Goal: Task Accomplishment & Management: Complete application form

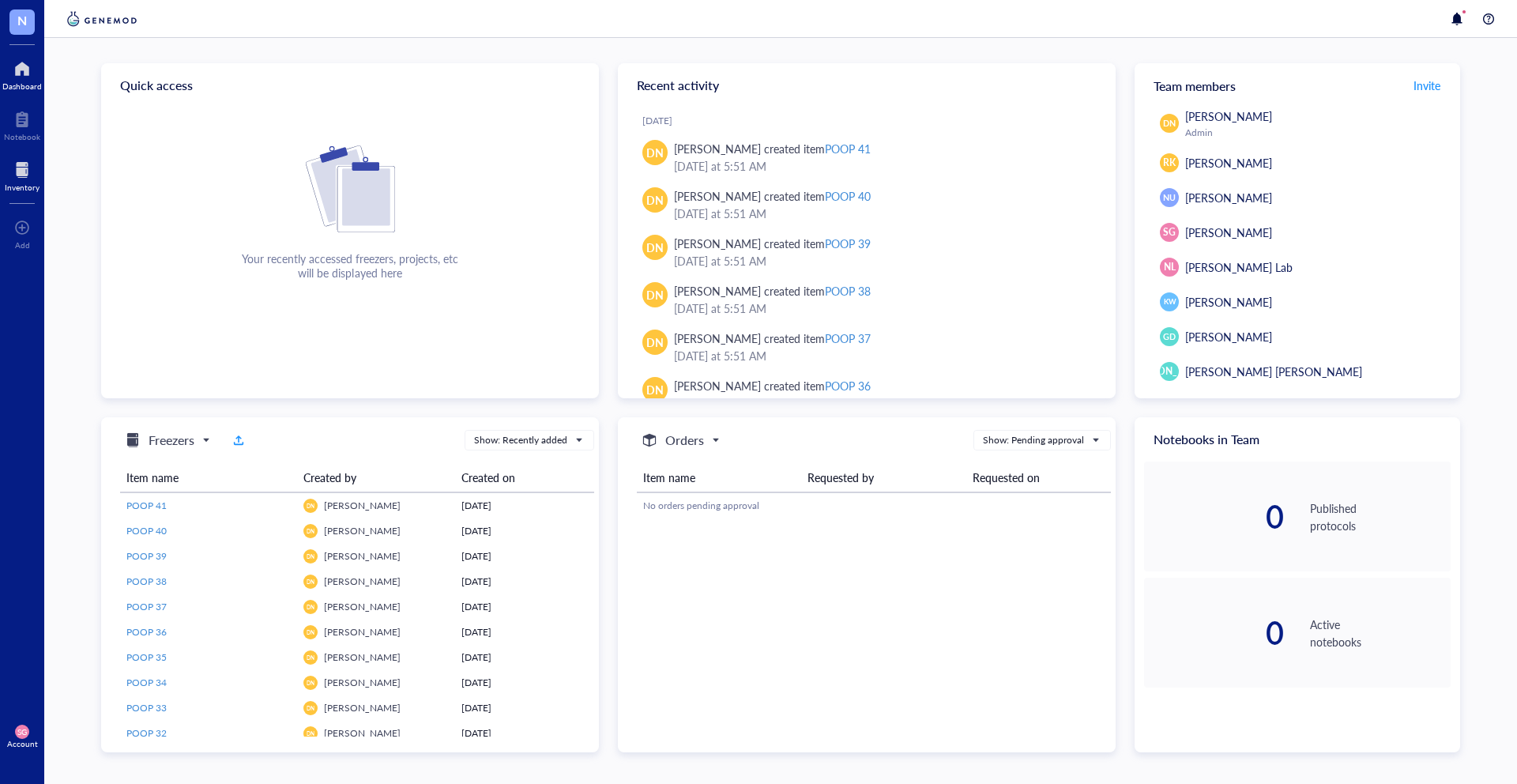
click at [34, 179] on div at bounding box center [22, 170] width 35 height 26
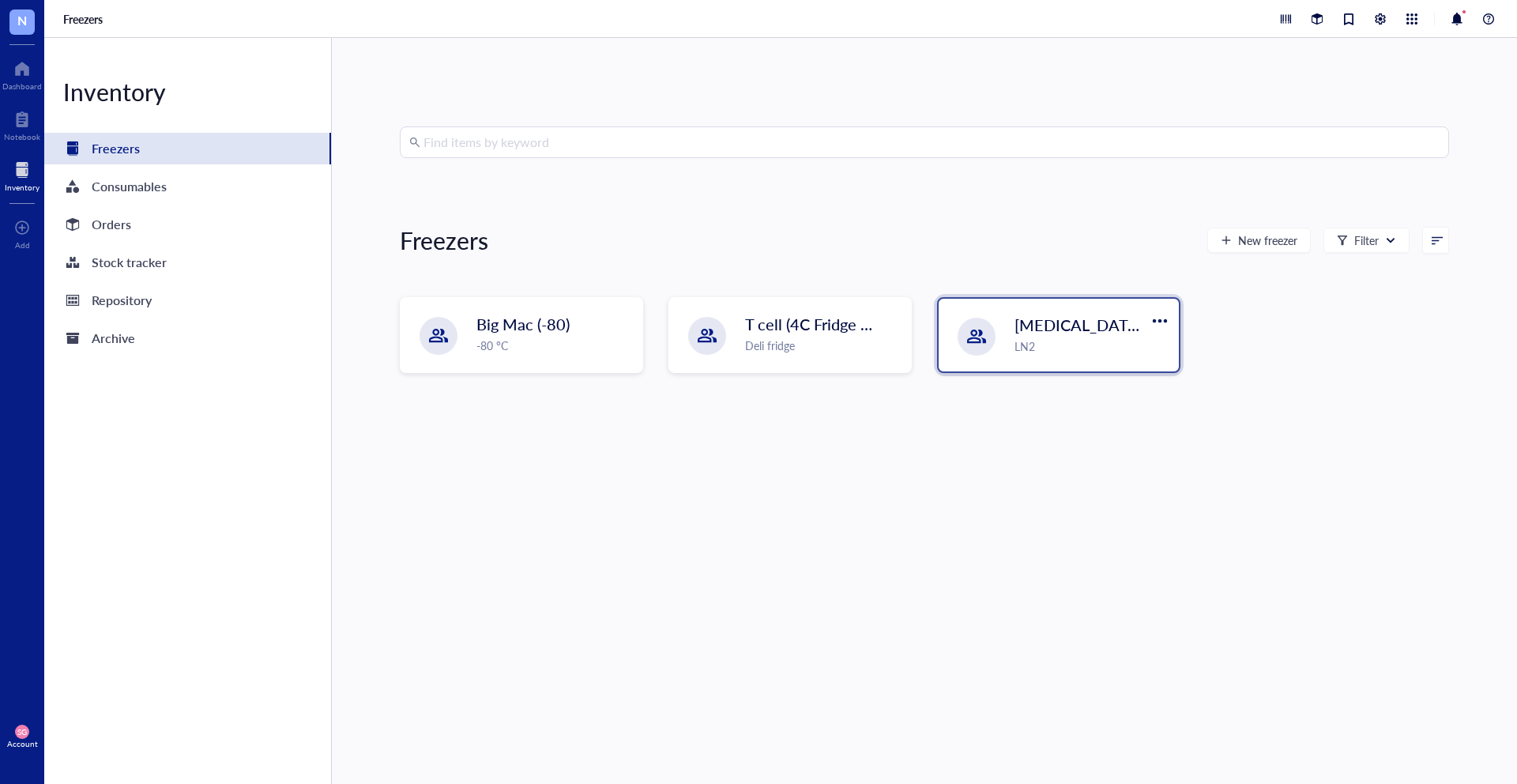
click at [1053, 333] on span "[MEDICAL_DATA] Dewer" at bounding box center [1105, 325] width 181 height 22
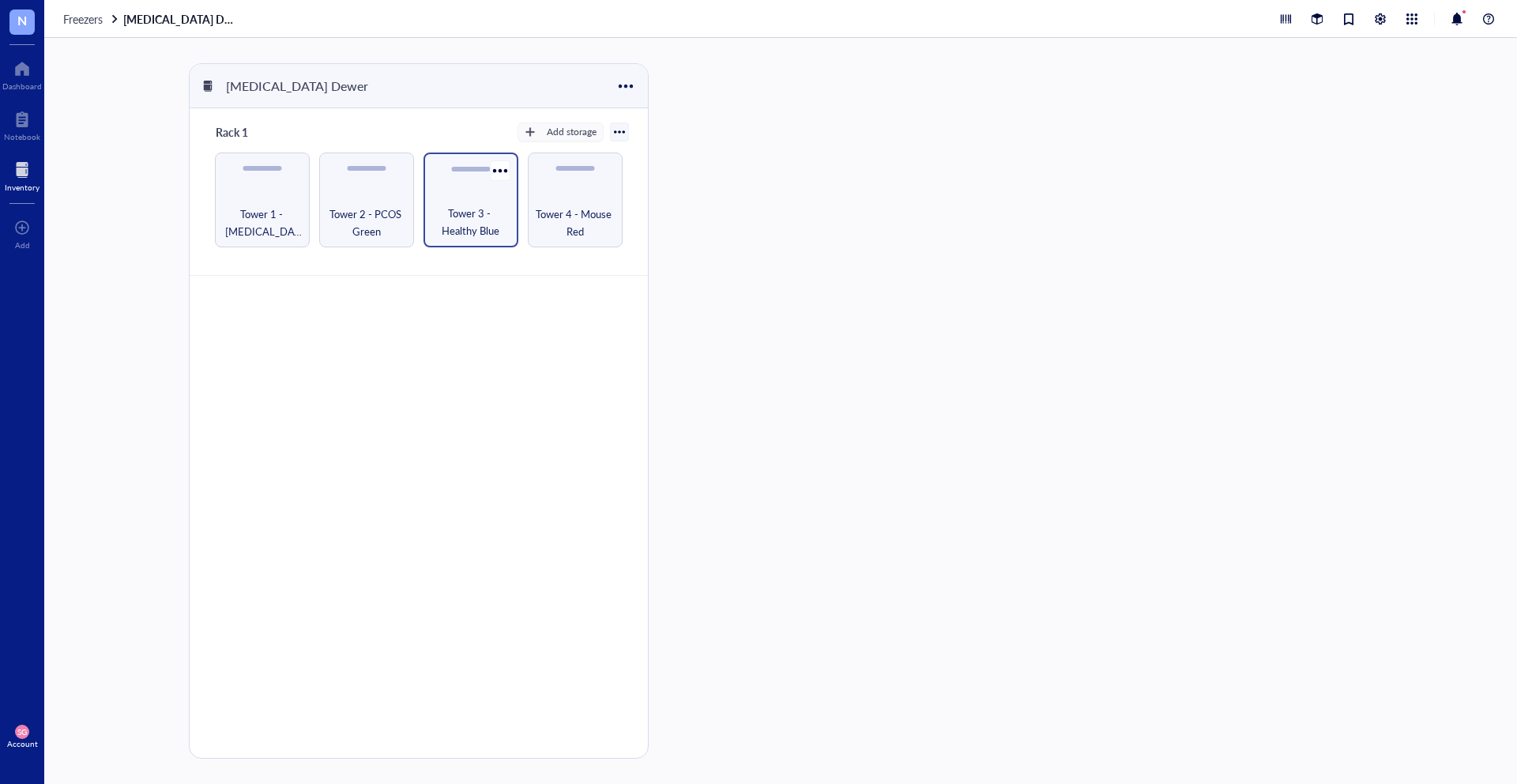
click at [473, 187] on div "Tower 3 - Healthy Blue" at bounding box center [471, 200] width 95 height 95
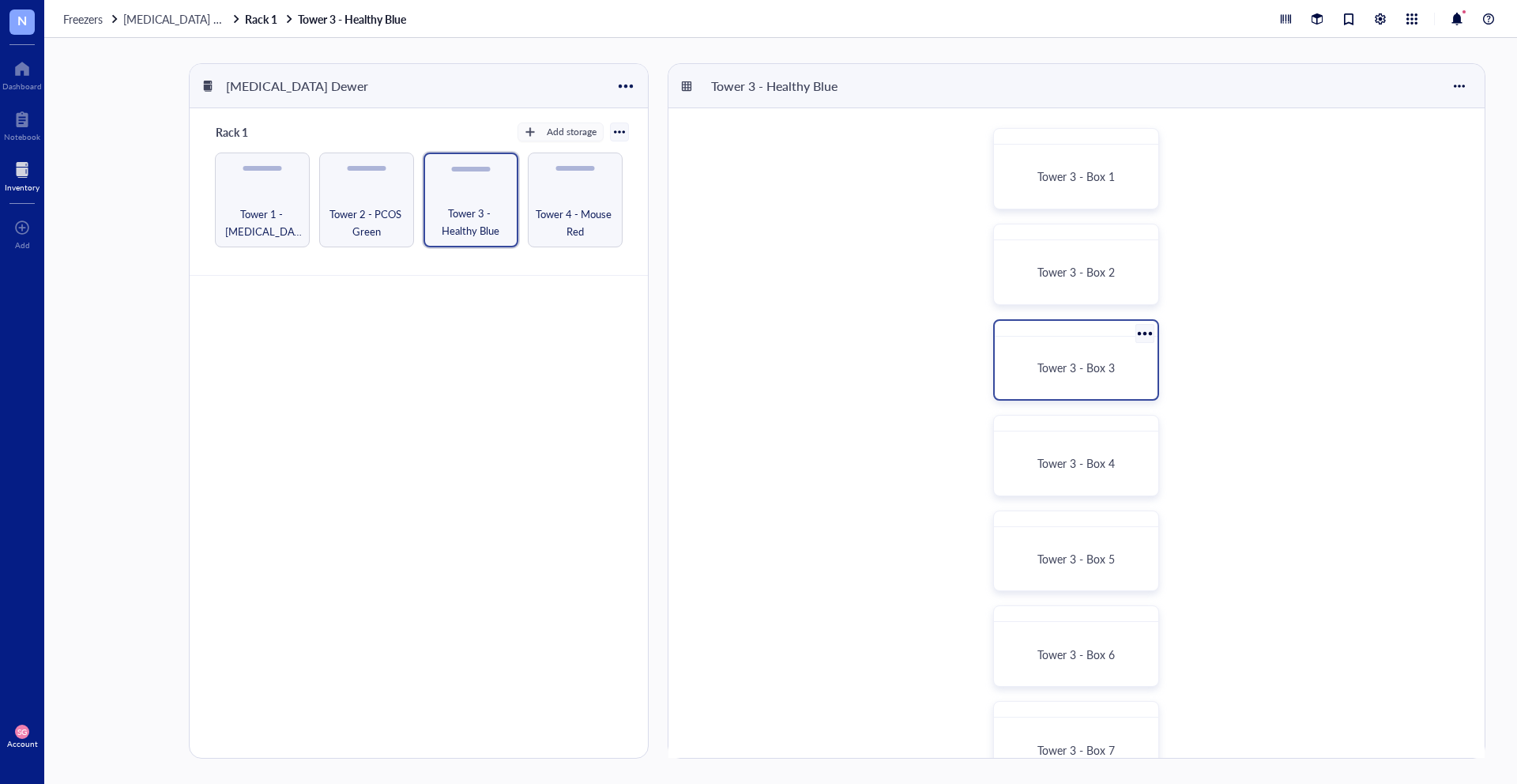
click at [1081, 347] on div "Tower 3 - Box 3" at bounding box center [1076, 367] width 150 height 50
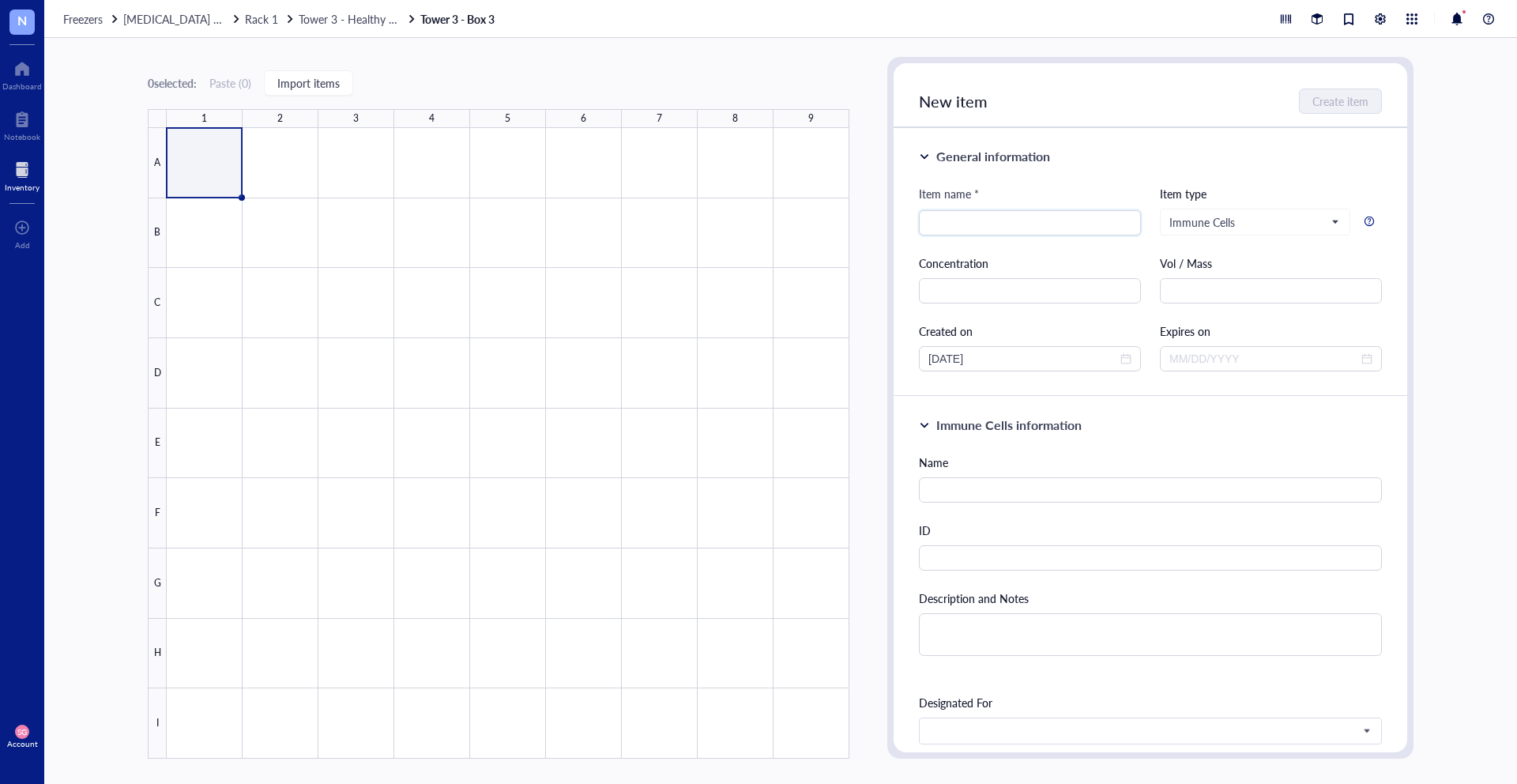
click at [204, 518] on div at bounding box center [508, 443] width 683 height 631
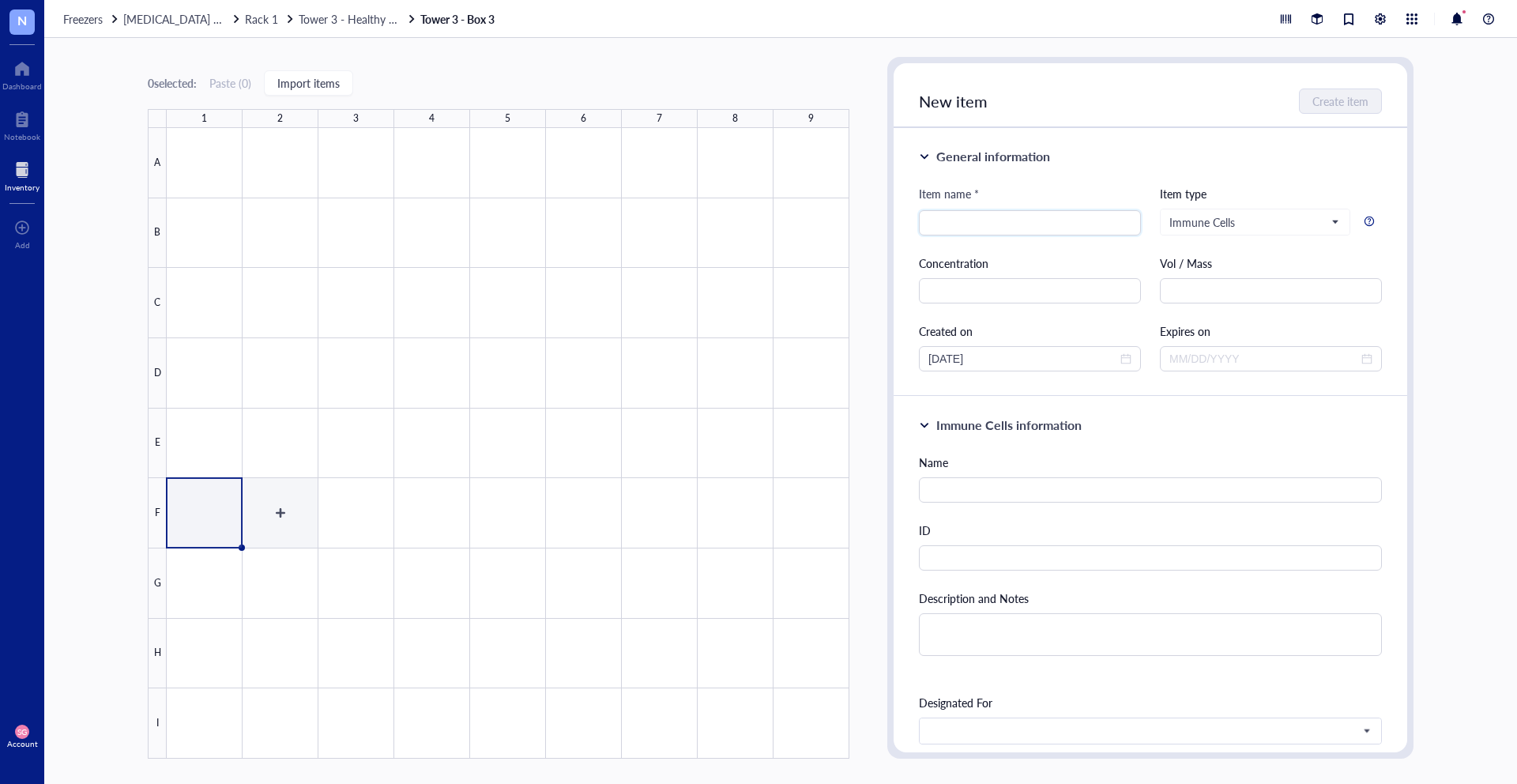
click at [279, 502] on div at bounding box center [508, 443] width 683 height 631
click at [284, 511] on div at bounding box center [508, 443] width 683 height 631
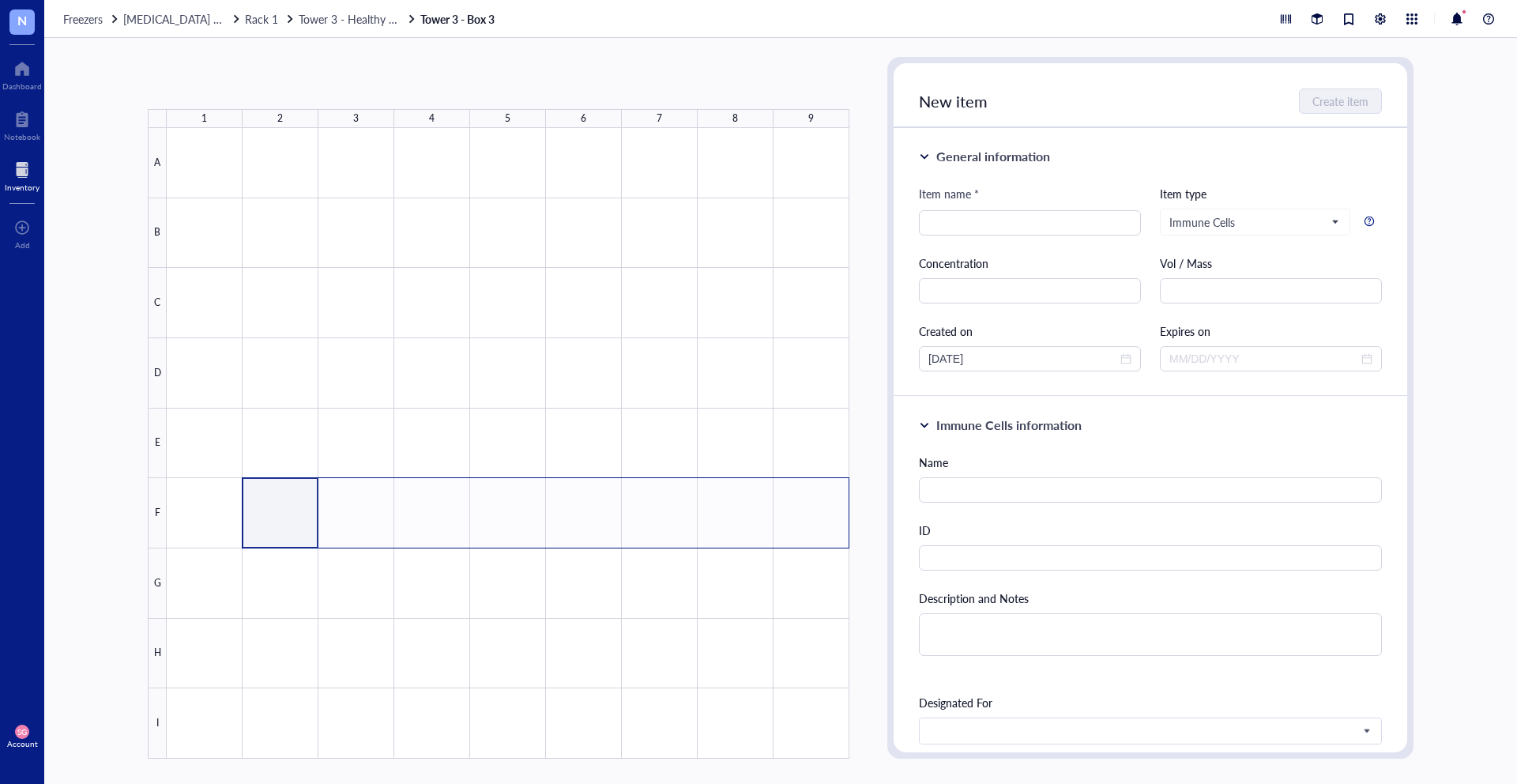
click at [825, 521] on div at bounding box center [508, 443] width 683 height 631
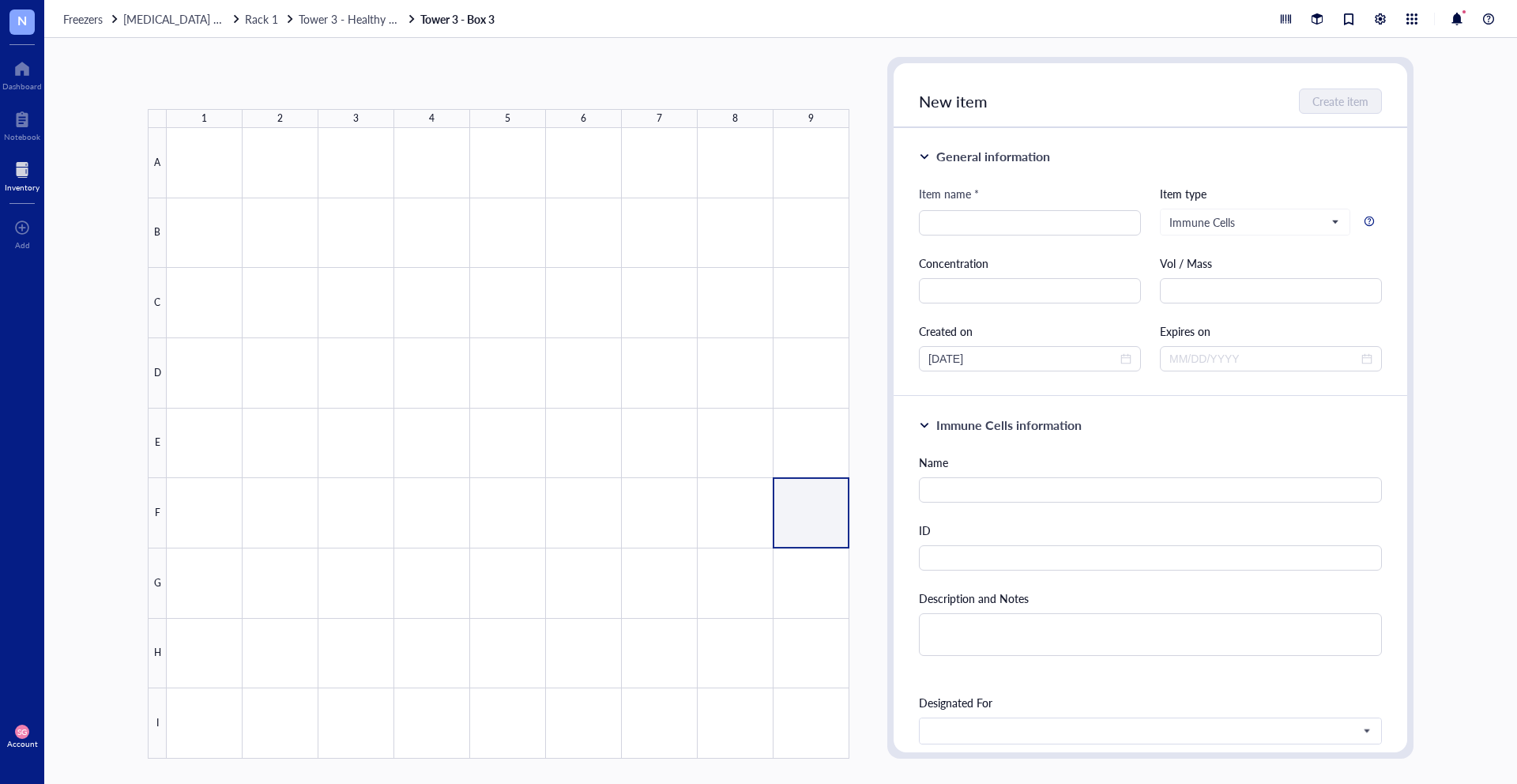
click at [805, 502] on div at bounding box center [508, 443] width 683 height 631
type textarea "Keep everyone on the same page…"
click at [315, 509] on div at bounding box center [508, 443] width 683 height 631
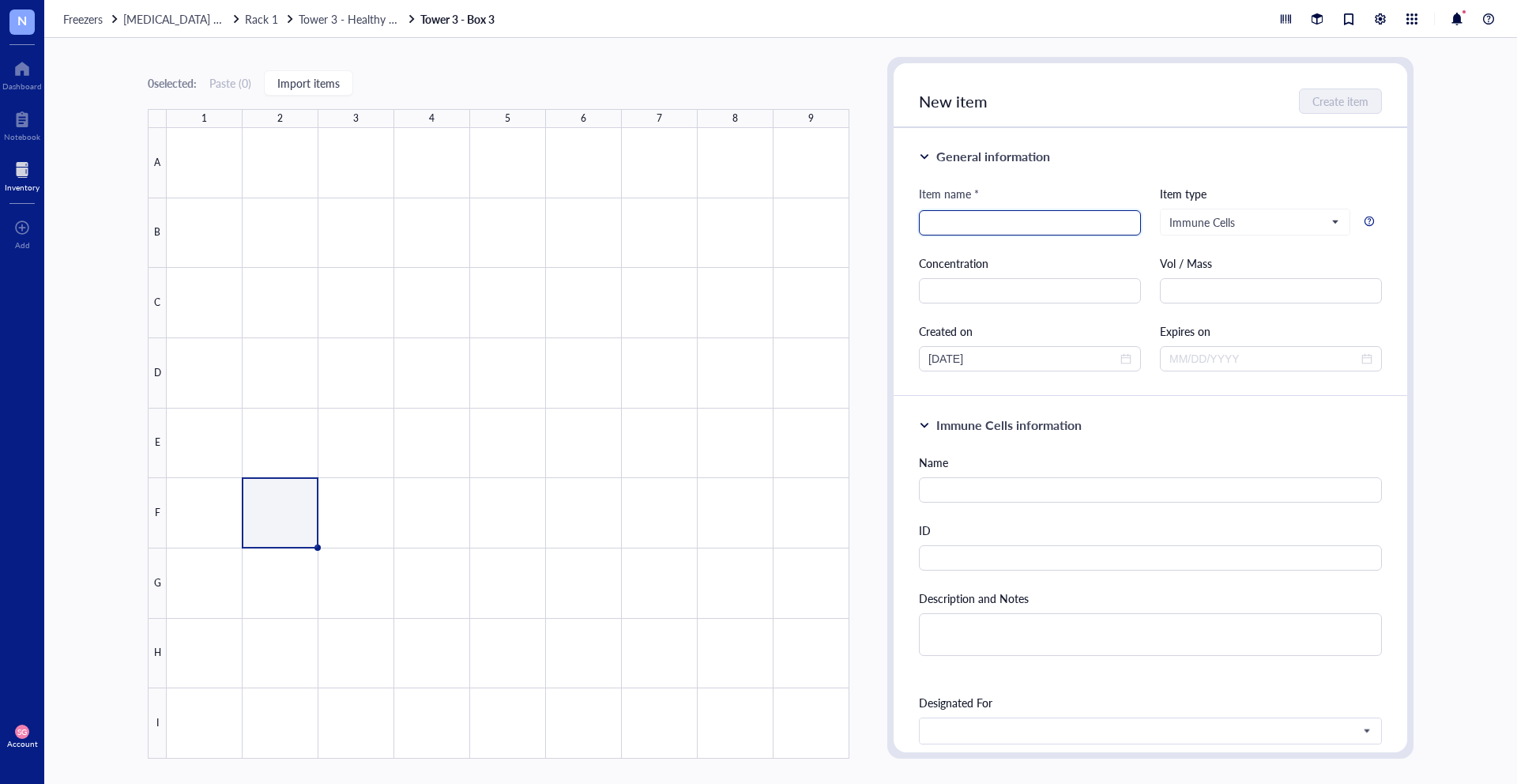
click at [983, 215] on input "search" at bounding box center [1029, 222] width 203 height 24
type input "P"
type input "Healthy PBMC"
click at [1244, 230] on input "search" at bounding box center [1248, 222] width 157 height 24
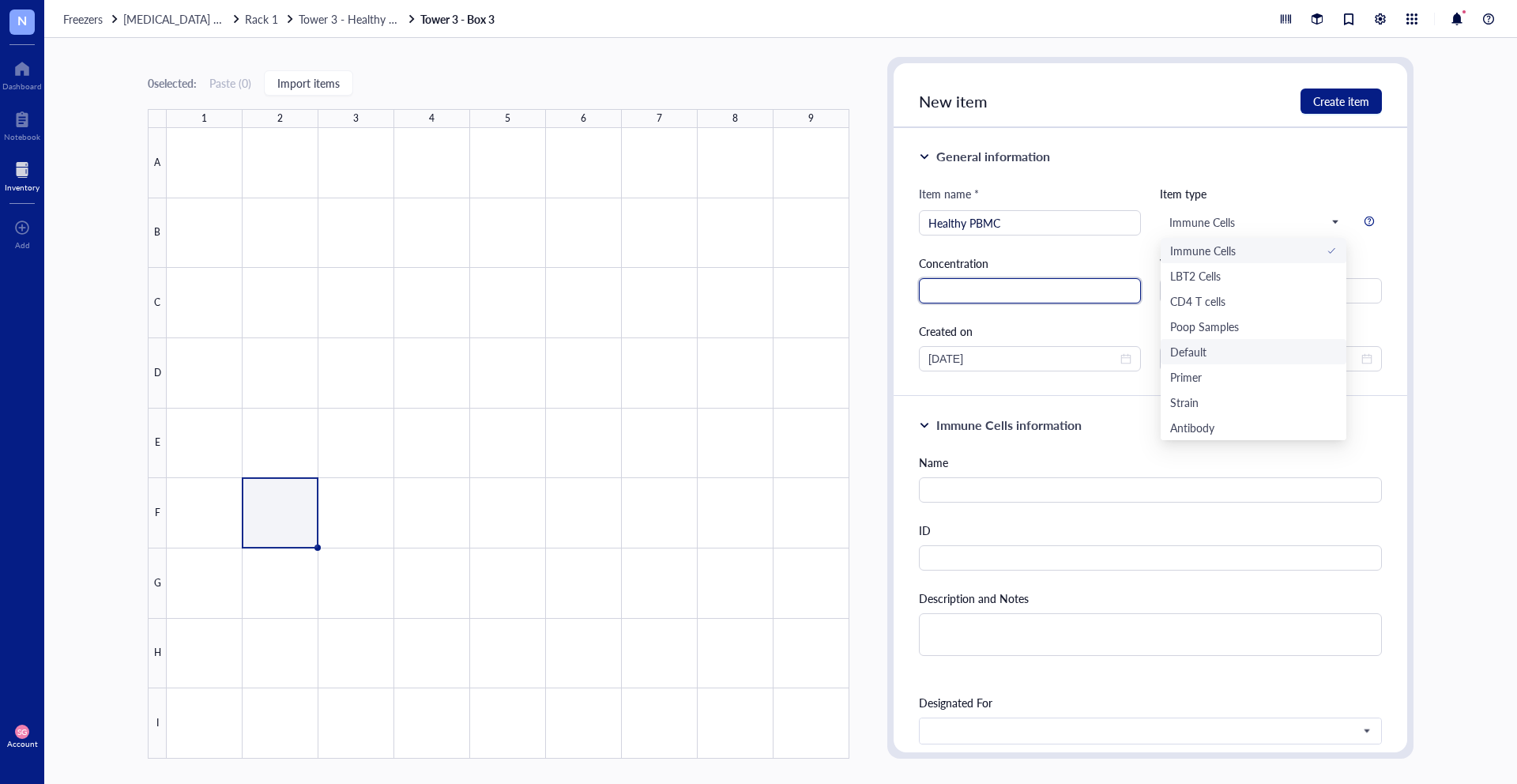
click at [994, 294] on input "text" at bounding box center [1030, 291] width 222 height 26
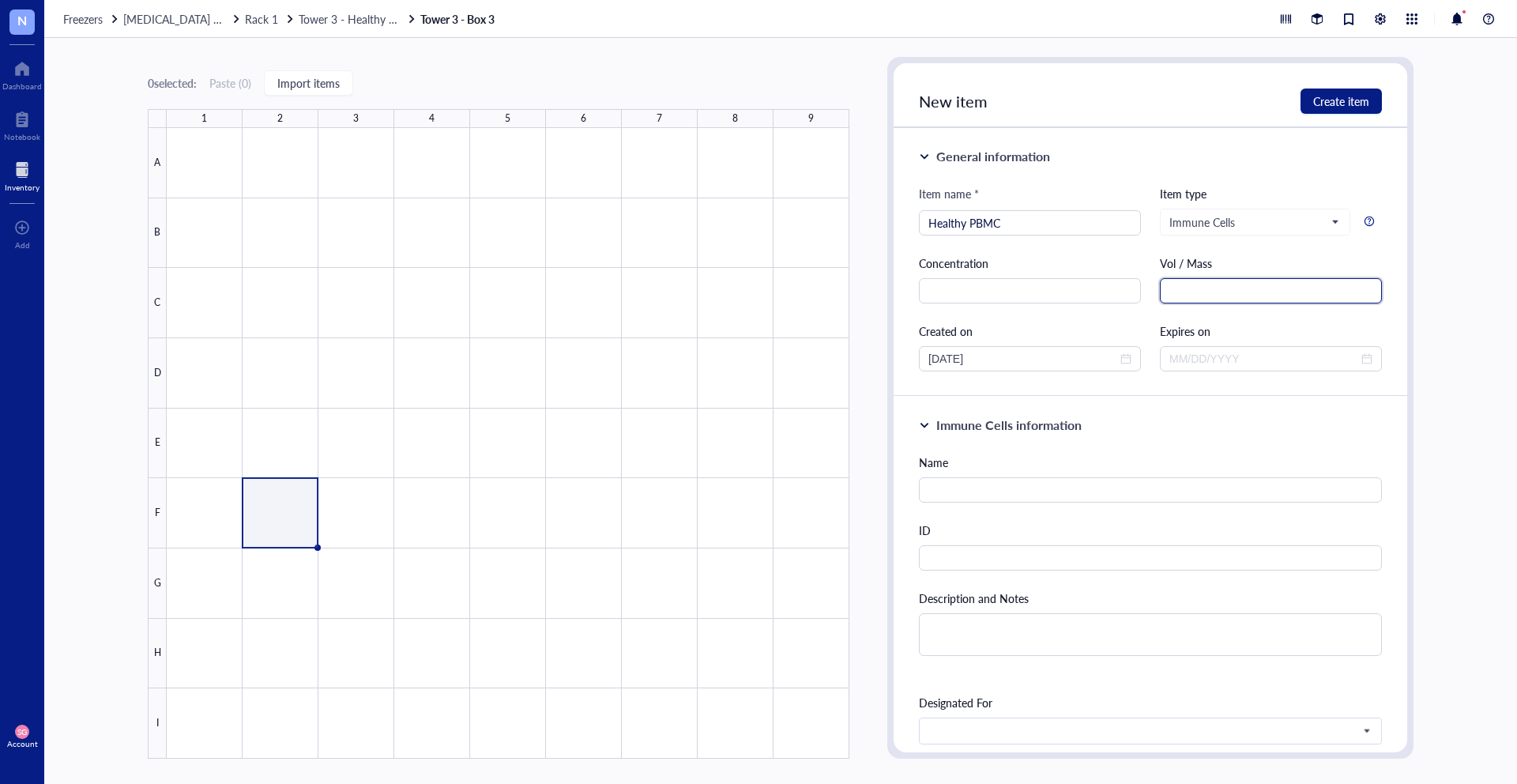
click at [1176, 298] on input "text" at bounding box center [1271, 291] width 222 height 26
click at [1238, 353] on input at bounding box center [1264, 358] width 189 height 17
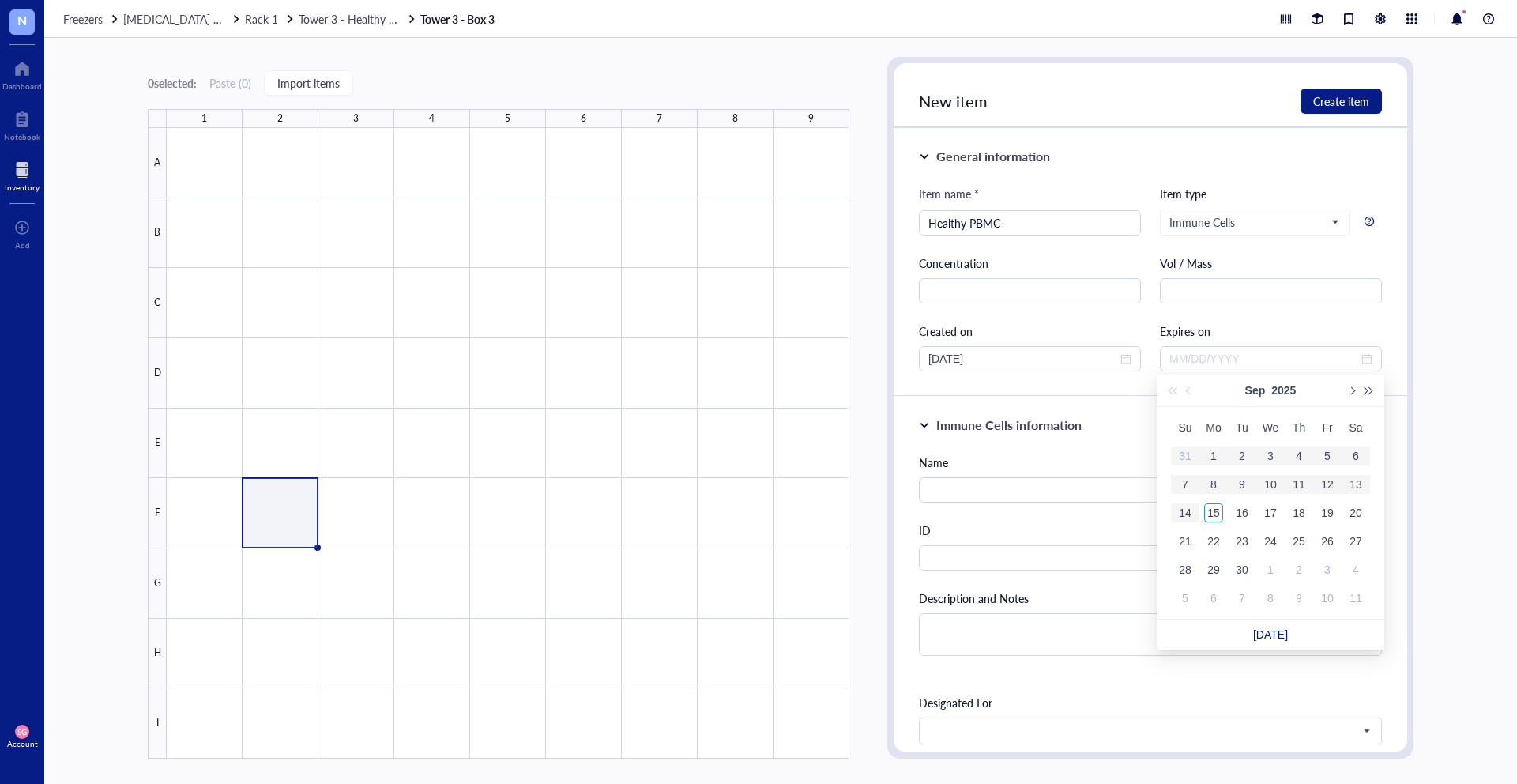
click at [1177, 337] on div "Expires on" at bounding box center [1271, 331] width 222 height 17
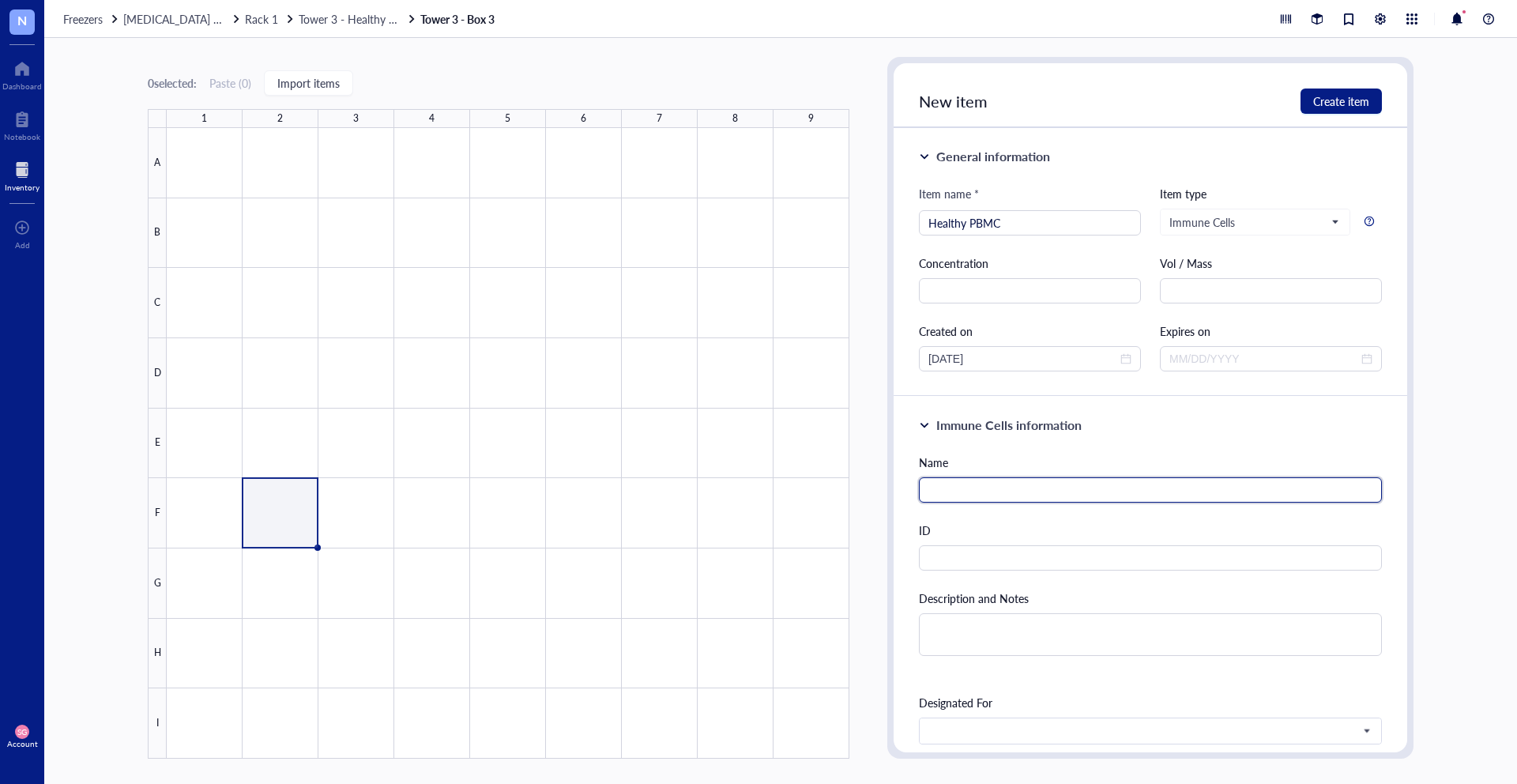
click at [990, 489] on input "text" at bounding box center [1151, 490] width 463 height 26
click at [1125, 356] on span "close-circle" at bounding box center [1126, 358] width 11 height 11
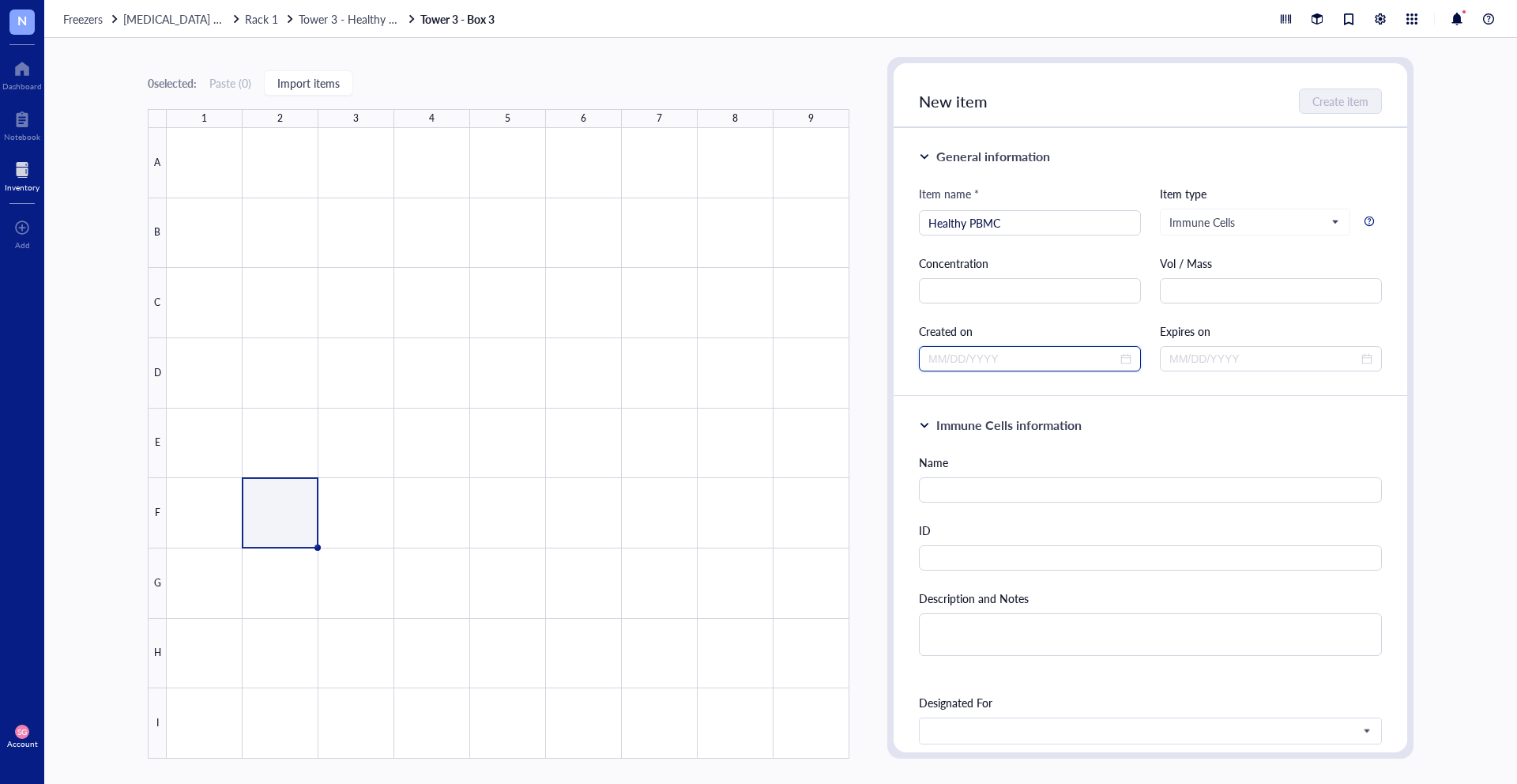
click at [1009, 359] on input at bounding box center [1022, 358] width 189 height 17
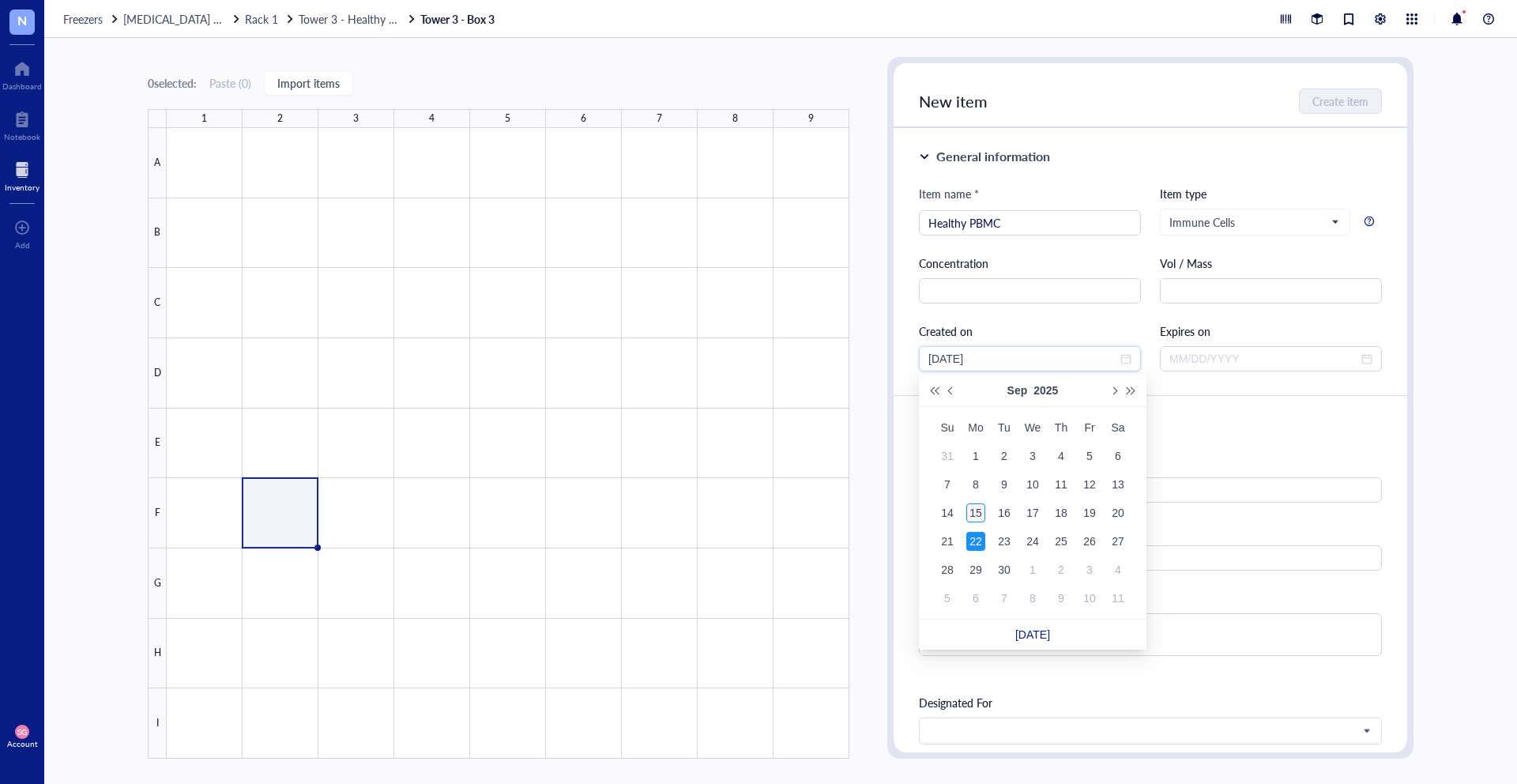
type input "[DATE]"
click at [975, 507] on div "15" at bounding box center [975, 512] width 19 height 19
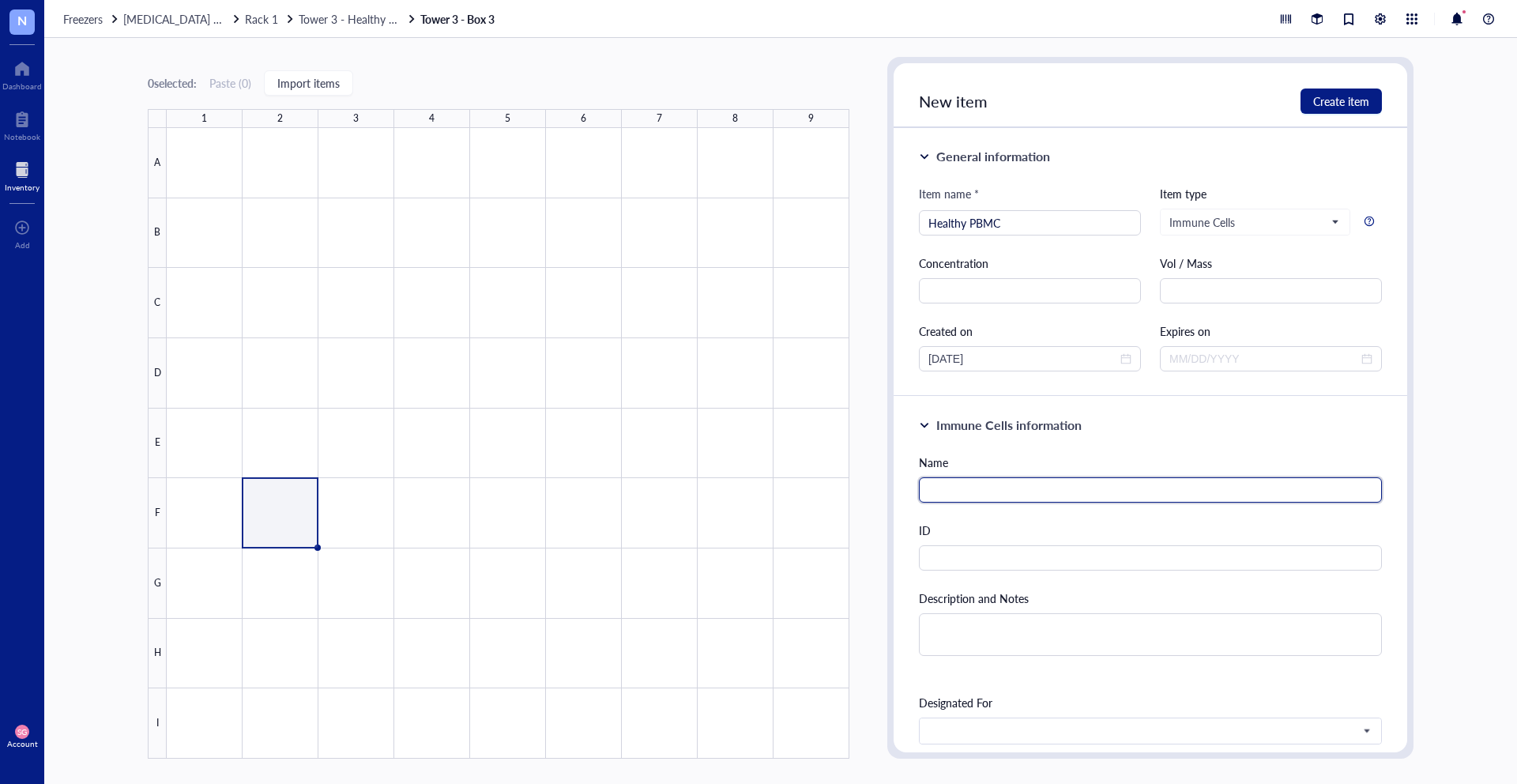
click at [968, 478] on input "text" at bounding box center [1151, 490] width 463 height 26
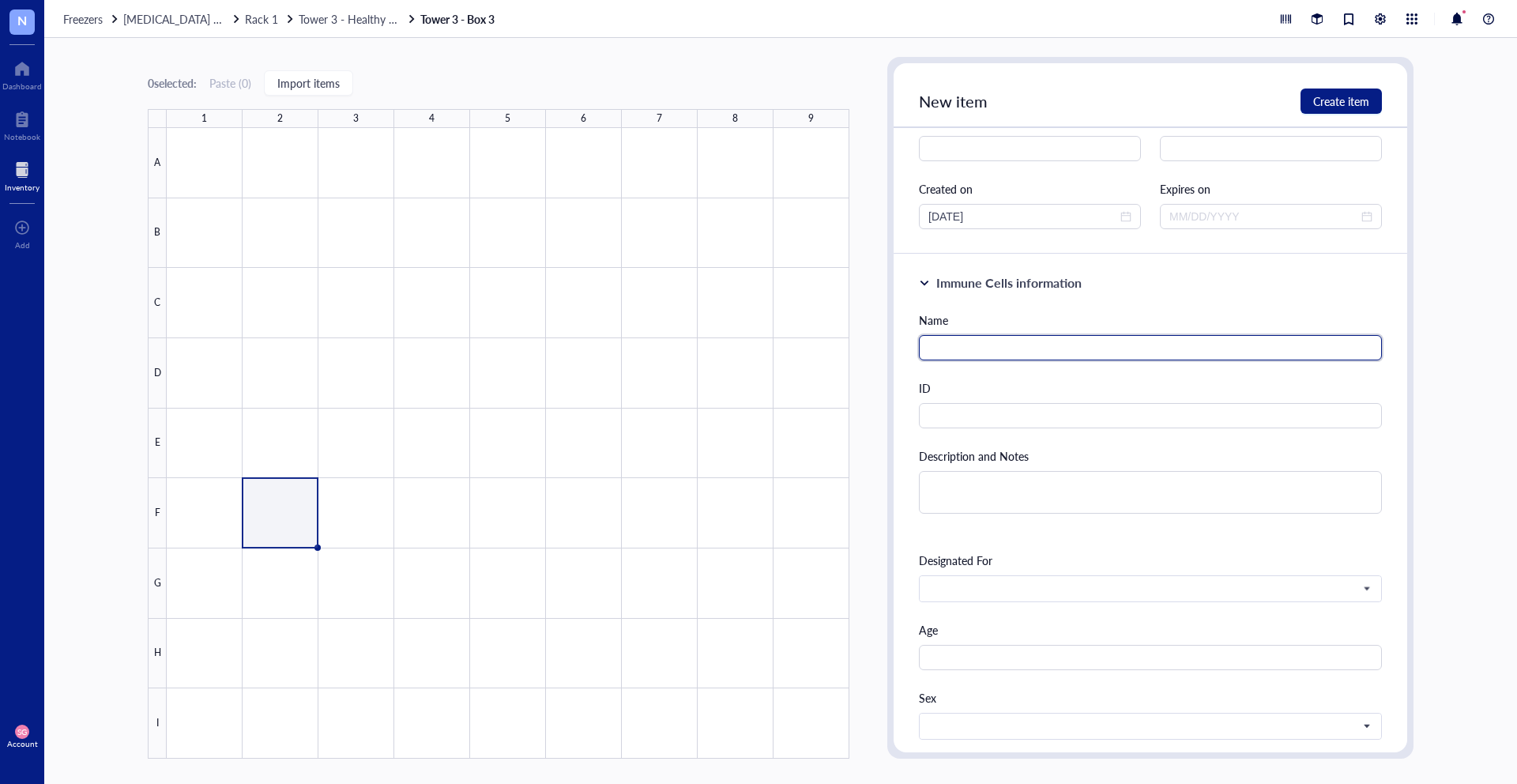
scroll to position [150, 0]
click at [997, 345] on input "text" at bounding box center [1151, 341] width 463 height 26
type input "h"
type input "PBMCs"
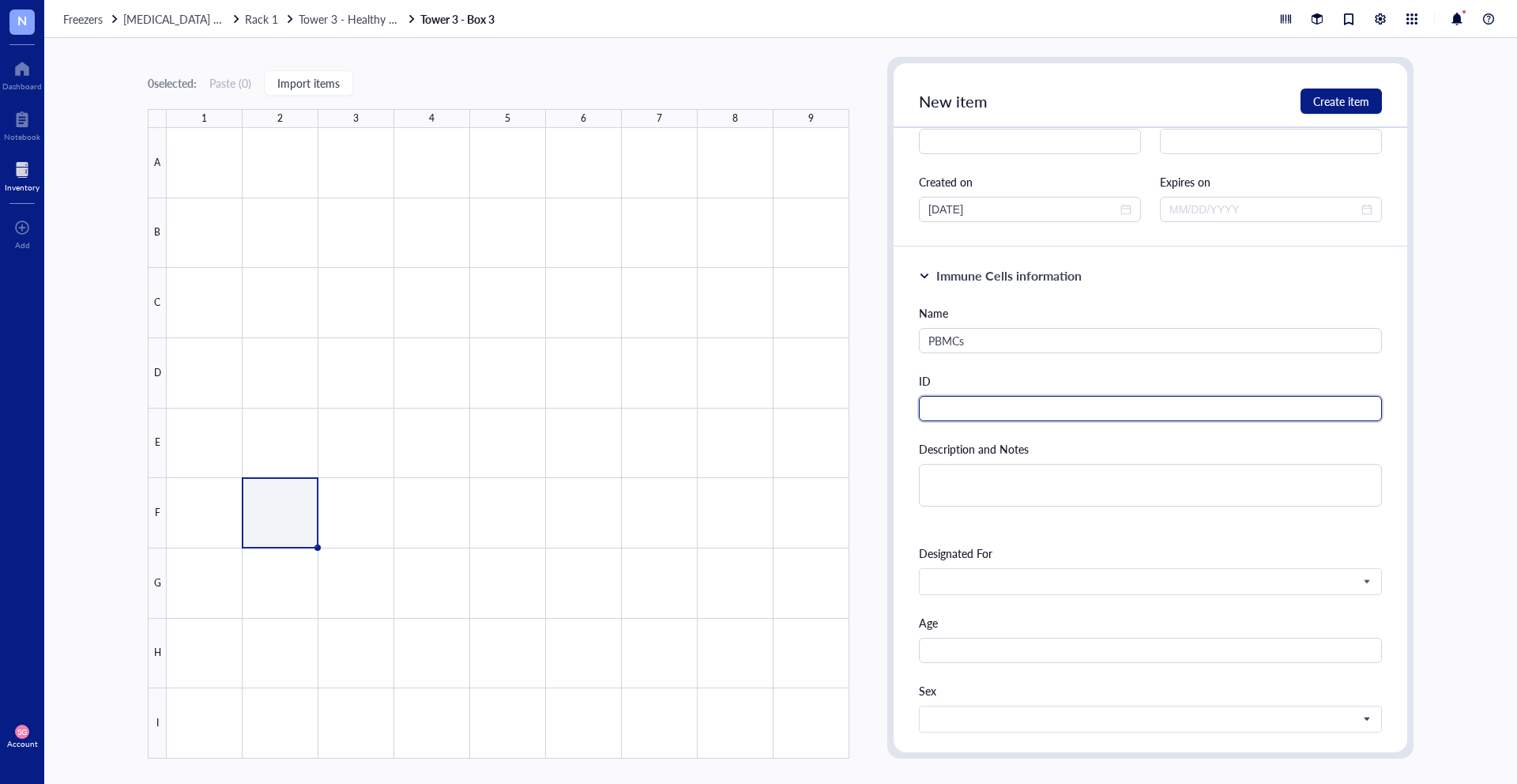
click at [937, 416] on input "text" at bounding box center [1151, 408] width 463 height 26
paste input "2013062904"
type input "2013062904"
click at [1056, 475] on textarea at bounding box center [1151, 485] width 463 height 43
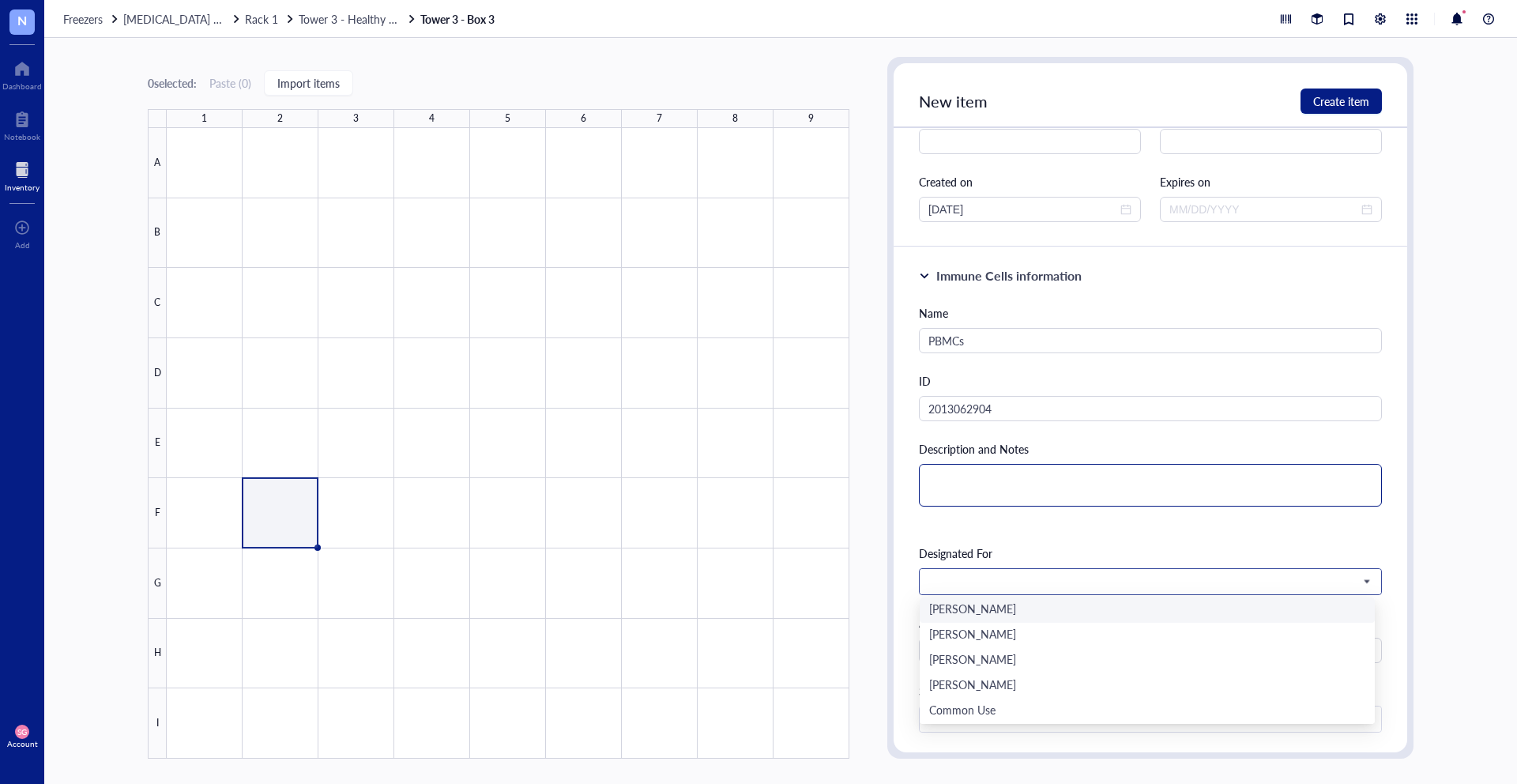
click at [1005, 583] on span at bounding box center [1149, 582] width 441 height 15
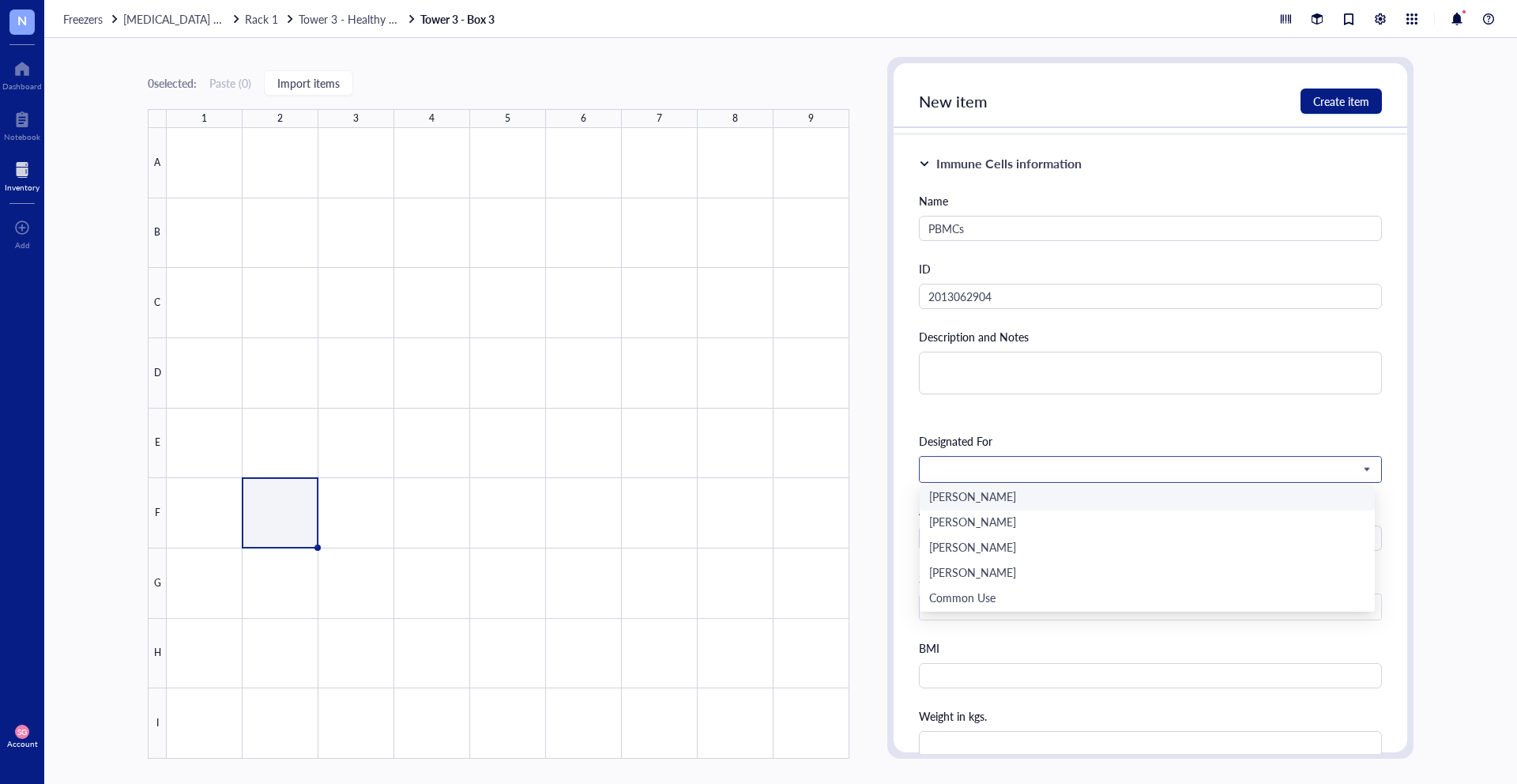
scroll to position [271, 0]
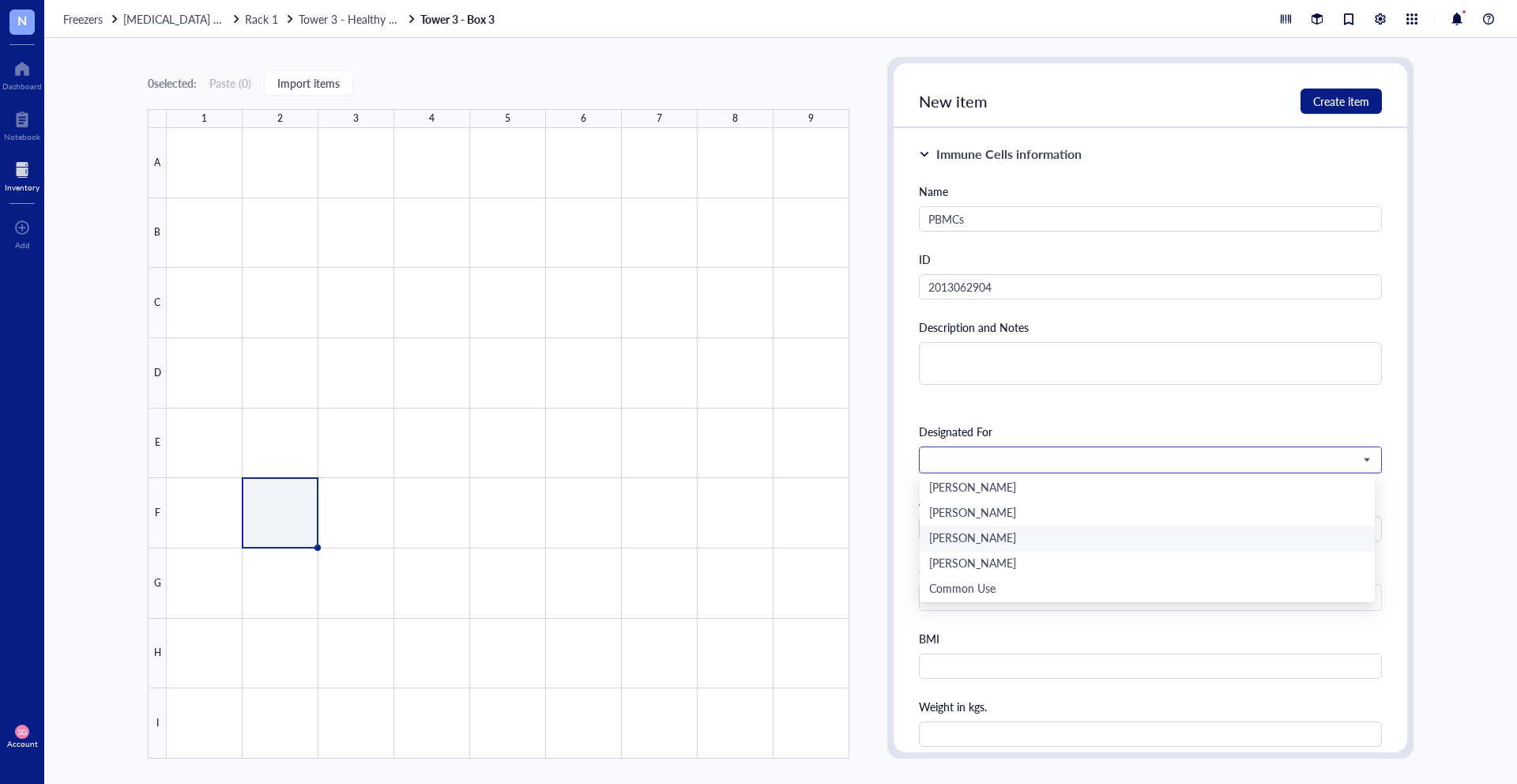
click at [992, 535] on div "[PERSON_NAME]" at bounding box center [1147, 539] width 436 height 17
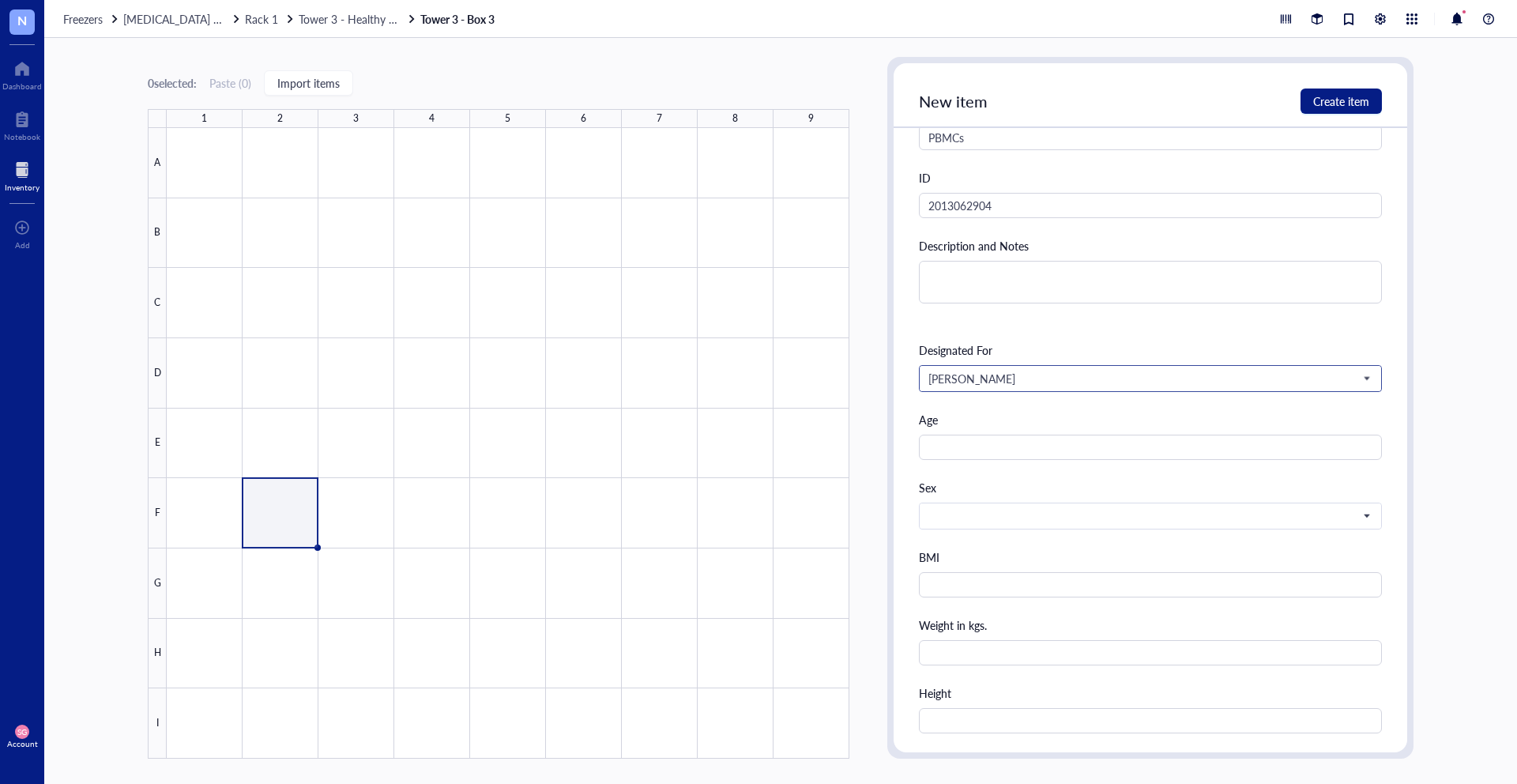
scroll to position [364, 0]
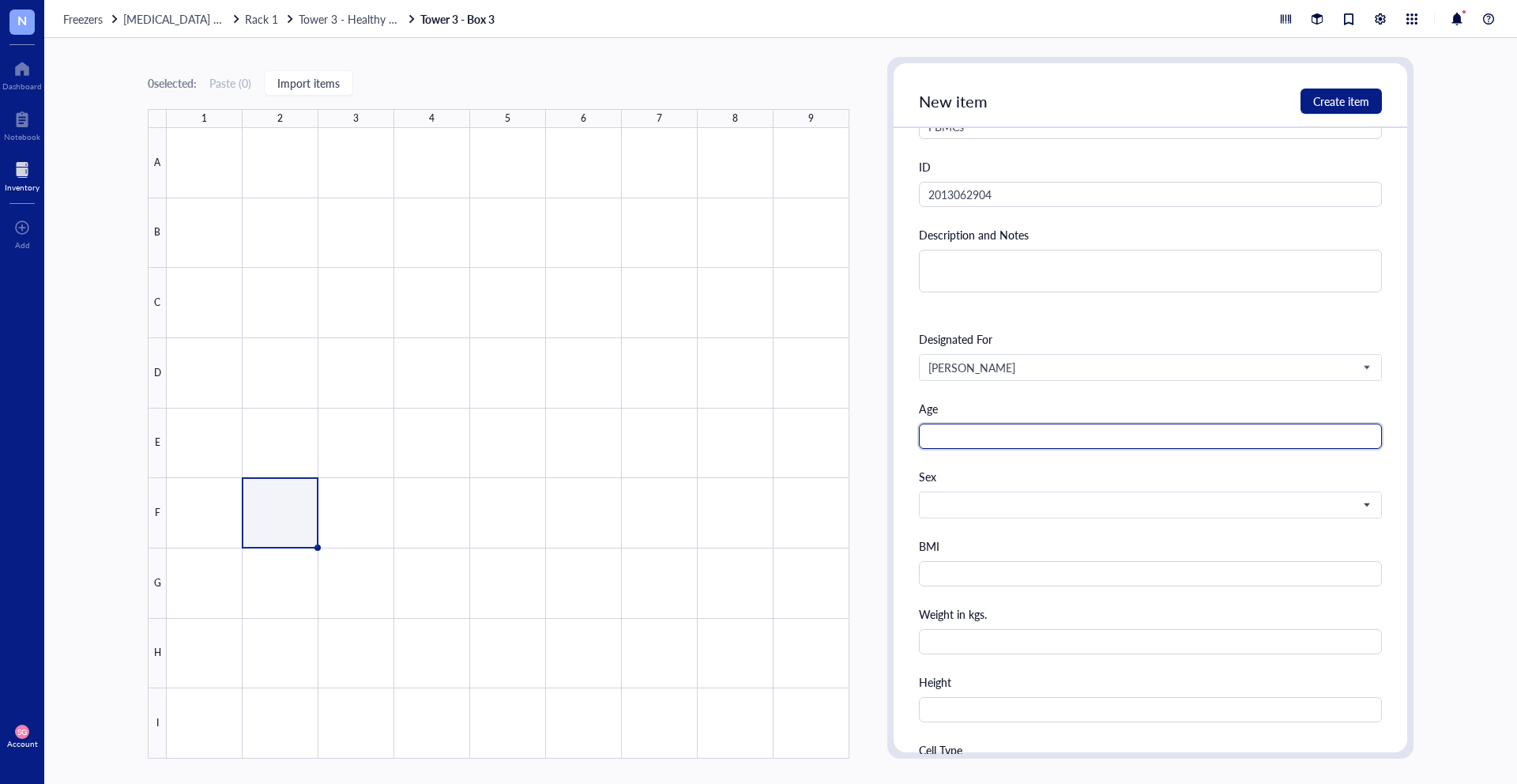
click at [965, 425] on input "text" at bounding box center [1151, 437] width 463 height 26
click at [1007, 502] on span at bounding box center [1149, 505] width 441 height 15
type input "46"
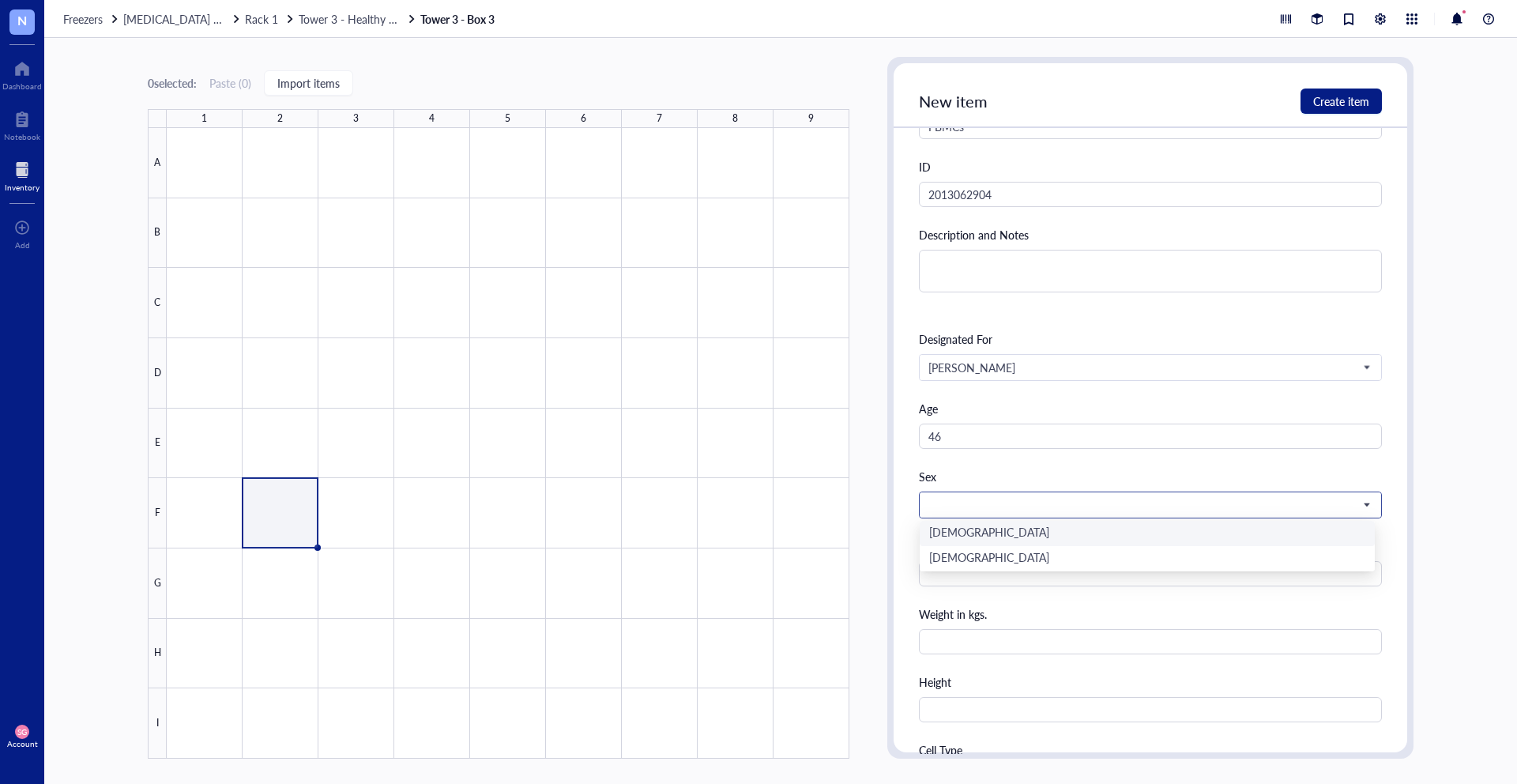
click at [986, 532] on div "[DEMOGRAPHIC_DATA]" at bounding box center [1147, 533] width 436 height 17
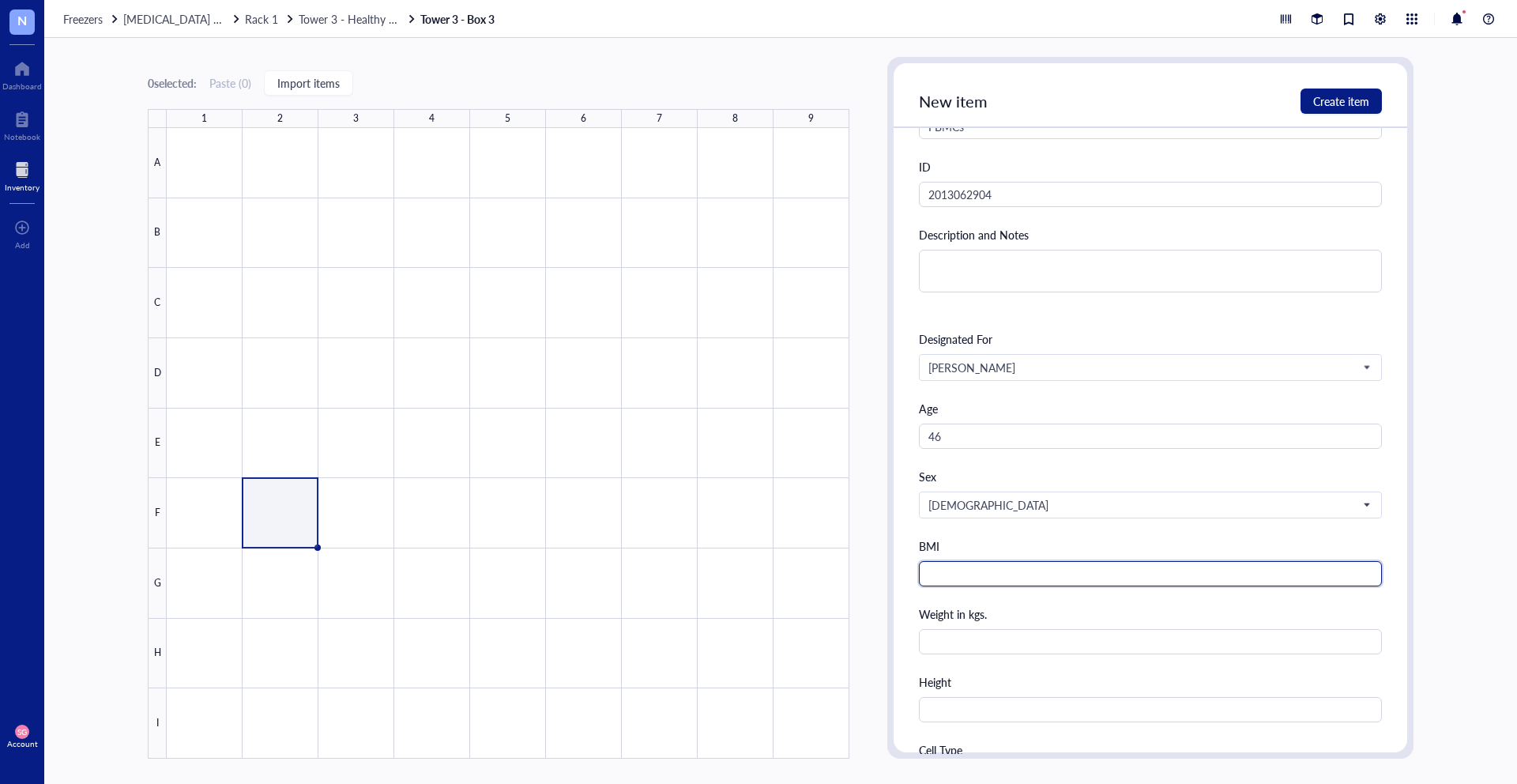
click at [965, 573] on input "text" at bounding box center [1151, 573] width 463 height 26
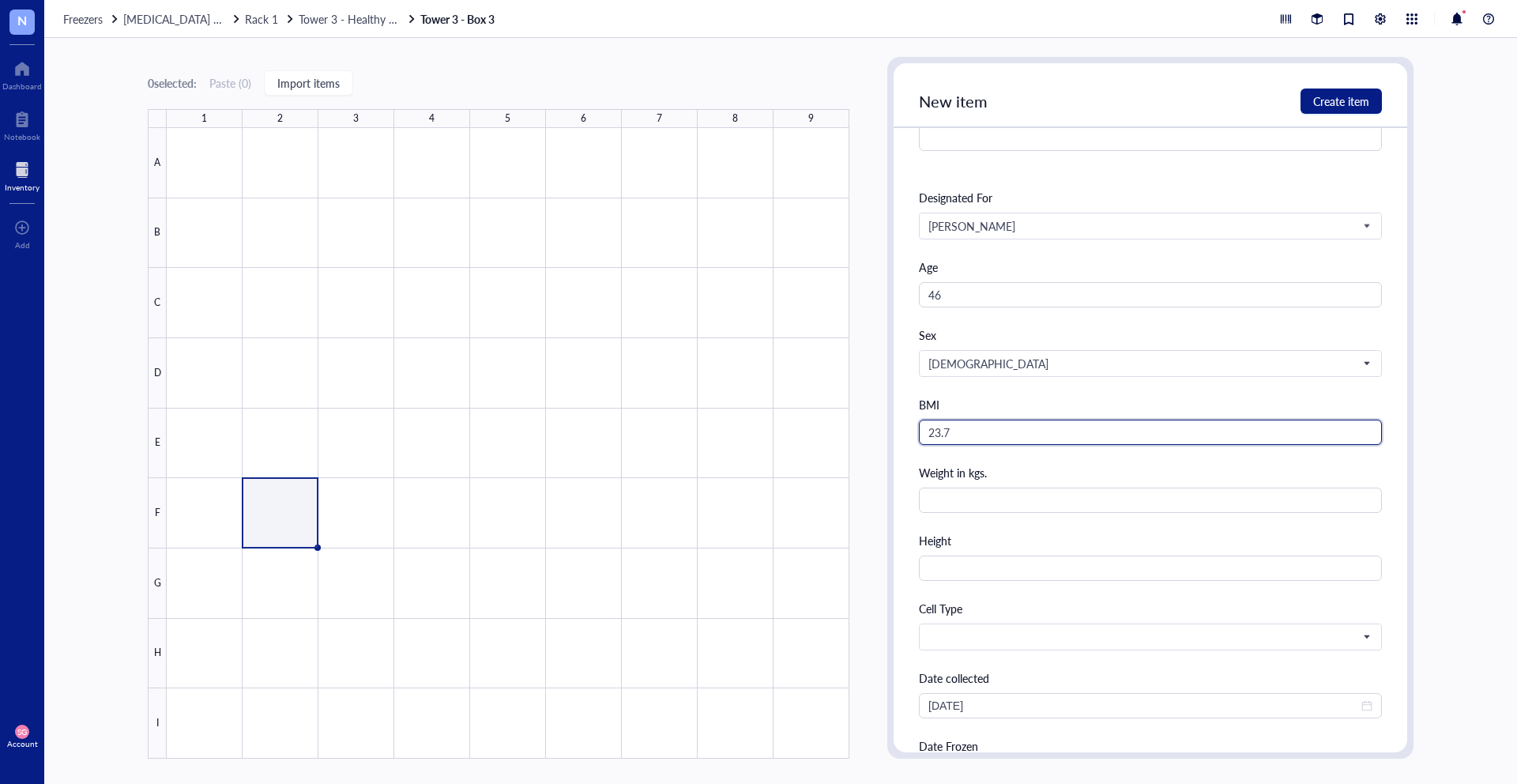
scroll to position [507, 0]
type input "23.7"
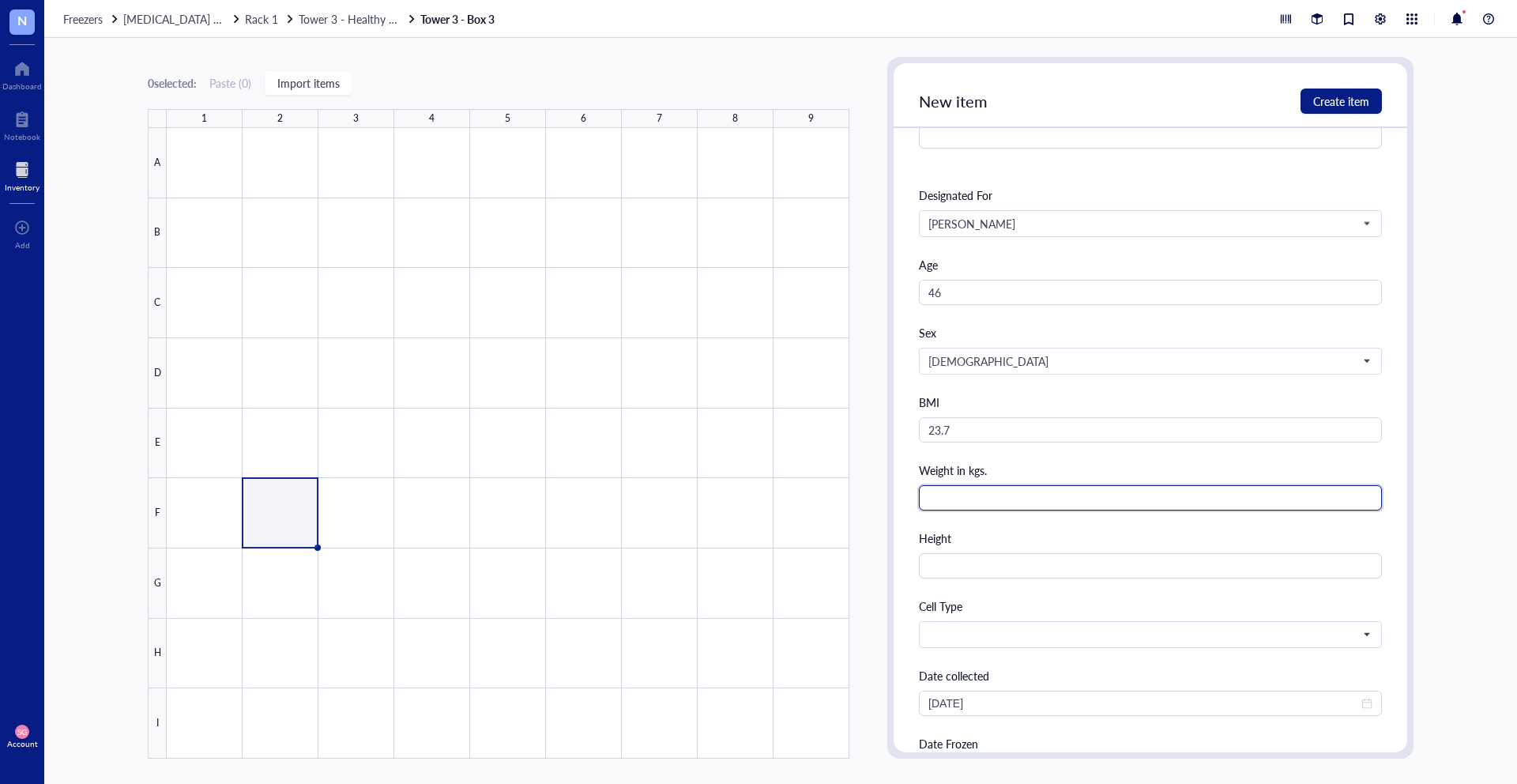
click at [949, 500] on input "text" at bounding box center [1151, 498] width 463 height 26
click at [964, 490] on input "text" at bounding box center [1151, 498] width 463 height 26
click at [981, 579] on div "Name PBMCs ID 2013062904 Description and Notes Designated For Siaje Gideon Nave…" at bounding box center [1151, 537] width 463 height 1182
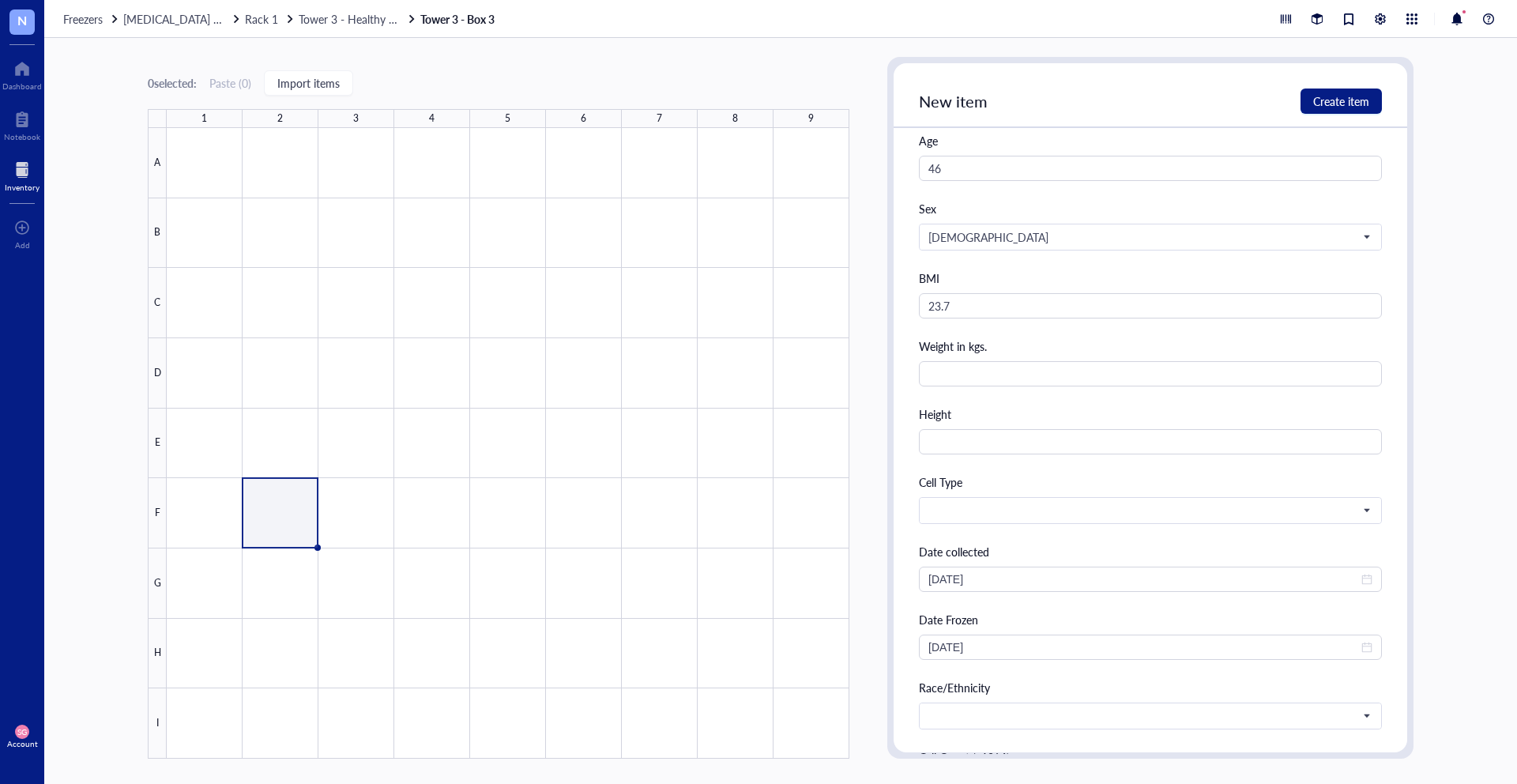
scroll to position [651, 0]
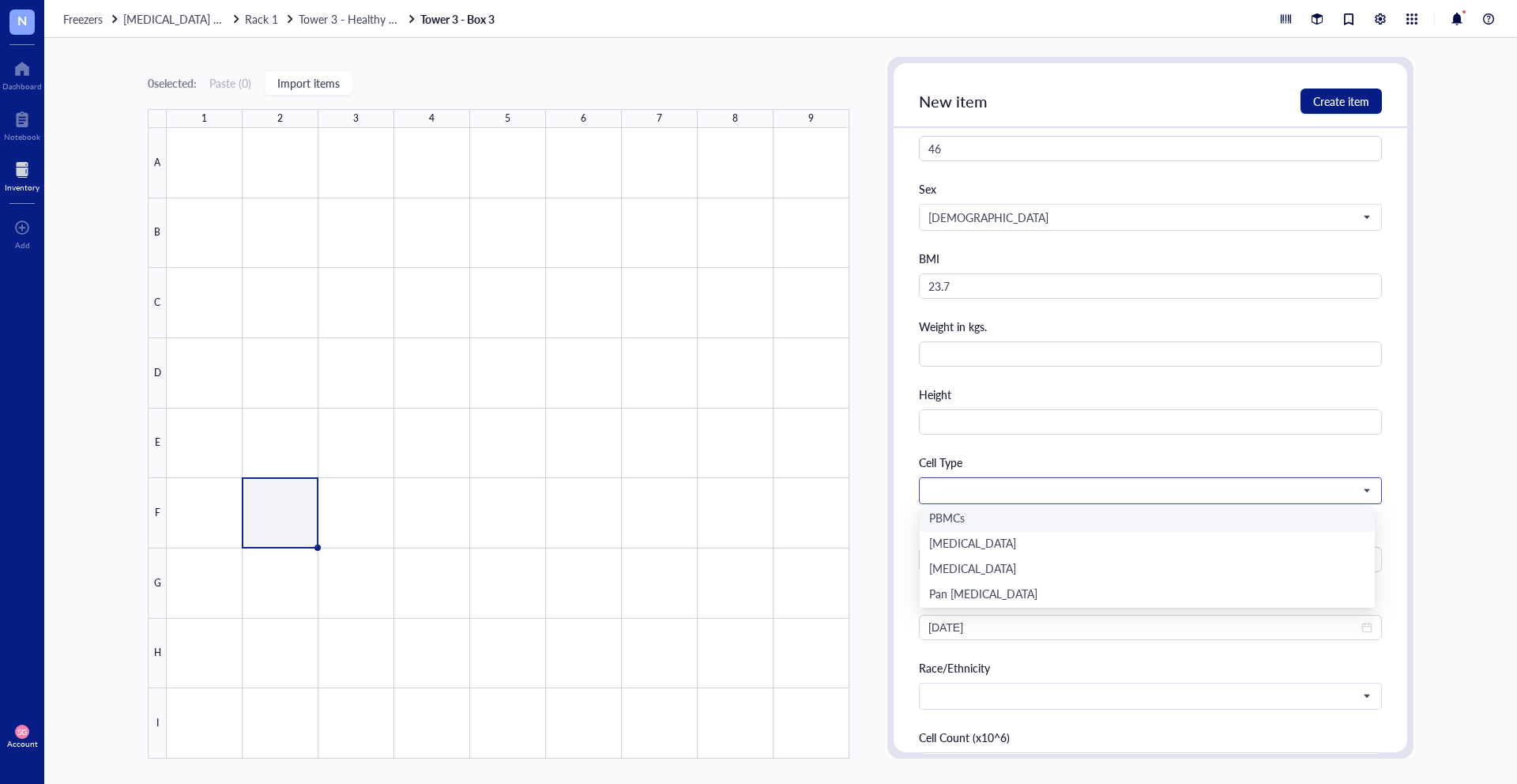
click at [958, 495] on span at bounding box center [1149, 490] width 441 height 15
click at [956, 521] on div "PBMCs" at bounding box center [1147, 519] width 436 height 17
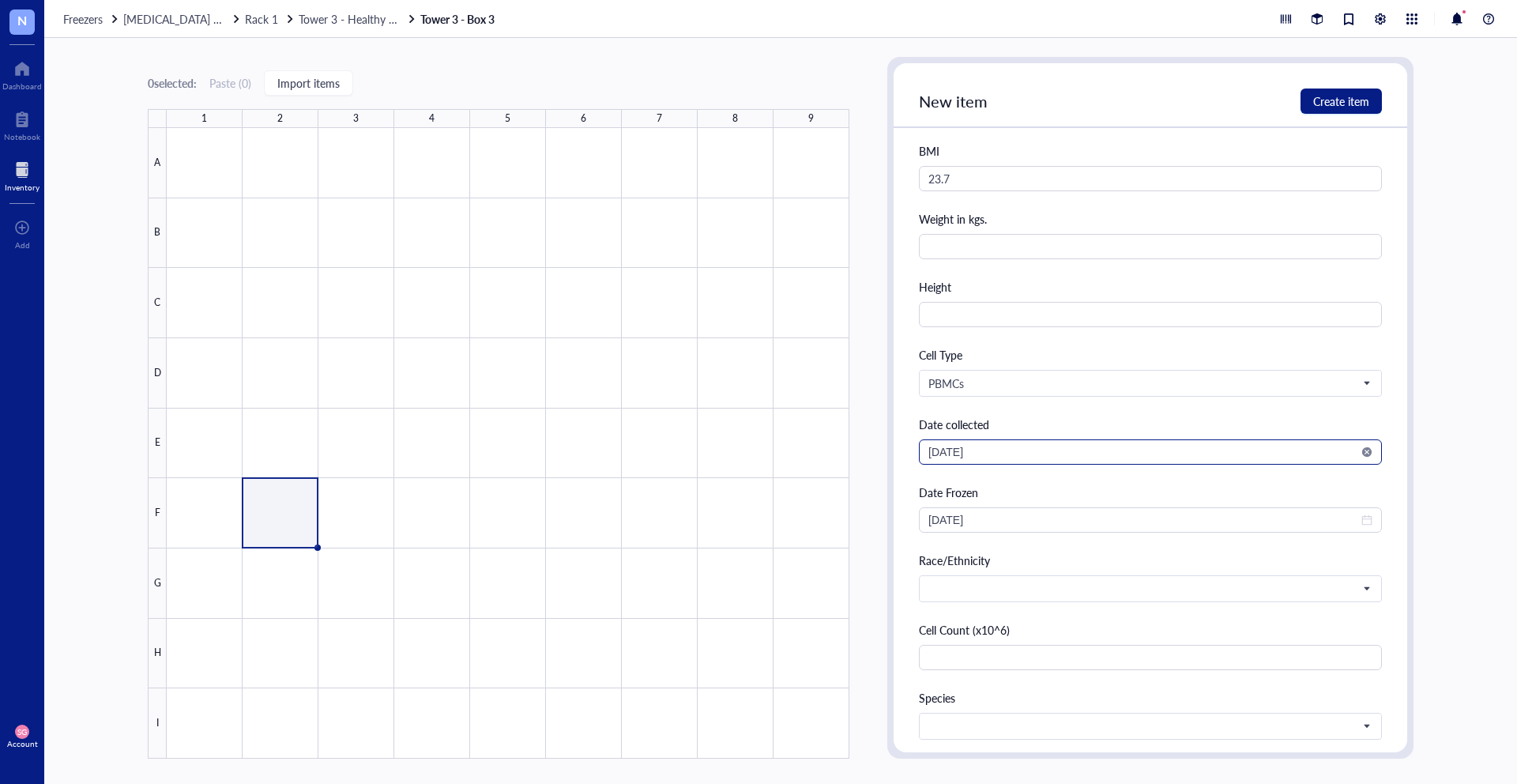
scroll to position [760, 0]
click at [966, 458] on input "[DATE]" at bounding box center [1143, 450] width 430 height 17
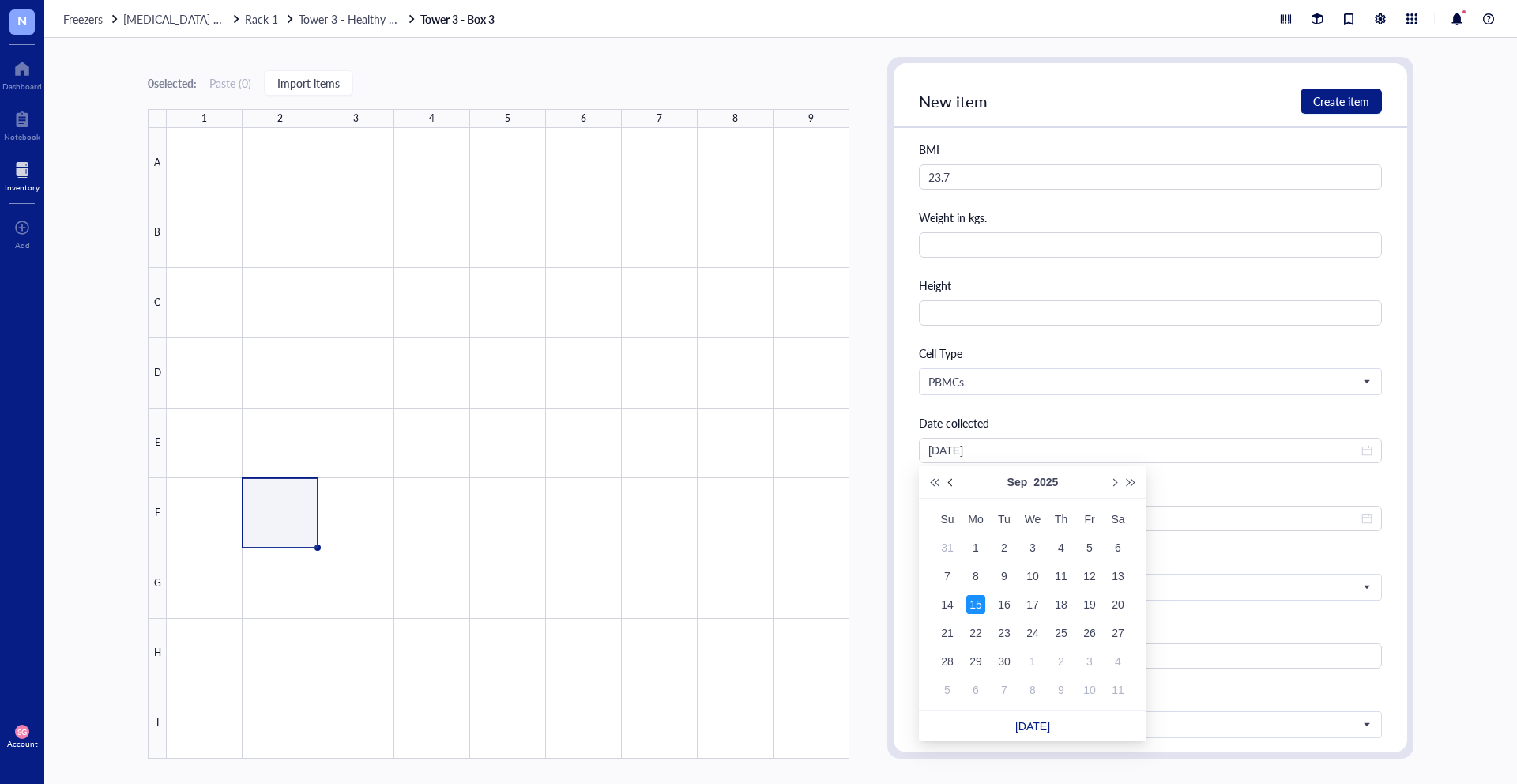
click at [954, 482] on span "Previous month (PageUp)" at bounding box center [952, 481] width 8 height 8
click at [973, 448] on input "[DATE]" at bounding box center [1143, 450] width 430 height 17
click at [1003, 449] on input "2025-07-15" at bounding box center [1143, 450] width 430 height 17
type input "2025-07-01"
click at [1006, 550] on div "1" at bounding box center [1004, 547] width 19 height 19
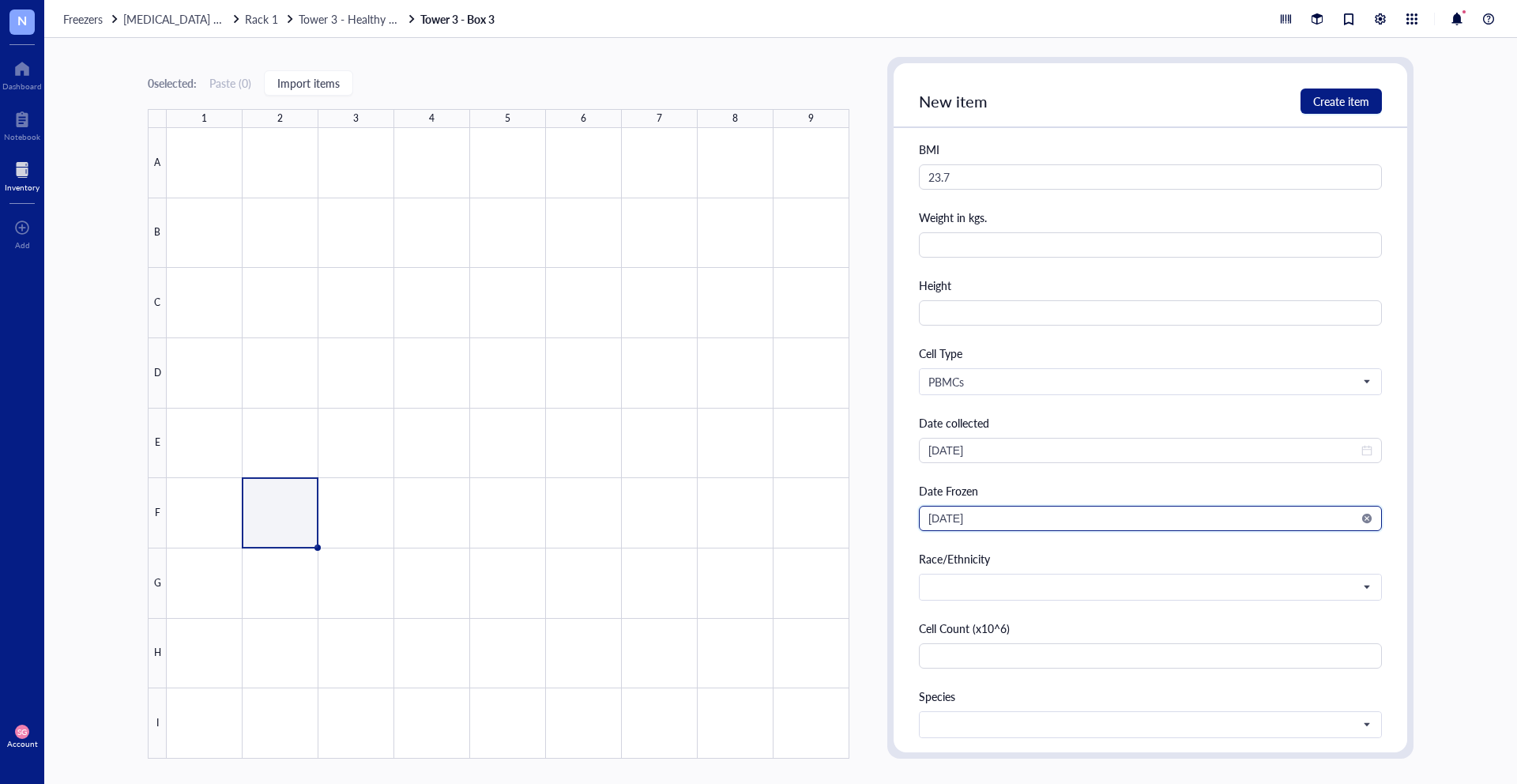
click at [992, 515] on input "[DATE]" at bounding box center [1143, 518] width 430 height 17
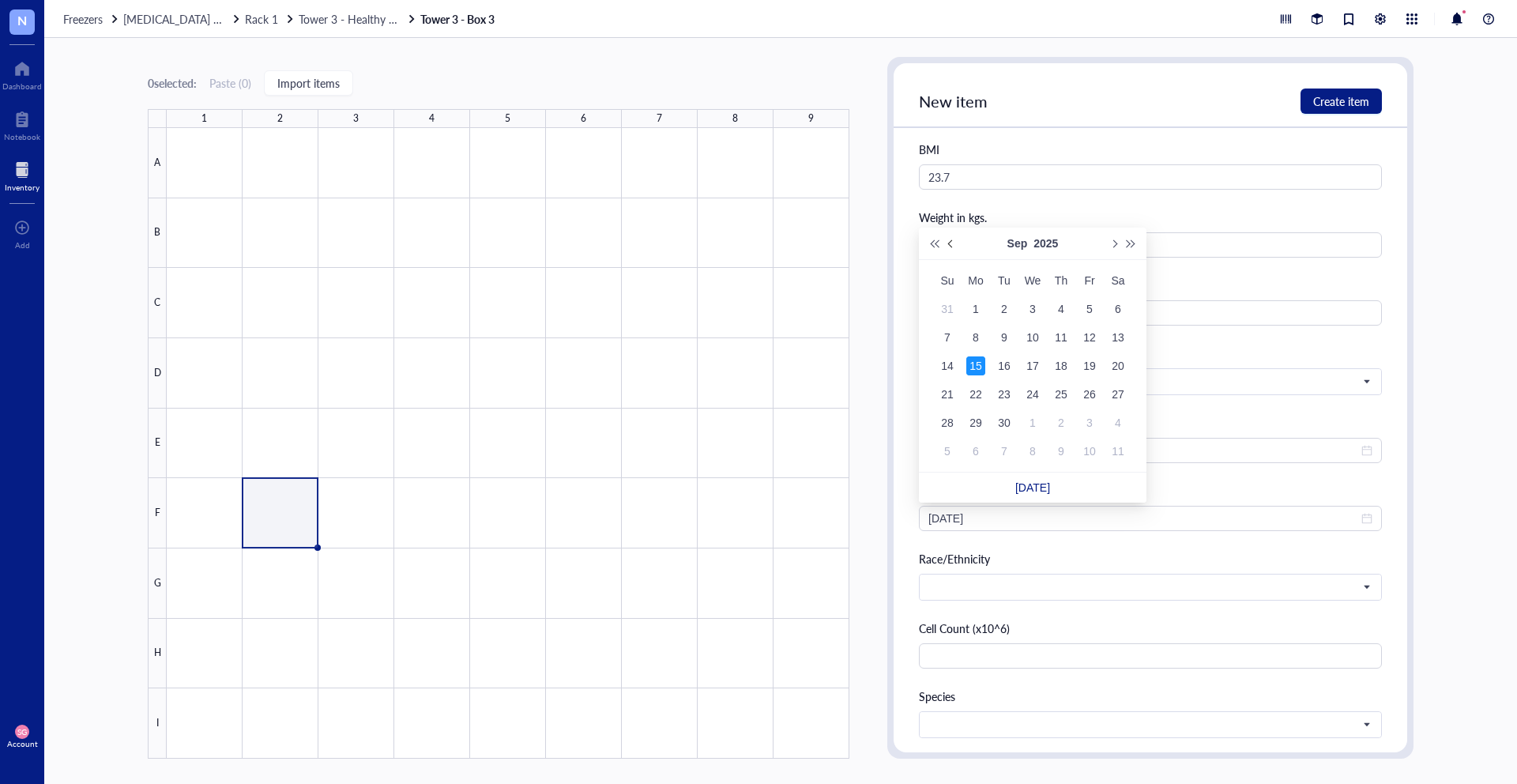
click at [952, 244] on span "Previous month (PageUp)" at bounding box center [952, 243] width 8 height 8
click at [951, 244] on span "Previous month (PageUp)" at bounding box center [952, 243] width 8 height 8
type input "2025-07-03"
click at [1062, 304] on div "3" at bounding box center [1061, 309] width 19 height 19
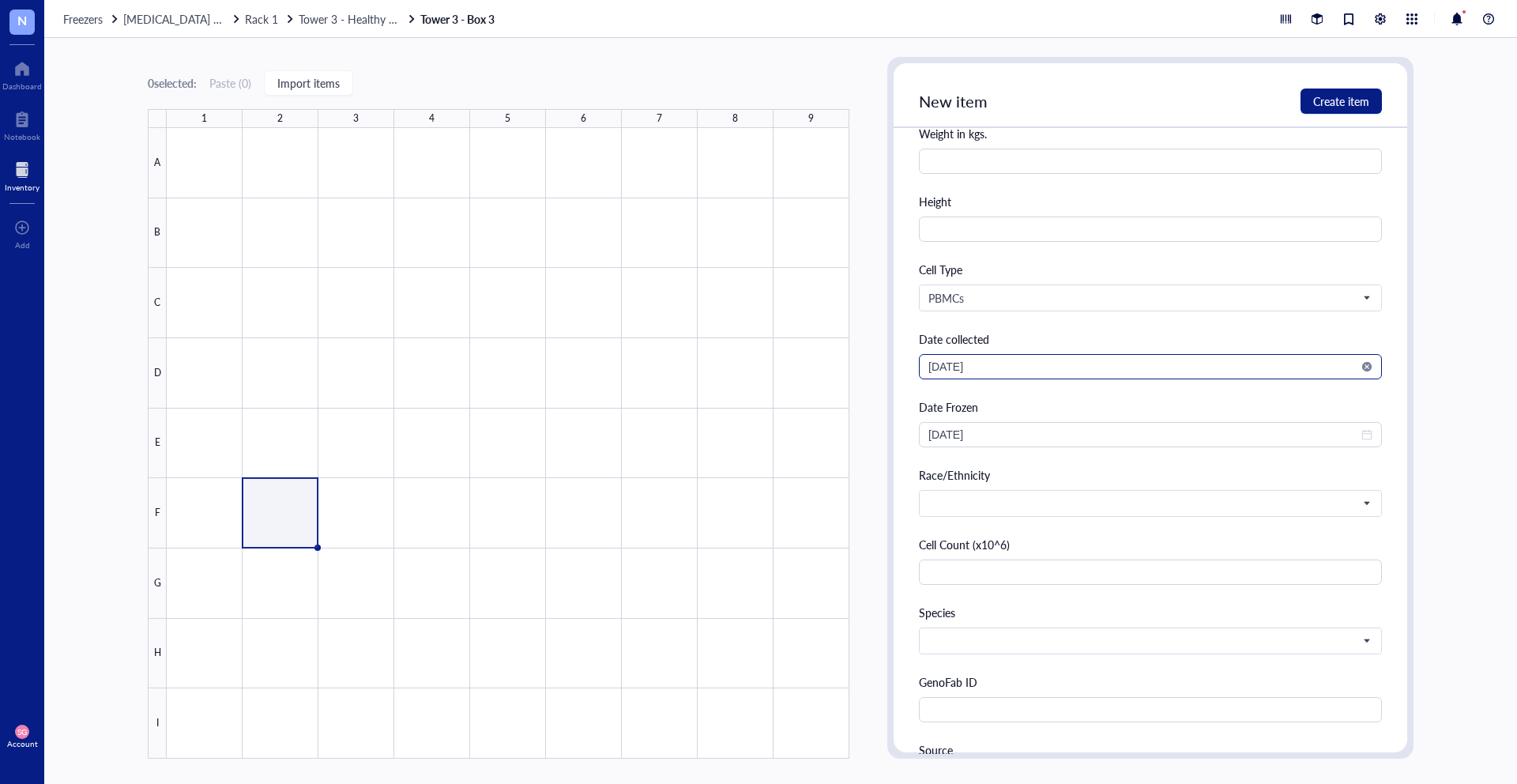
scroll to position [856, 0]
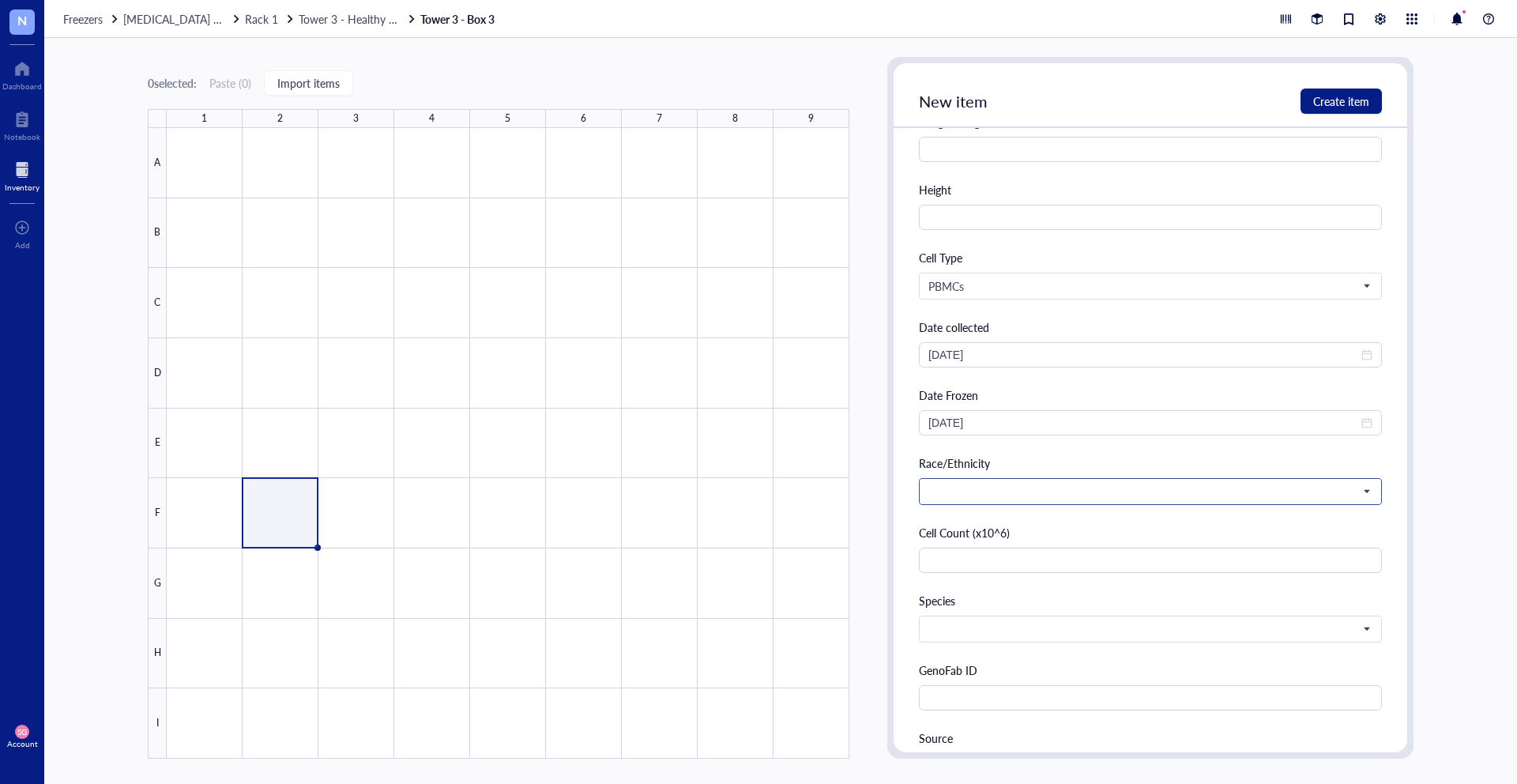
click at [1023, 491] on span at bounding box center [1149, 491] width 441 height 15
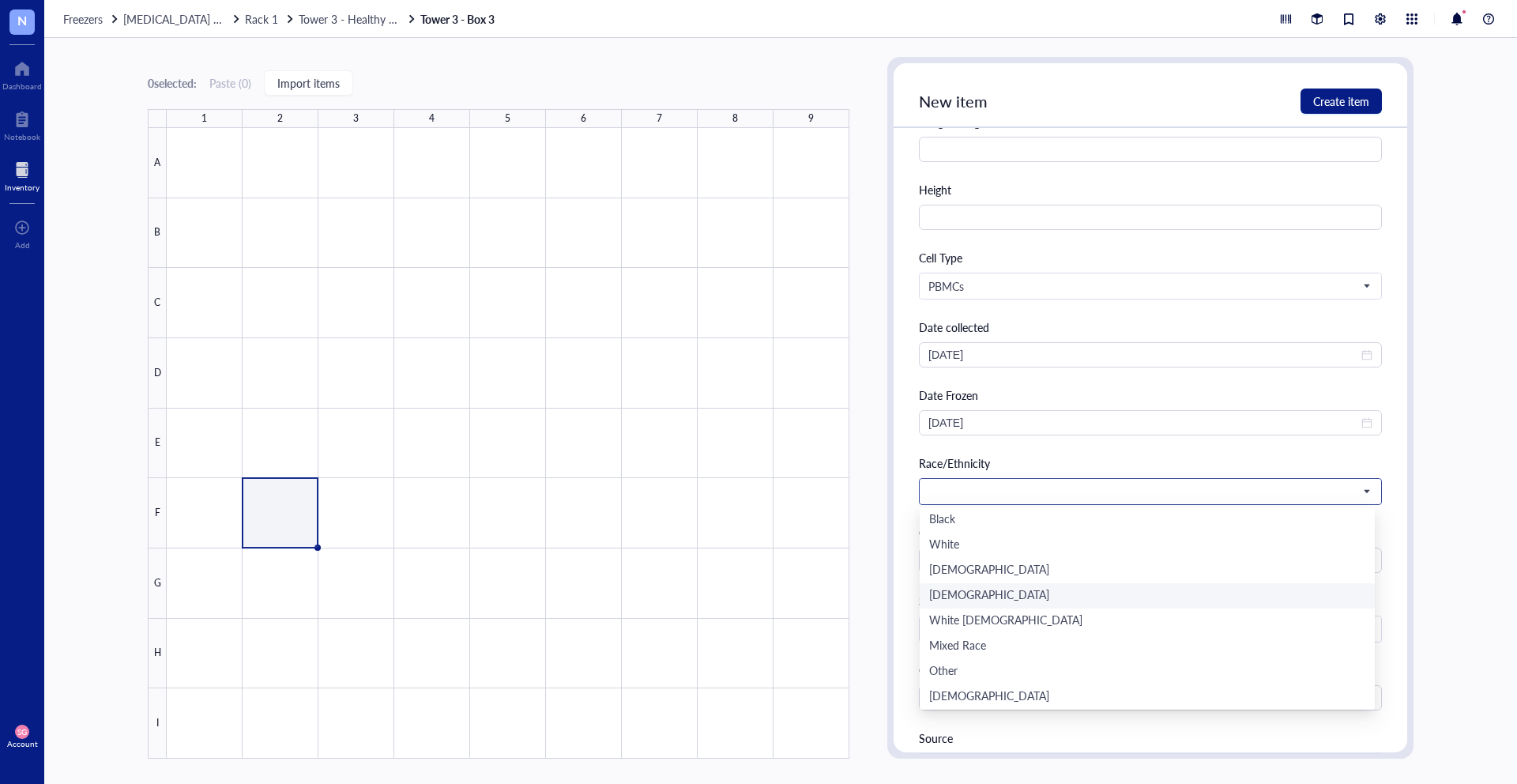
click at [1012, 596] on div "[DEMOGRAPHIC_DATA]" at bounding box center [1147, 595] width 436 height 17
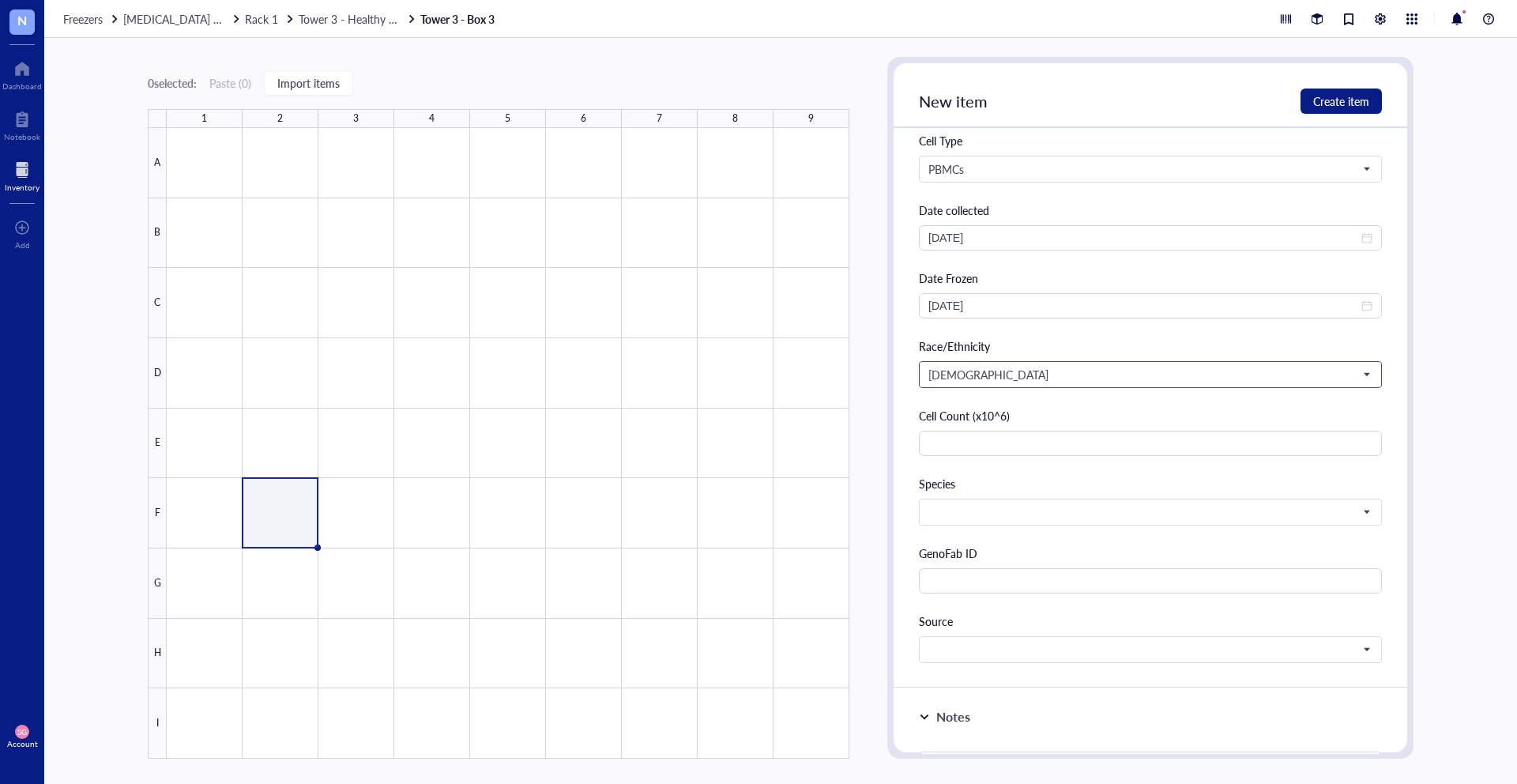
scroll to position [974, 0]
click at [978, 442] on input "text" at bounding box center [1151, 443] width 463 height 26
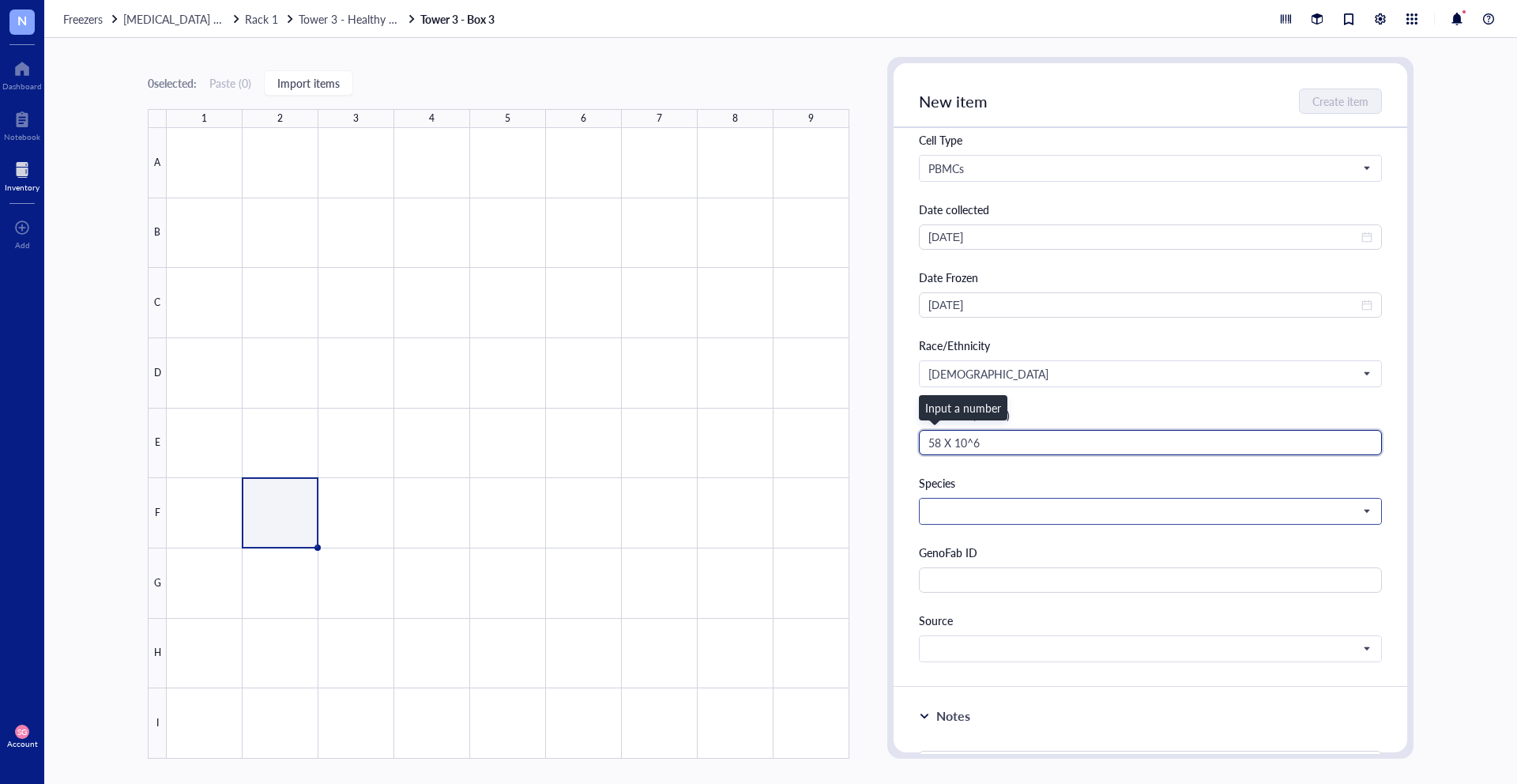
click at [1007, 513] on span at bounding box center [1149, 511] width 441 height 15
type input "58 X 10^6"
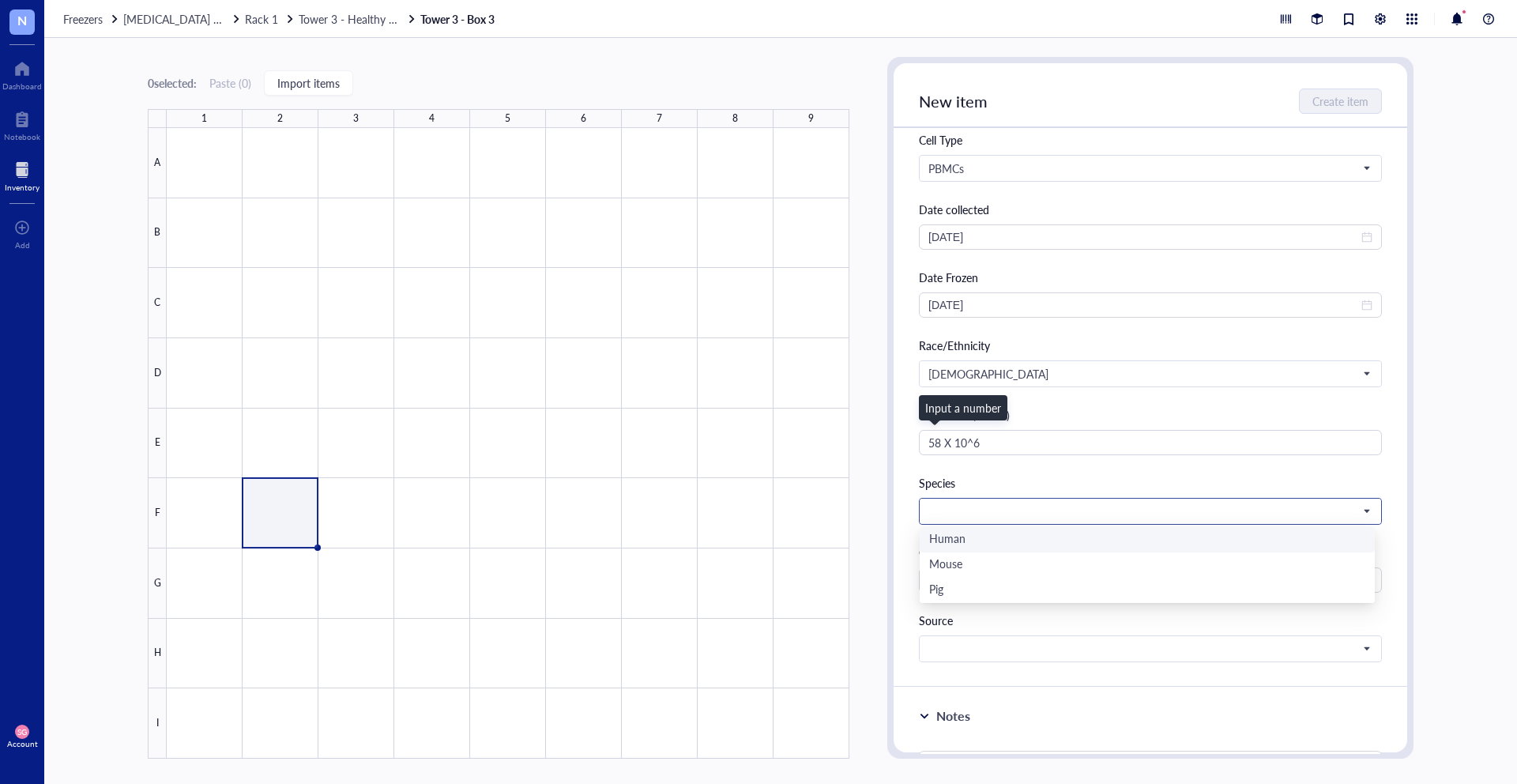
click at [987, 548] on div "Human" at bounding box center [1147, 539] width 436 height 17
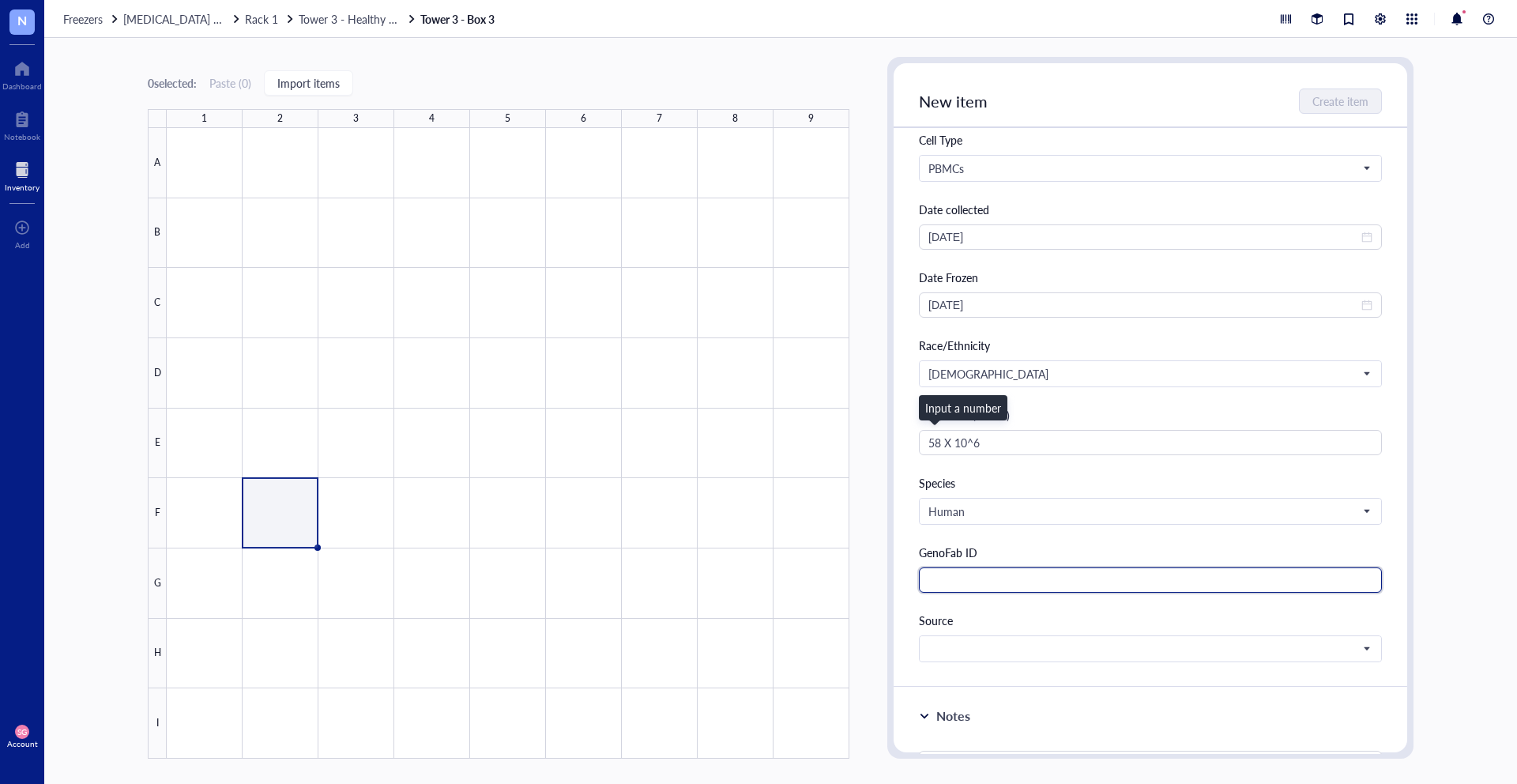
click at [974, 573] on input "text" at bounding box center [1151, 580] width 463 height 26
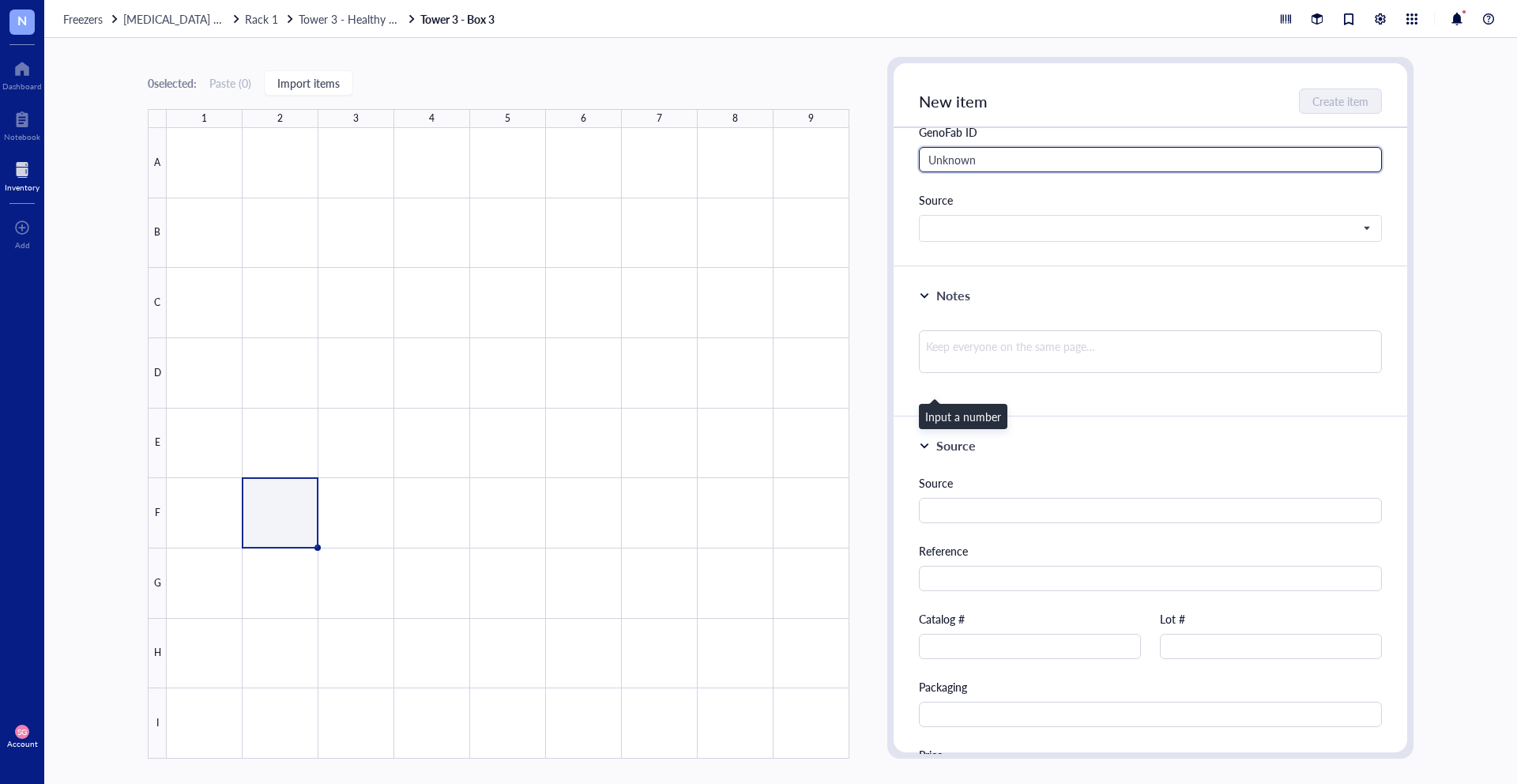
scroll to position [968, 0]
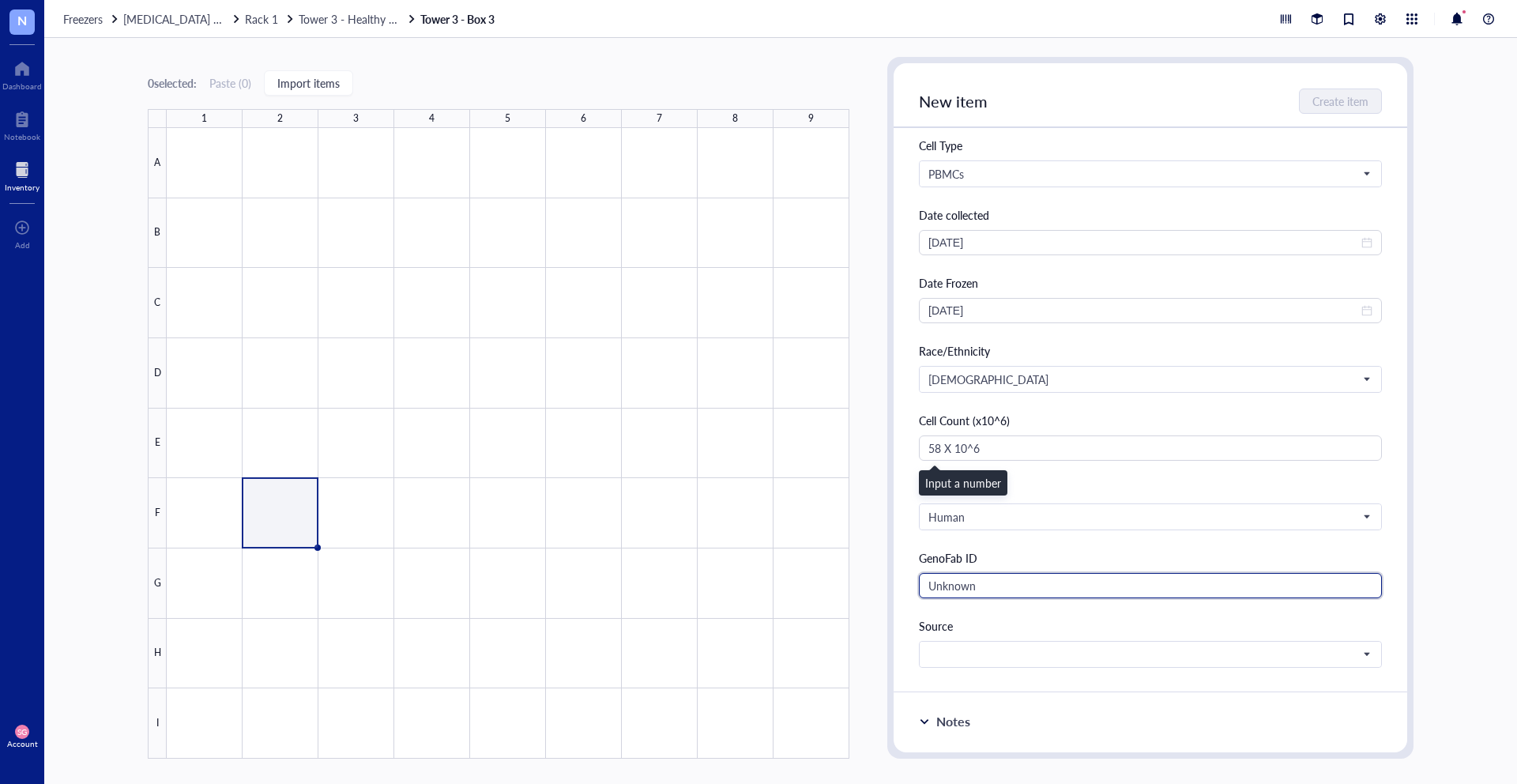
type input "Unknown"
click at [958, 483] on div "Input a number" at bounding box center [963, 482] width 76 height 17
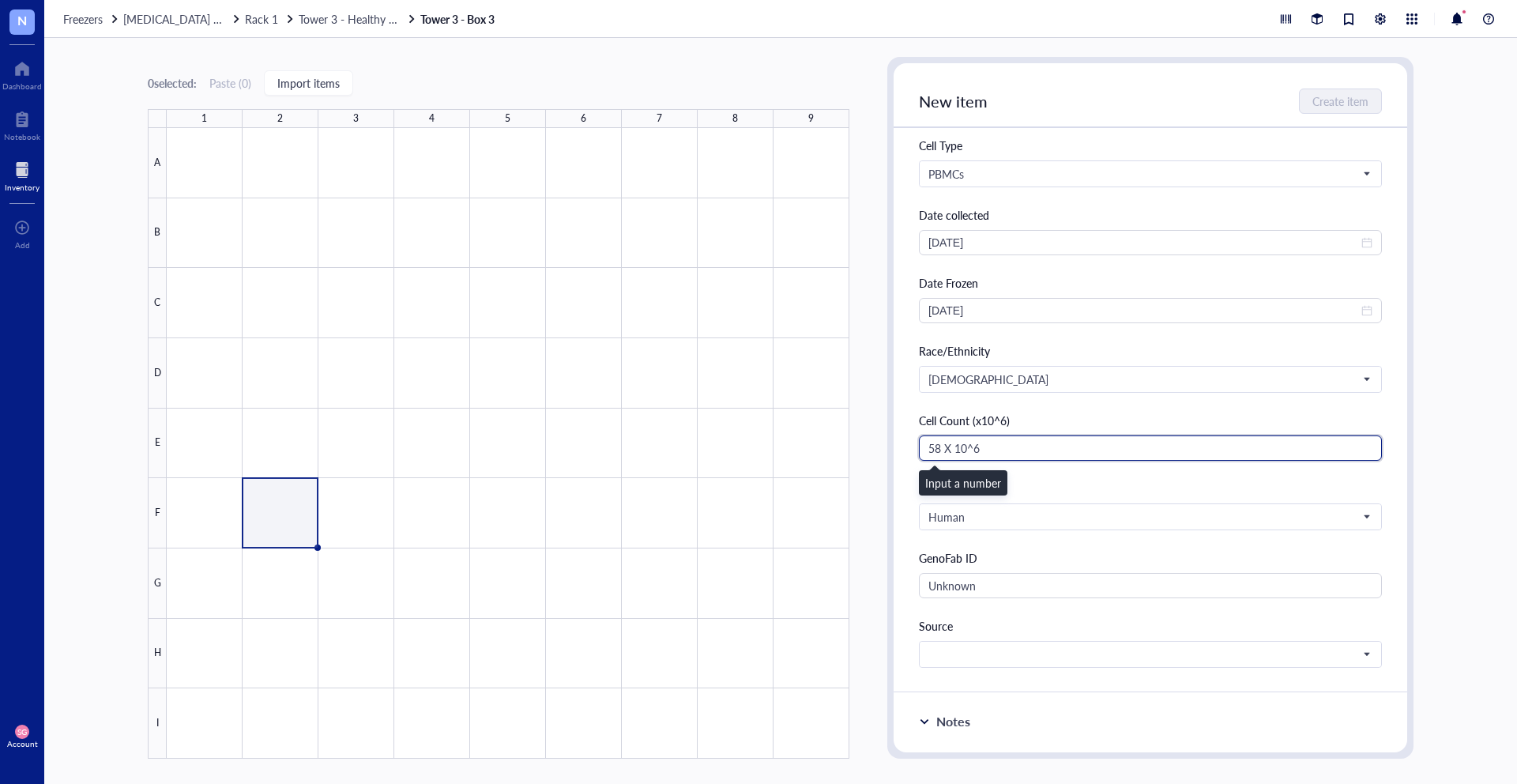
click at [944, 451] on input "58 X 10^6" at bounding box center [1151, 449] width 463 height 26
drag, startPoint x: 1012, startPoint y: 442, endPoint x: 944, endPoint y: 441, distance: 68.0
click at [943, 441] on input "58 X 10^6" at bounding box center [1151, 449] width 463 height 26
type input "58"
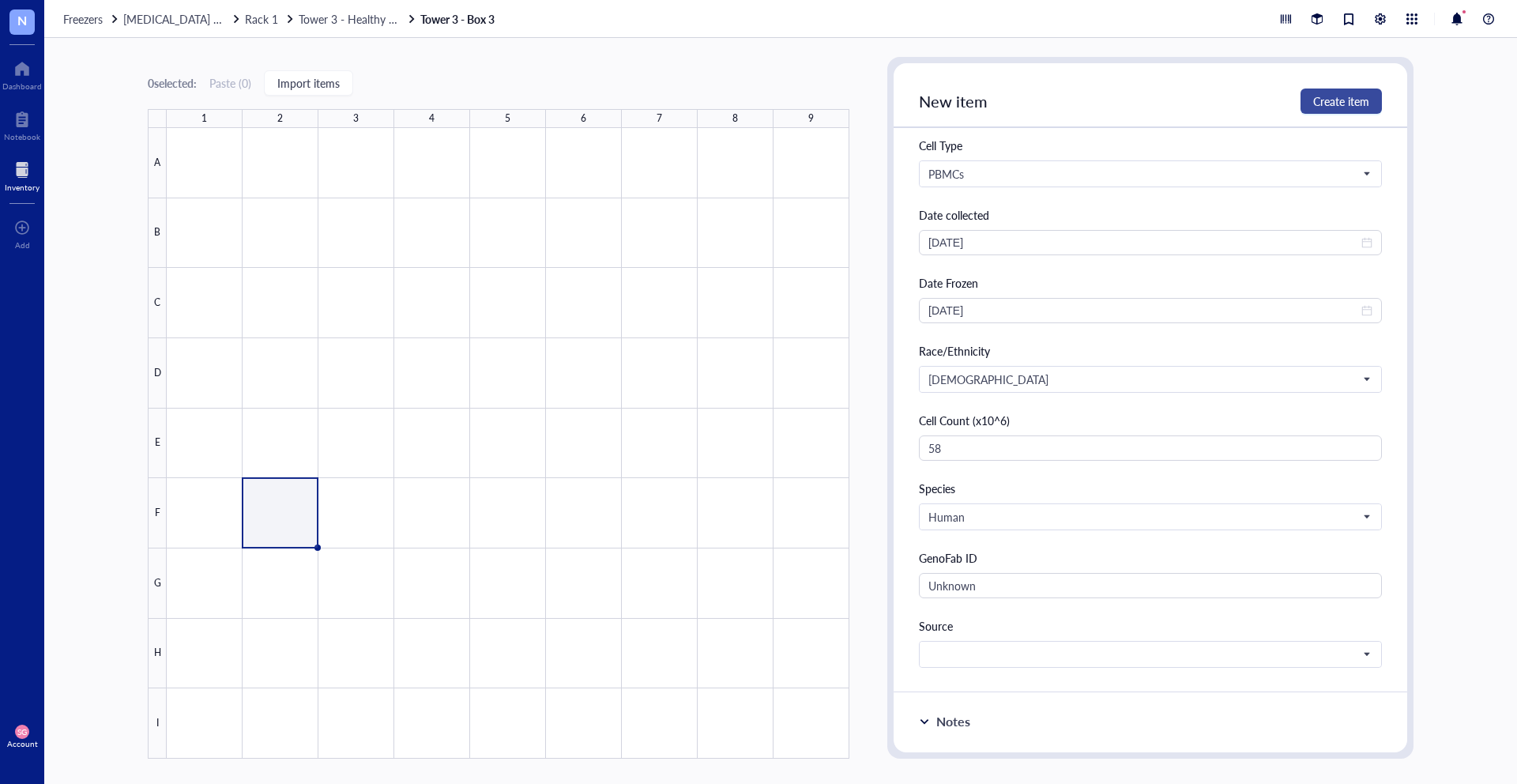
click at [1354, 98] on span "Create item" at bounding box center [1342, 101] width 57 height 13
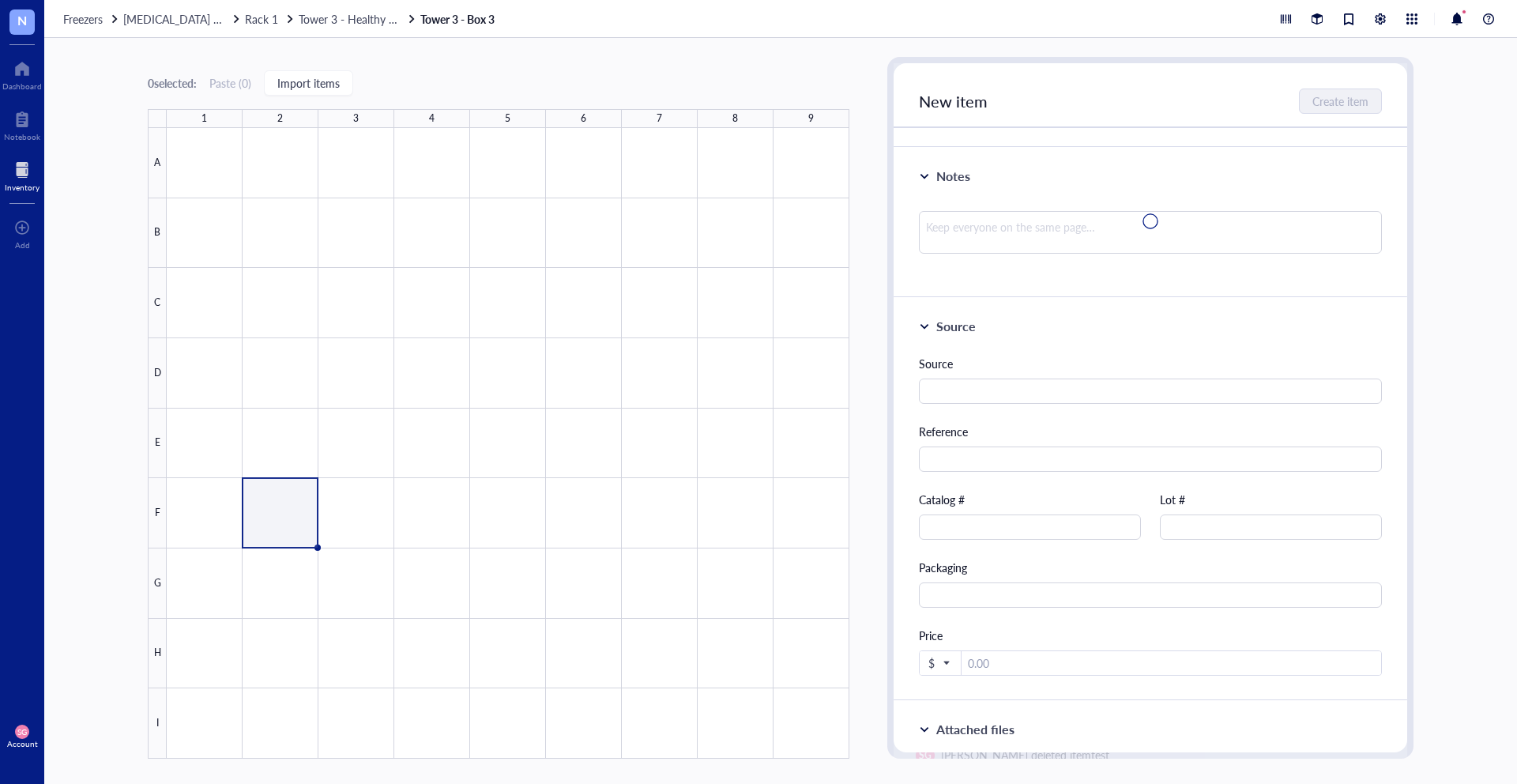
scroll to position [250, 0]
click at [373, 509] on div at bounding box center [508, 443] width 683 height 631
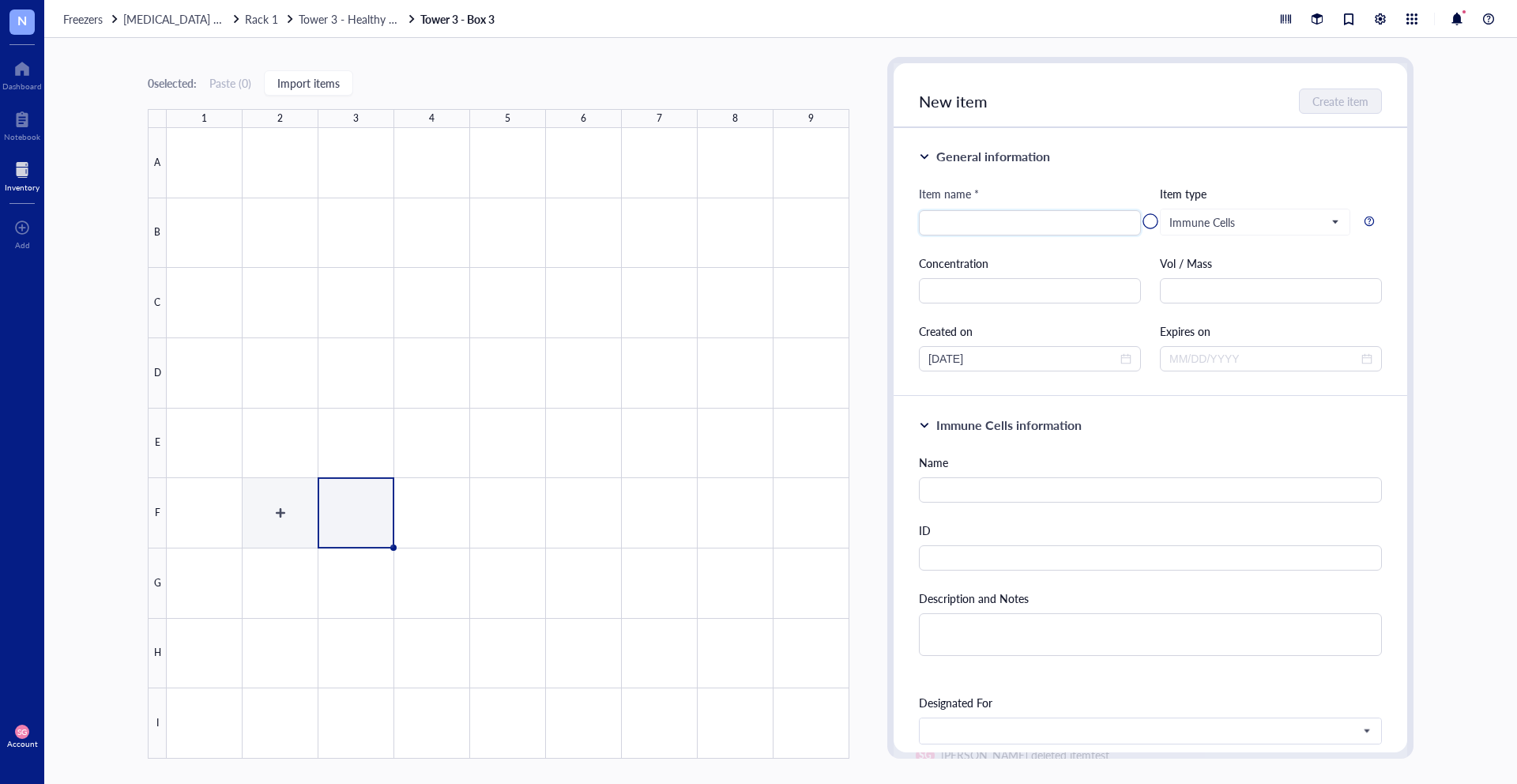
click at [294, 512] on div at bounding box center [508, 443] width 683 height 631
type textarea "Keep everyone on the same page…"
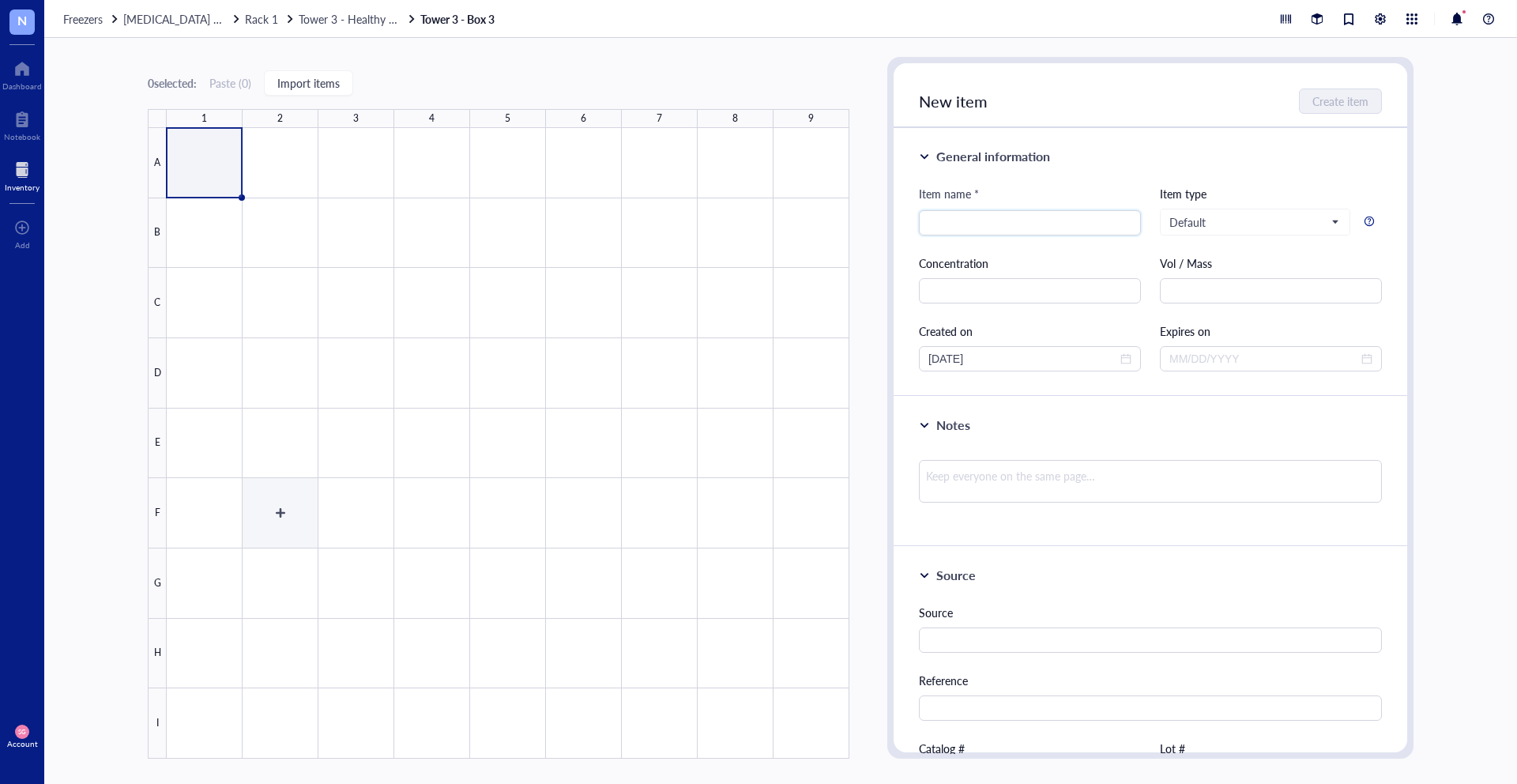
click at [281, 510] on div at bounding box center [508, 443] width 683 height 631
type textarea "Keep everyone on the same page…"
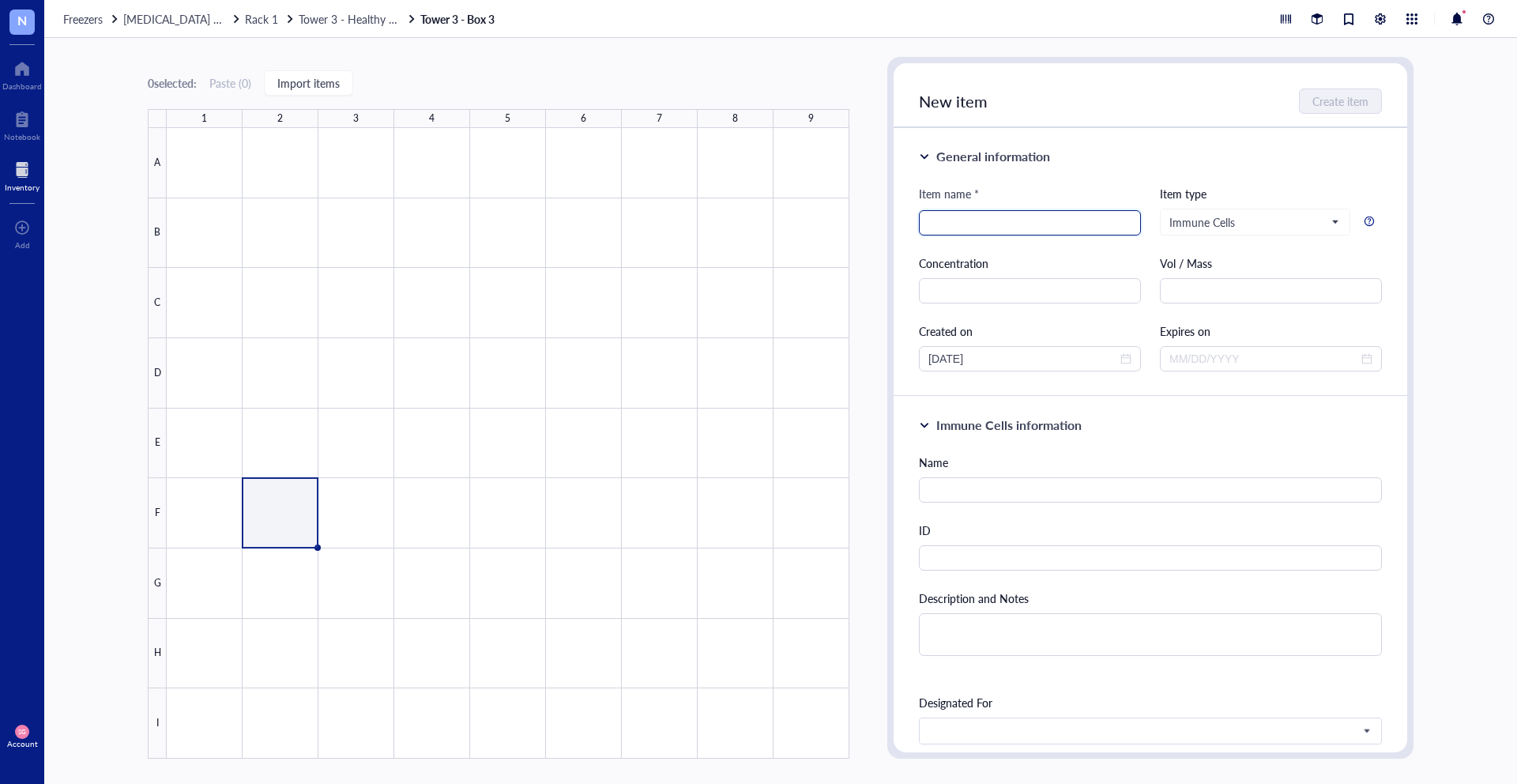
click at [1025, 226] on input "search" at bounding box center [1029, 222] width 203 height 24
type input "h"
type input "Healthy PBMC"
click at [1348, 105] on span "Create item" at bounding box center [1342, 101] width 57 height 13
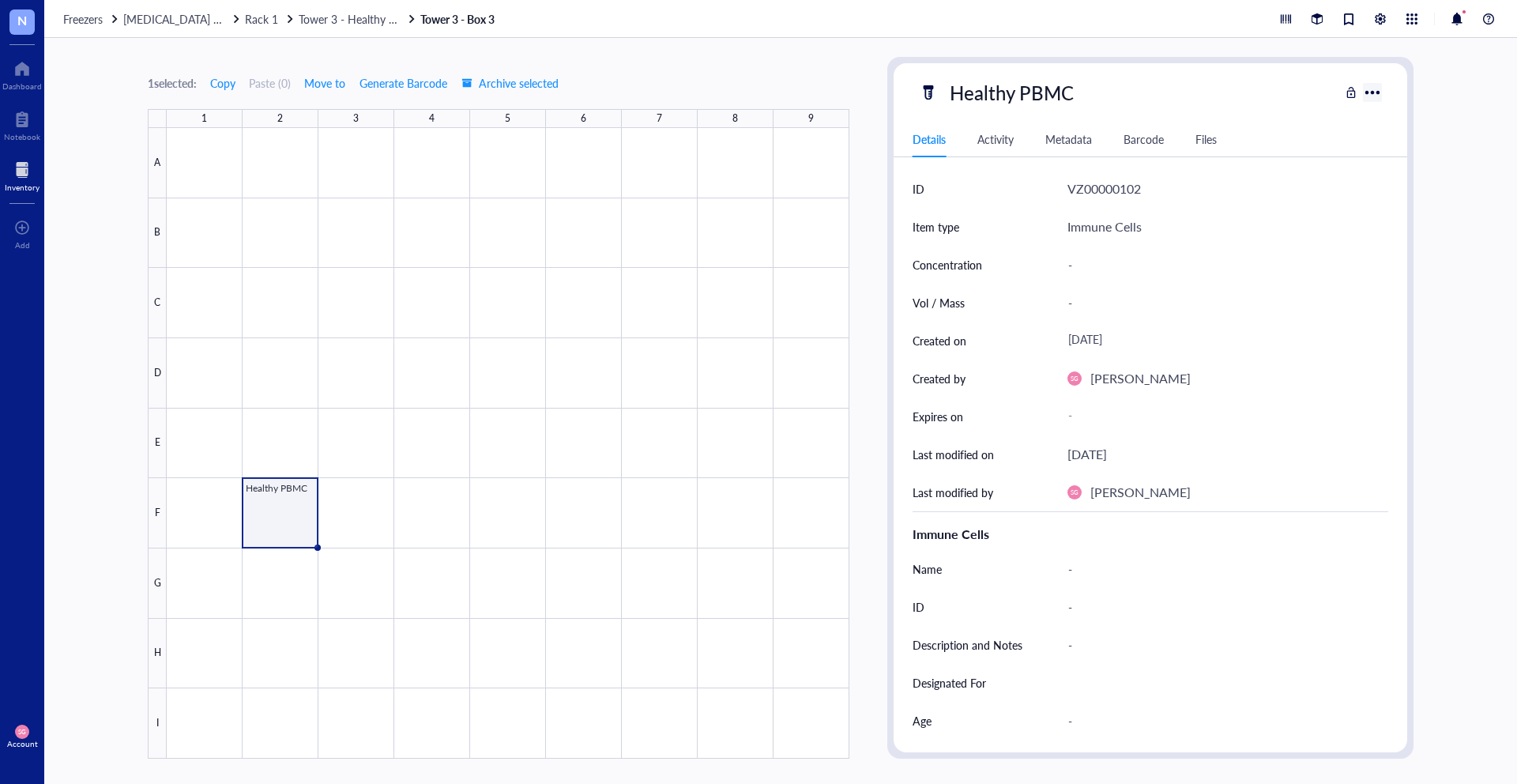
click at [1372, 85] on div at bounding box center [1373, 93] width 26 height 26
click at [281, 509] on div at bounding box center [508, 443] width 683 height 631
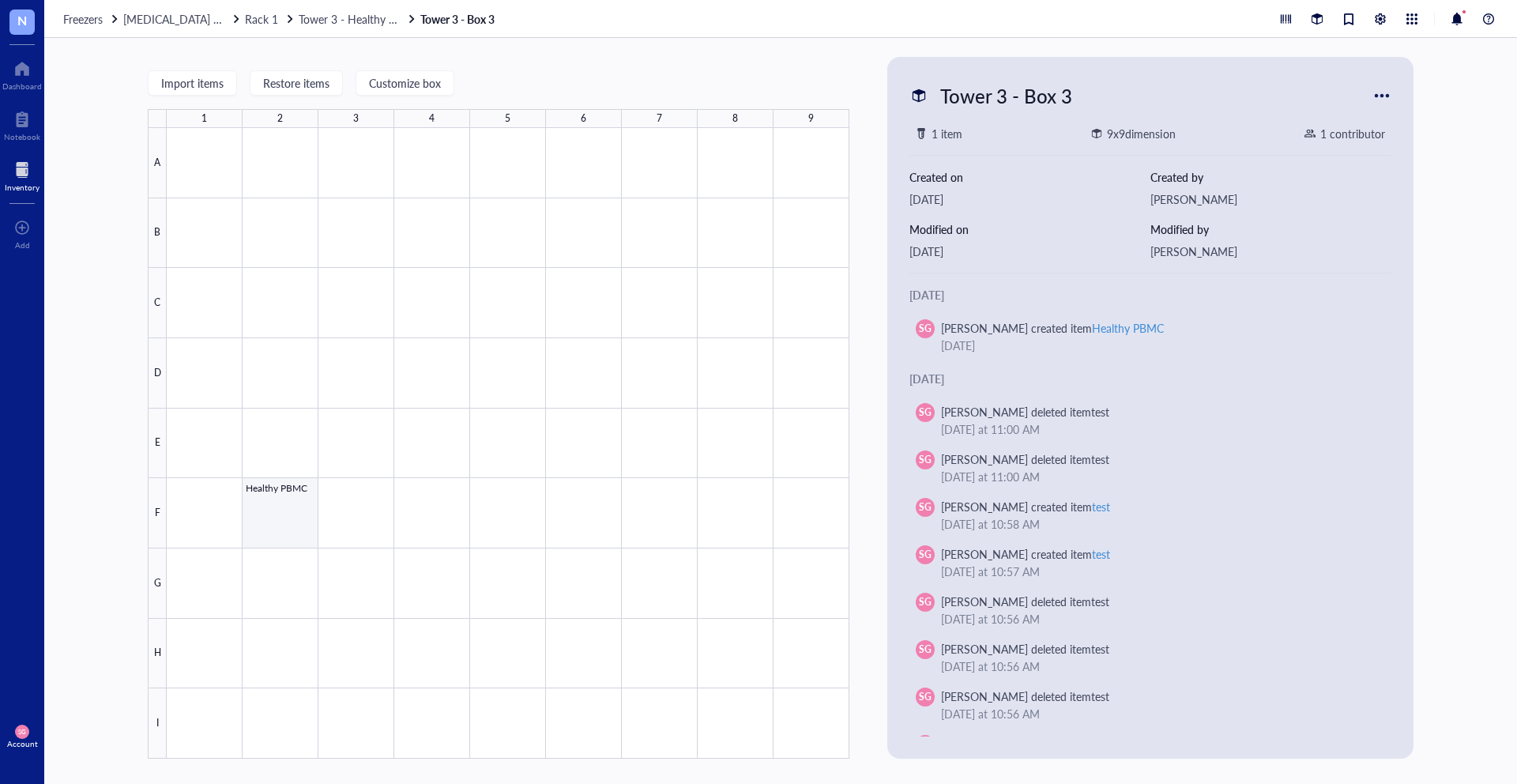
click at [300, 515] on div at bounding box center [508, 443] width 683 height 631
type textarea "Keep everyone on the same page…"
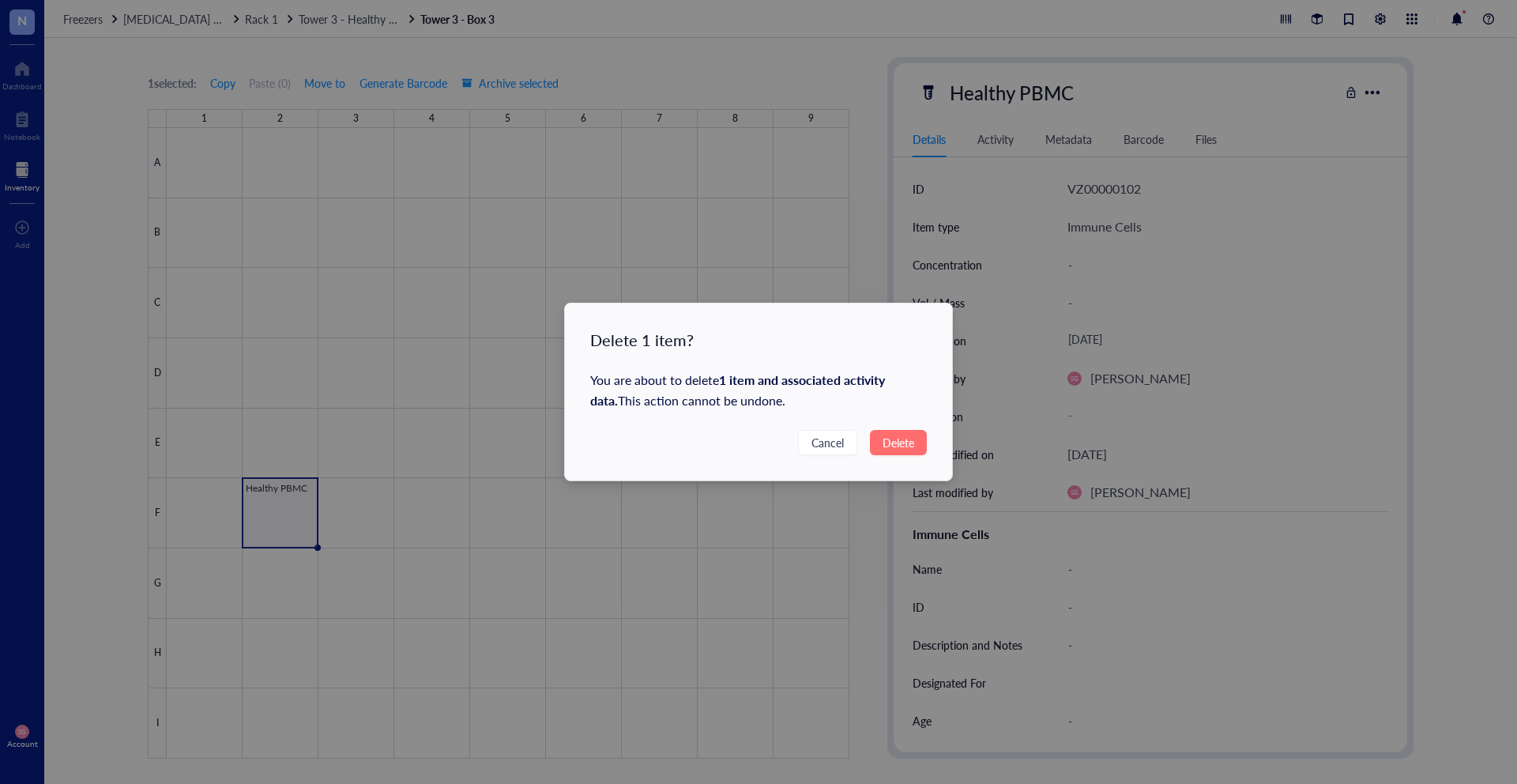
click at [906, 445] on span "Delete" at bounding box center [898, 442] width 32 height 17
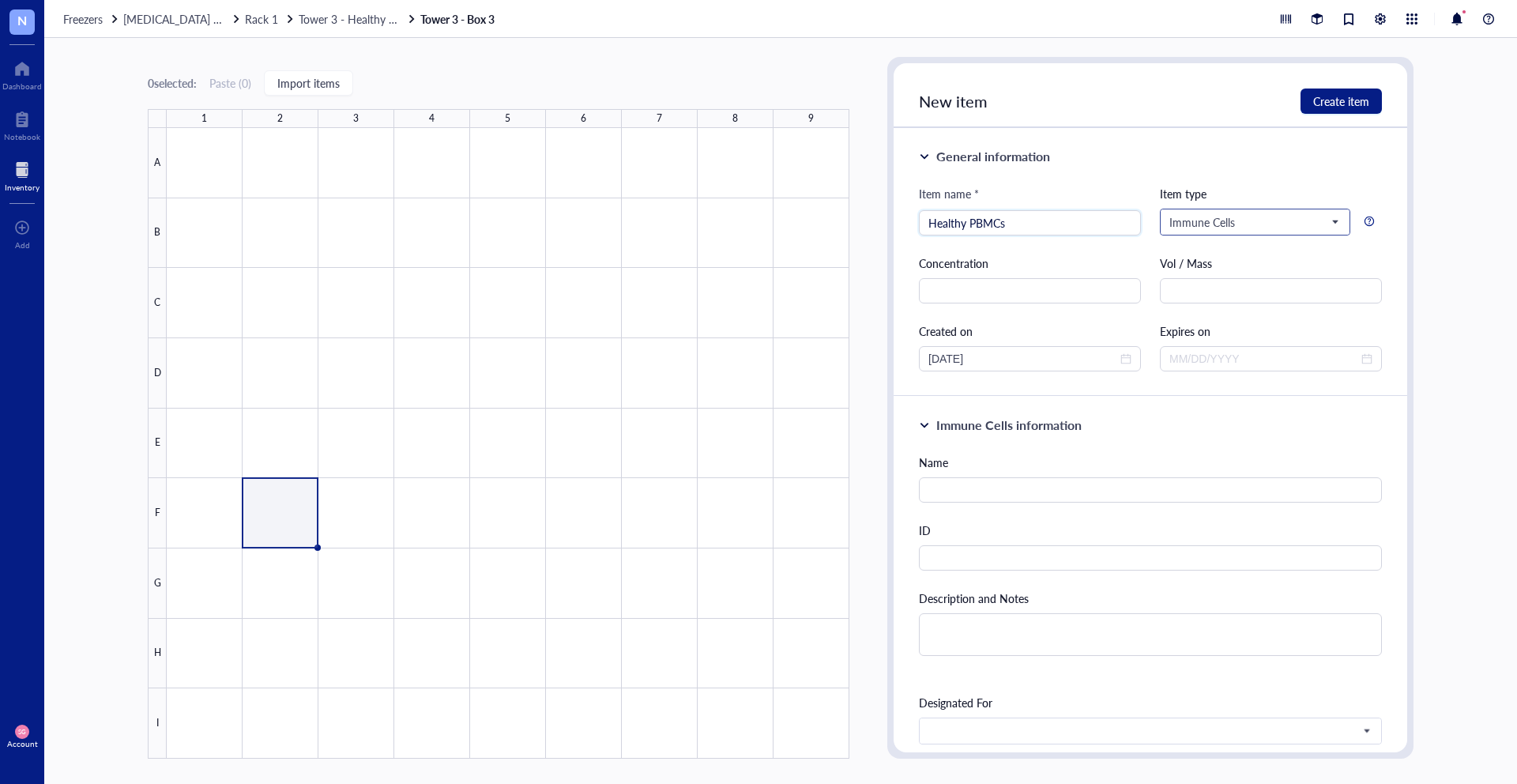
click at [1231, 226] on span "Immune Cells" at bounding box center [1254, 222] width 169 height 15
type input "Healthy PBMCs"
click at [1207, 224] on span "Immune Cells" at bounding box center [1254, 222] width 169 height 15
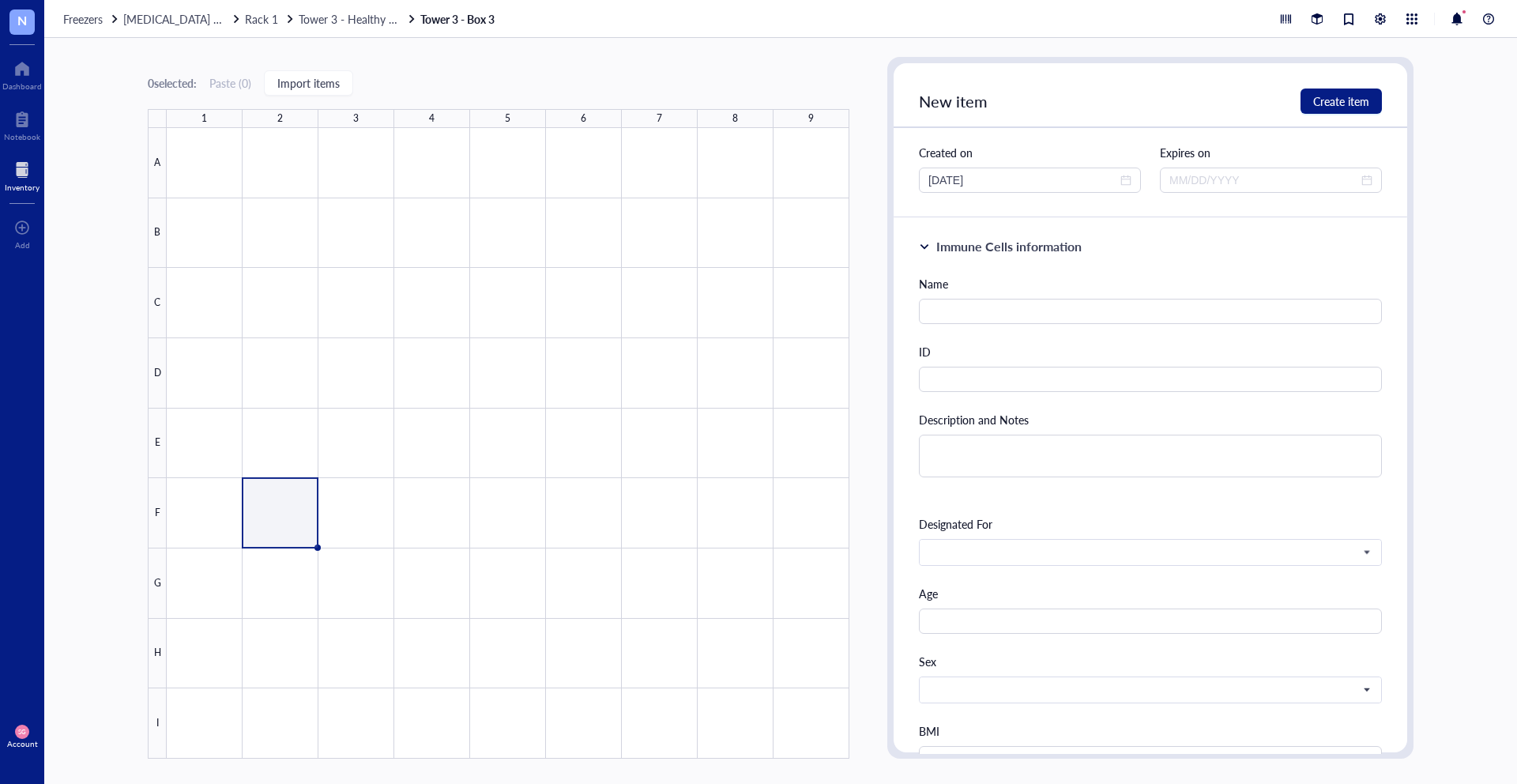
scroll to position [181, 0]
click at [1017, 318] on input "text" at bounding box center [1151, 308] width 463 height 26
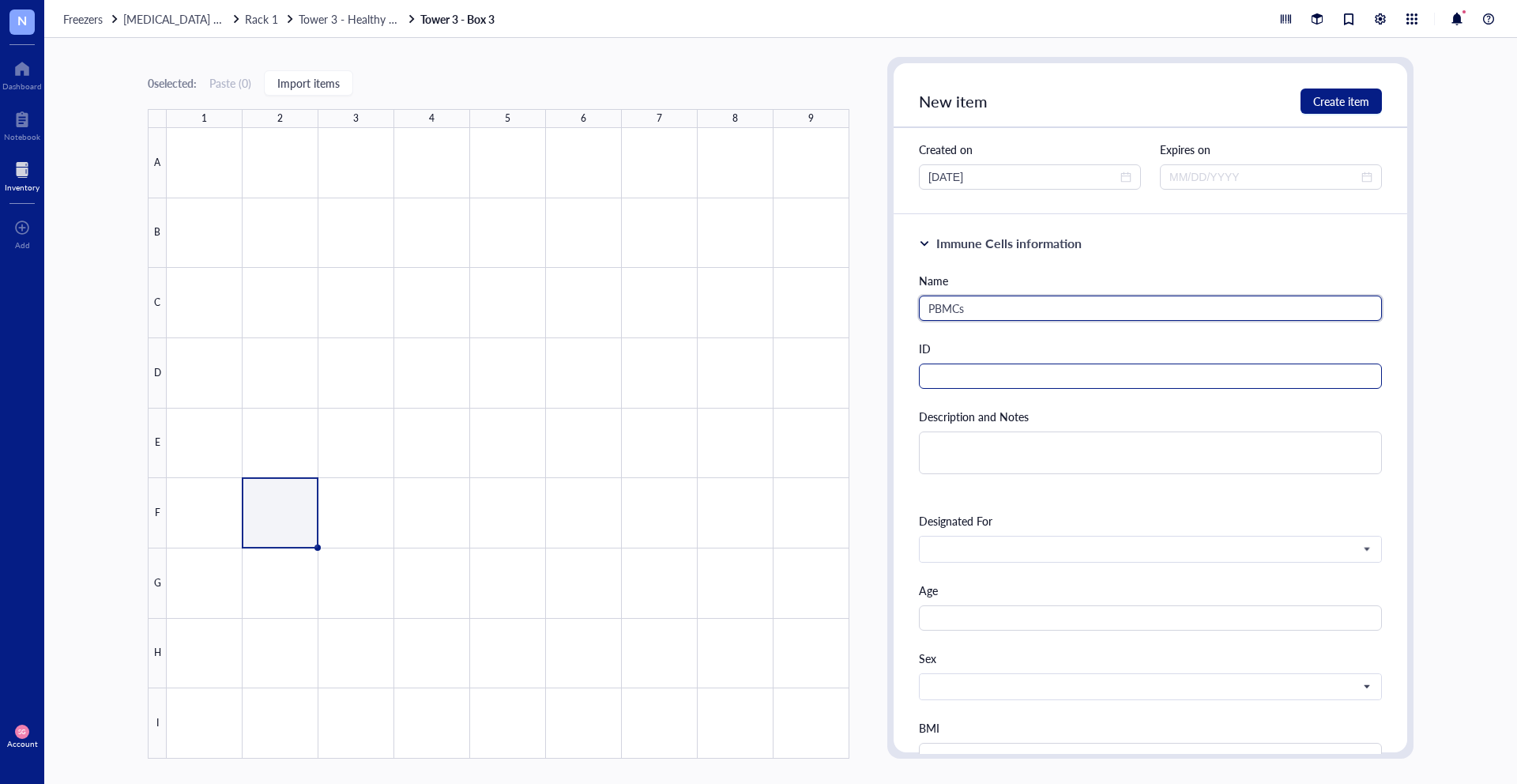
type input "PBMCs"
click at [973, 387] on input "text" at bounding box center [1151, 377] width 463 height 26
paste input "2013062904"
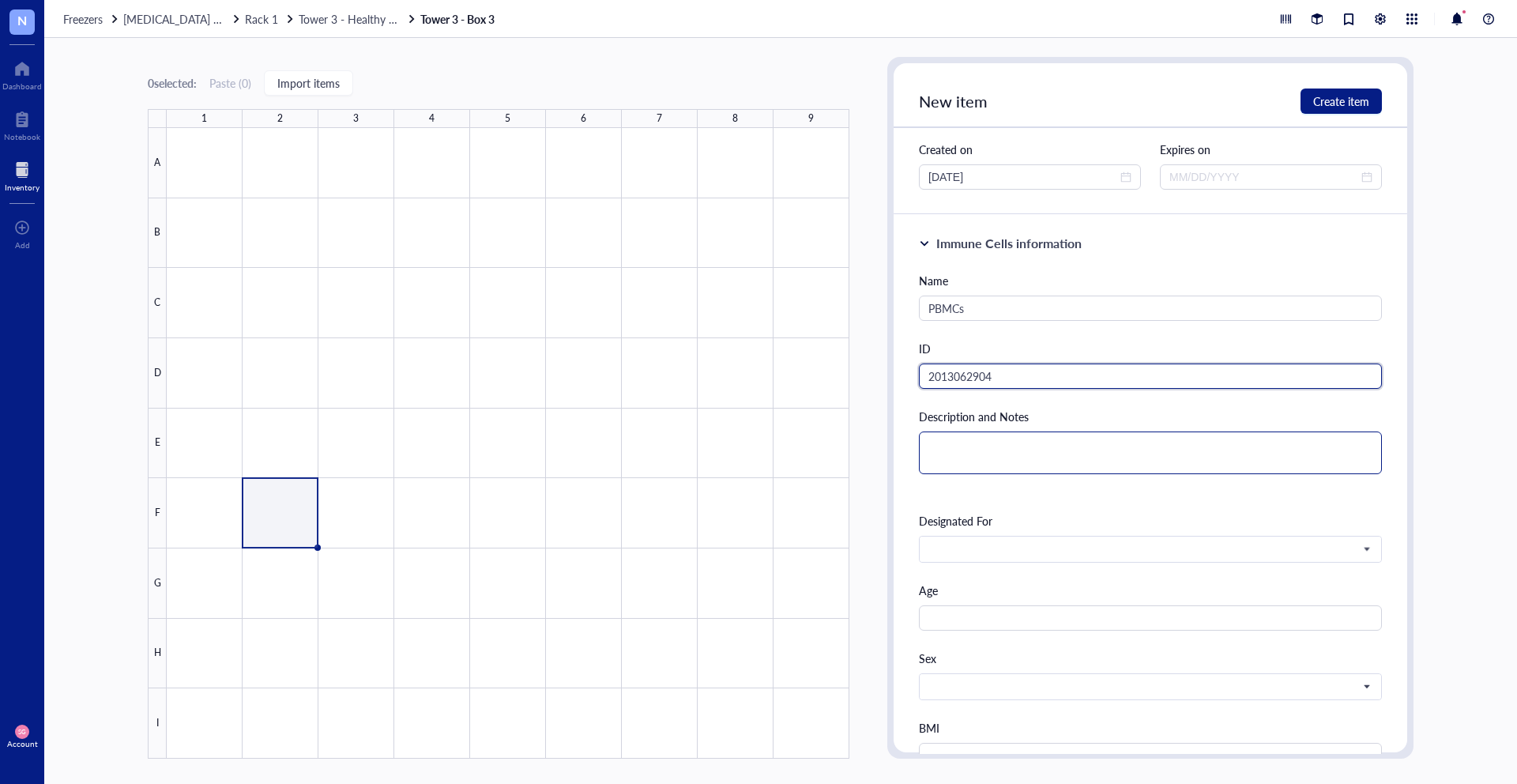
type input "2013062904"
click at [954, 456] on textarea at bounding box center [1151, 452] width 463 height 43
click at [964, 546] on span at bounding box center [1149, 550] width 441 height 15
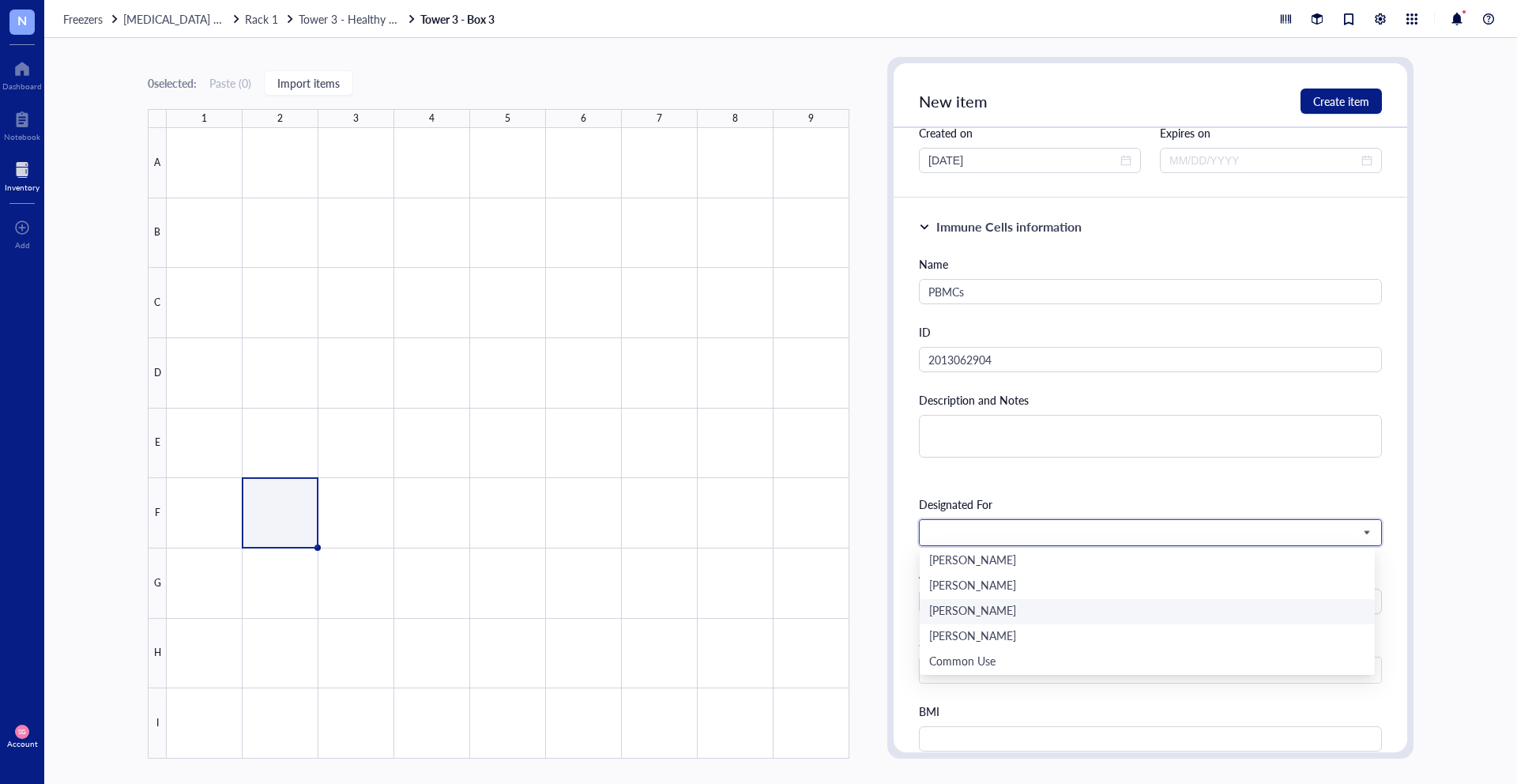
scroll to position [201, 0]
click at [933, 611] on div "[PERSON_NAME]" at bounding box center [1147, 608] width 436 height 17
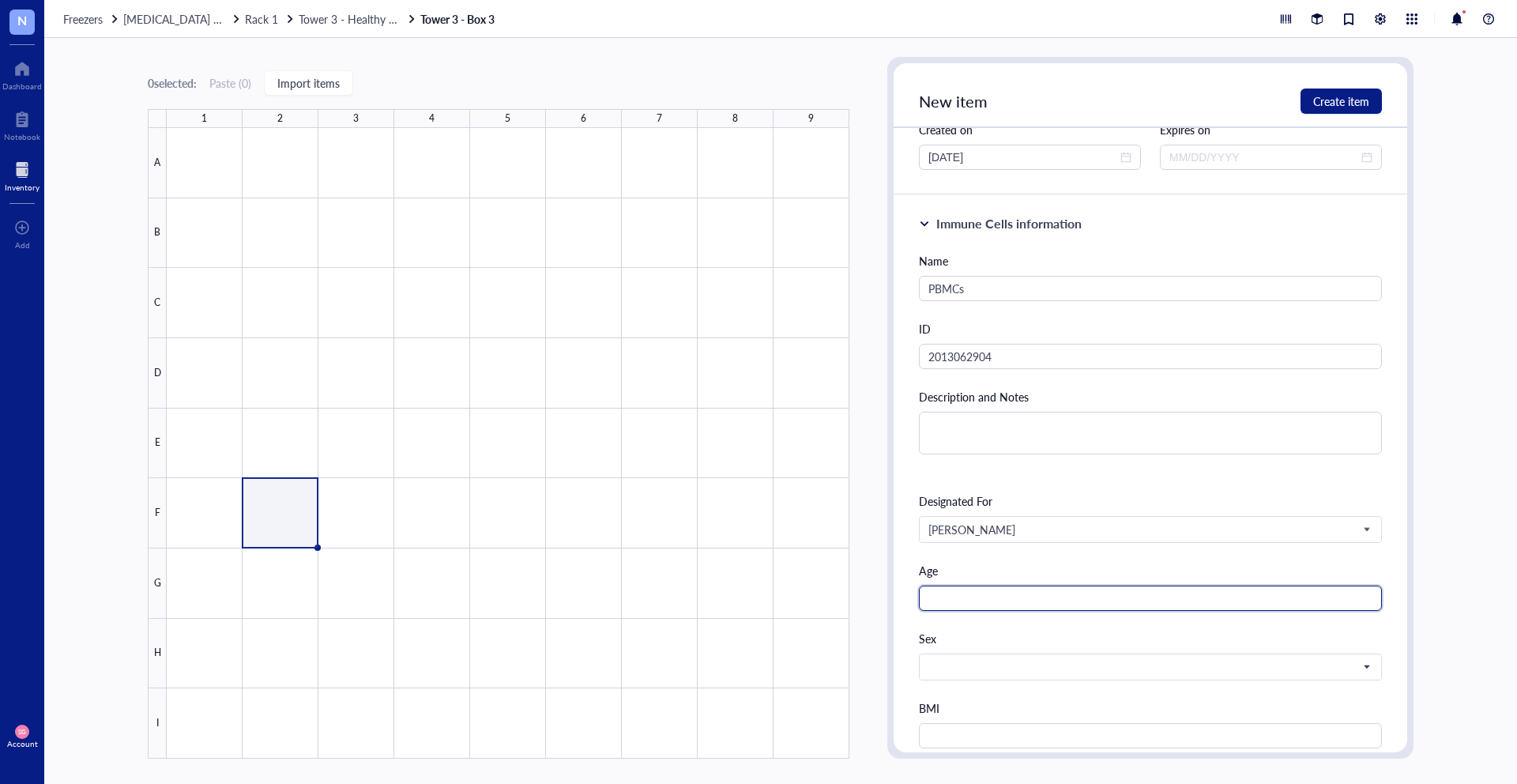
click at [947, 587] on input "text" at bounding box center [1151, 598] width 463 height 26
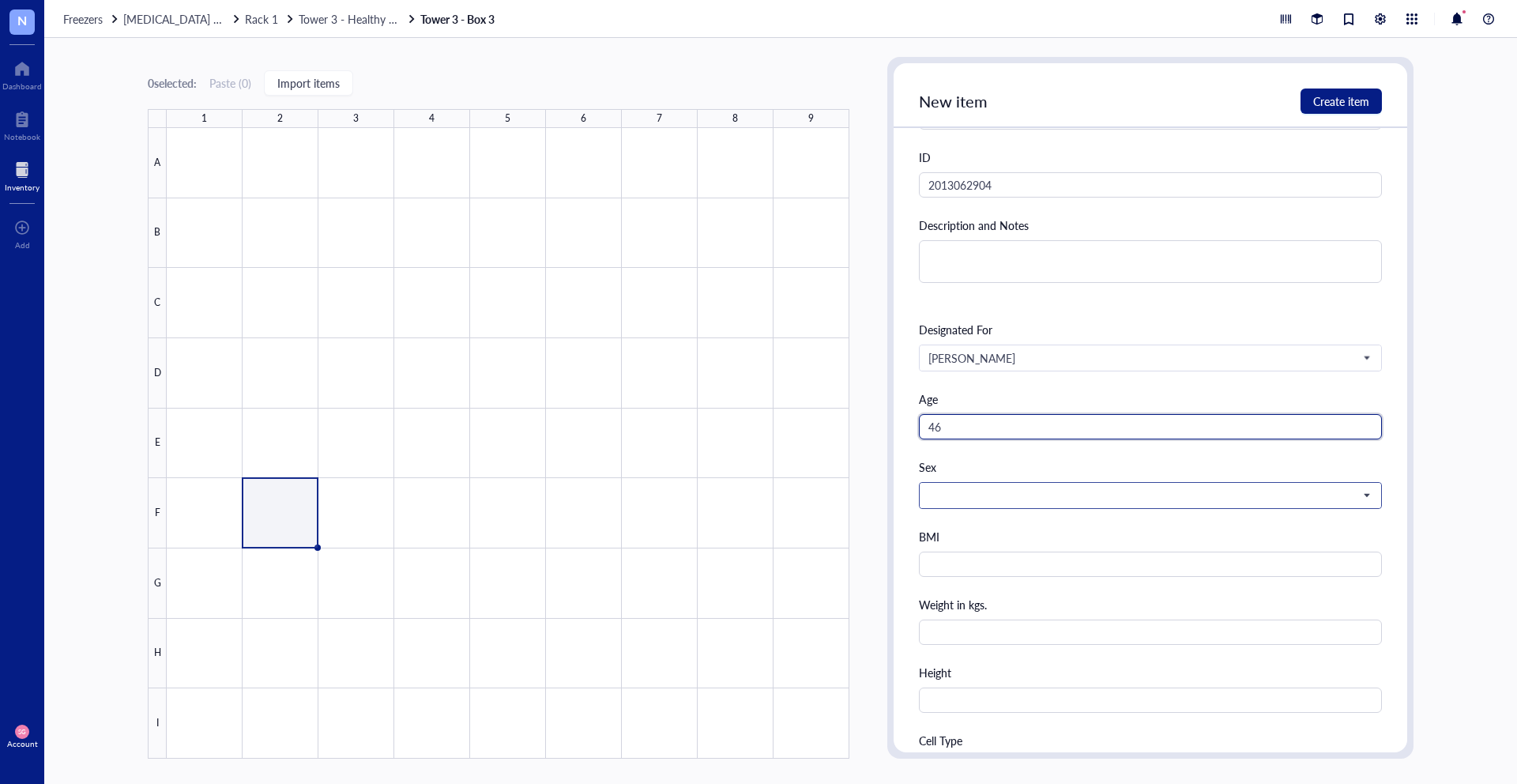
click at [971, 492] on span at bounding box center [1149, 496] width 441 height 15
type input "46"
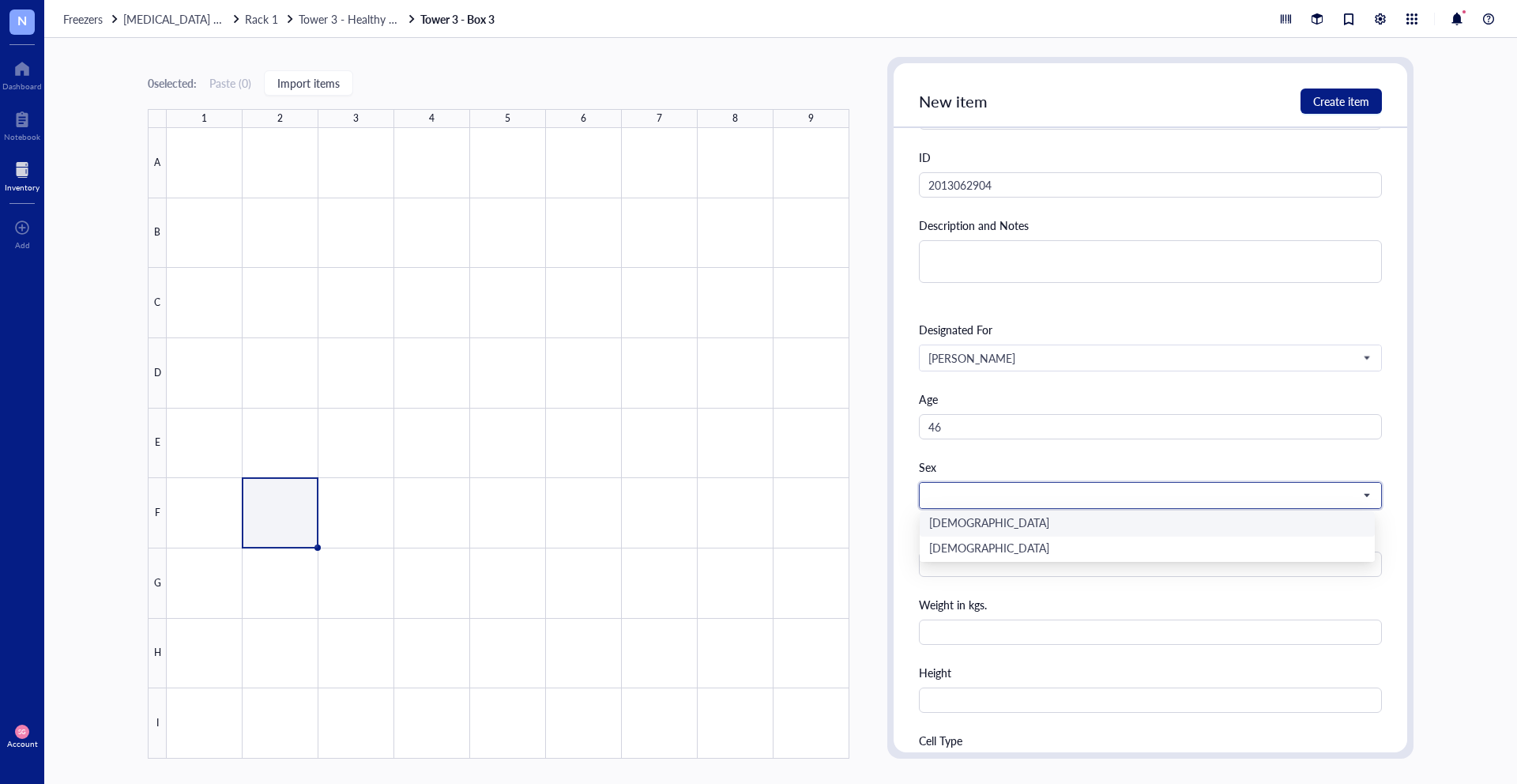
click at [968, 531] on div "[DEMOGRAPHIC_DATA]" at bounding box center [1147, 523] width 436 height 17
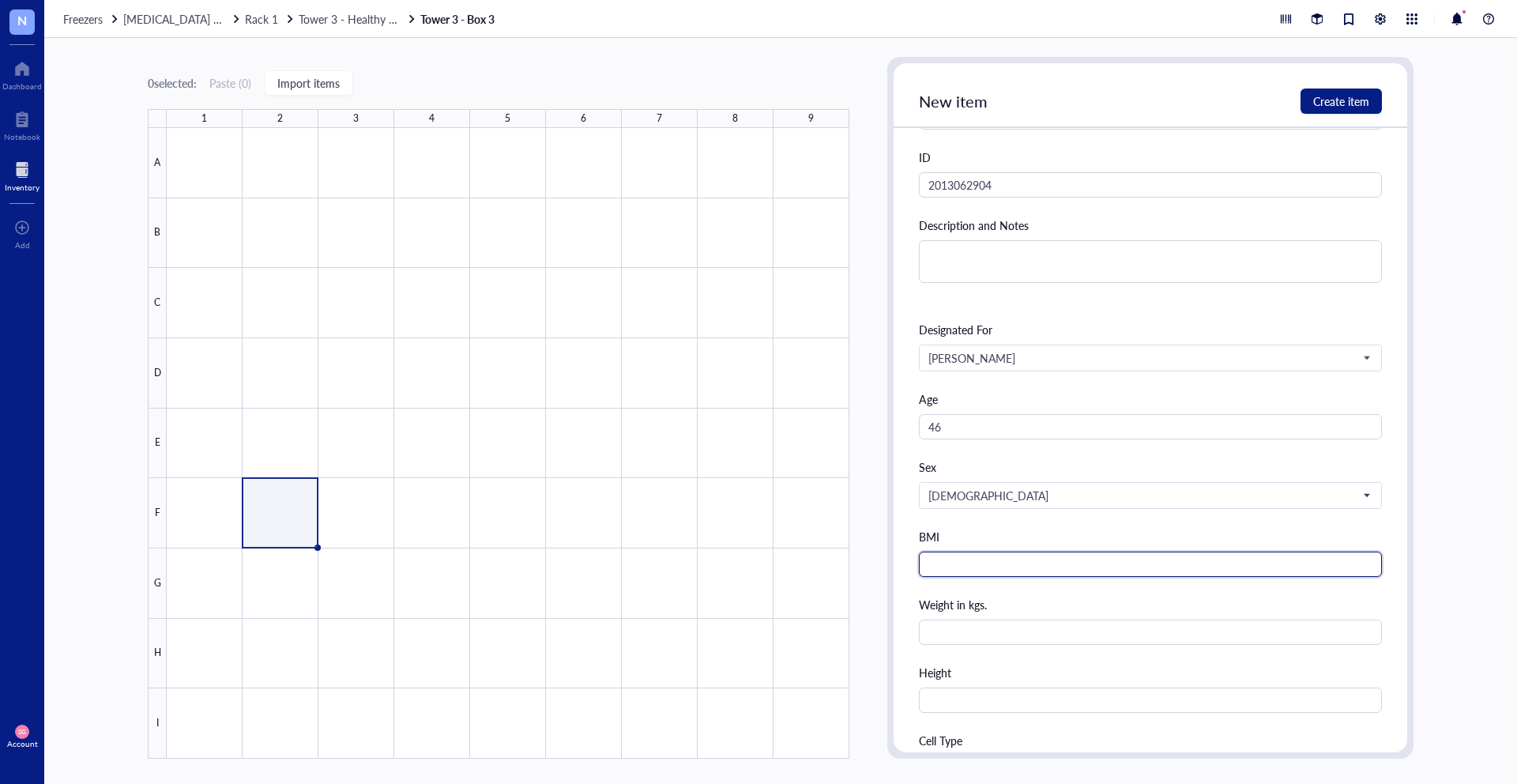
click at [964, 565] on input "text" at bounding box center [1151, 564] width 463 height 26
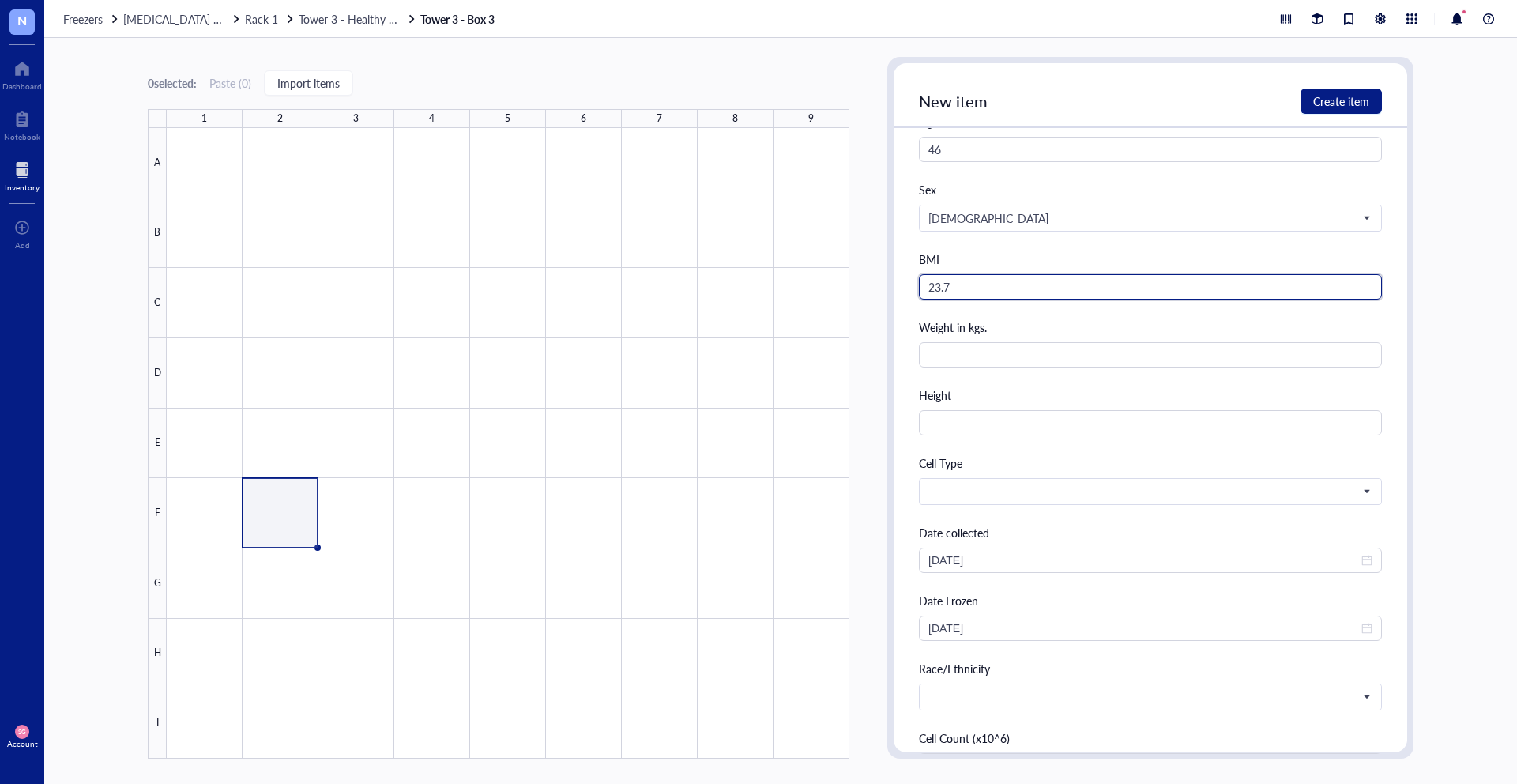
scroll to position [766, 0]
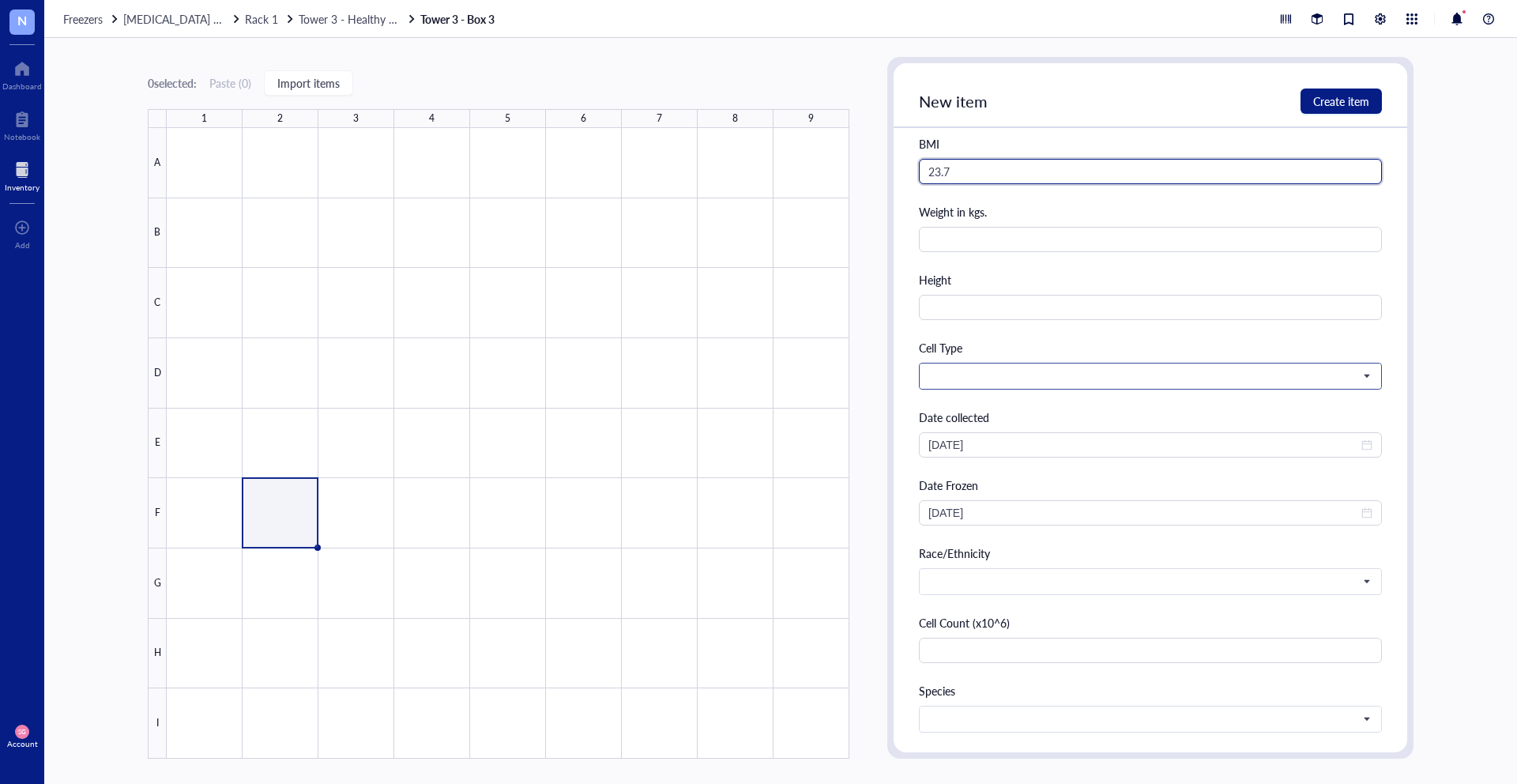
click at [958, 380] on span at bounding box center [1149, 377] width 441 height 15
type input "23.7"
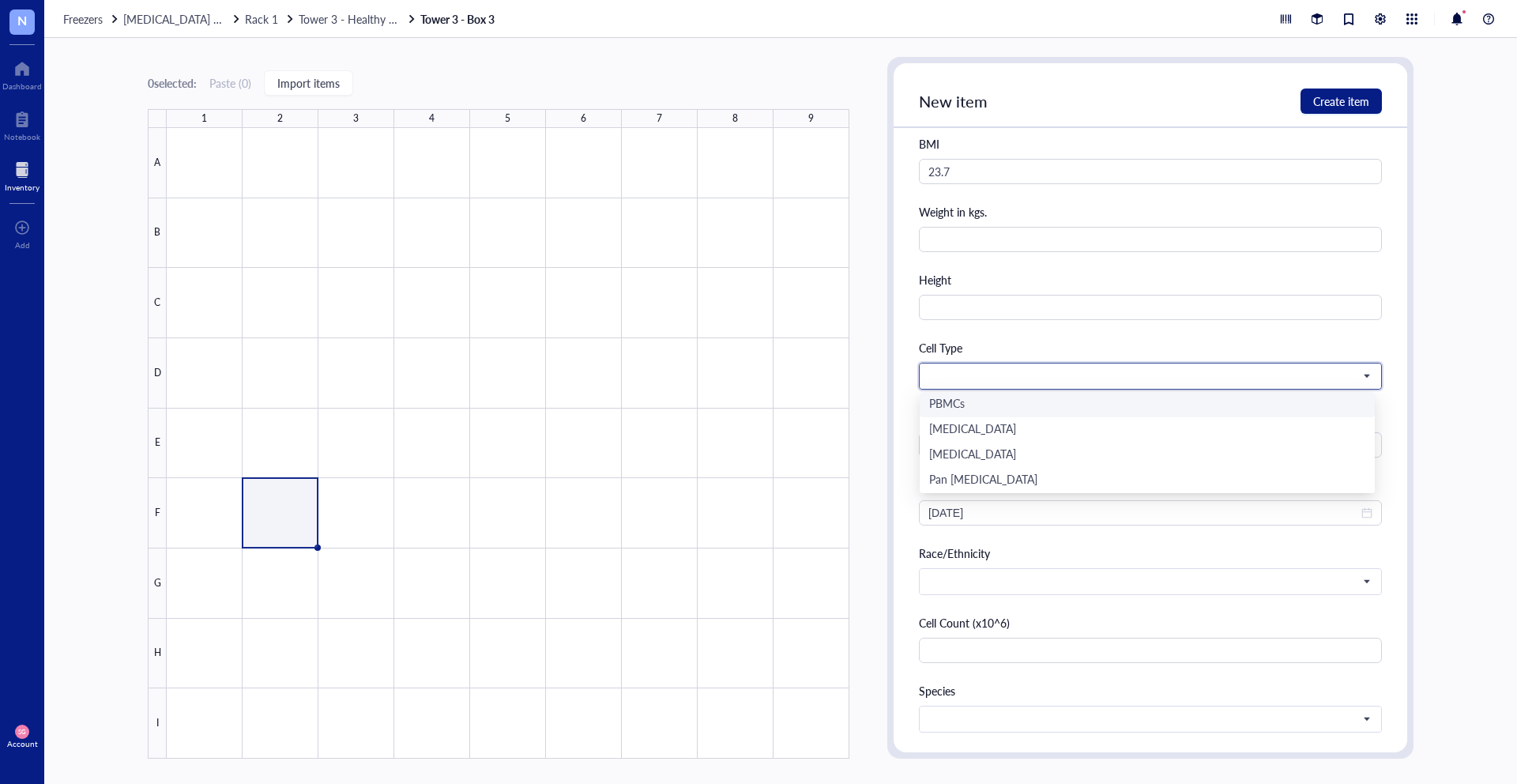
click at [965, 408] on div "PBMCs" at bounding box center [1147, 404] width 436 height 17
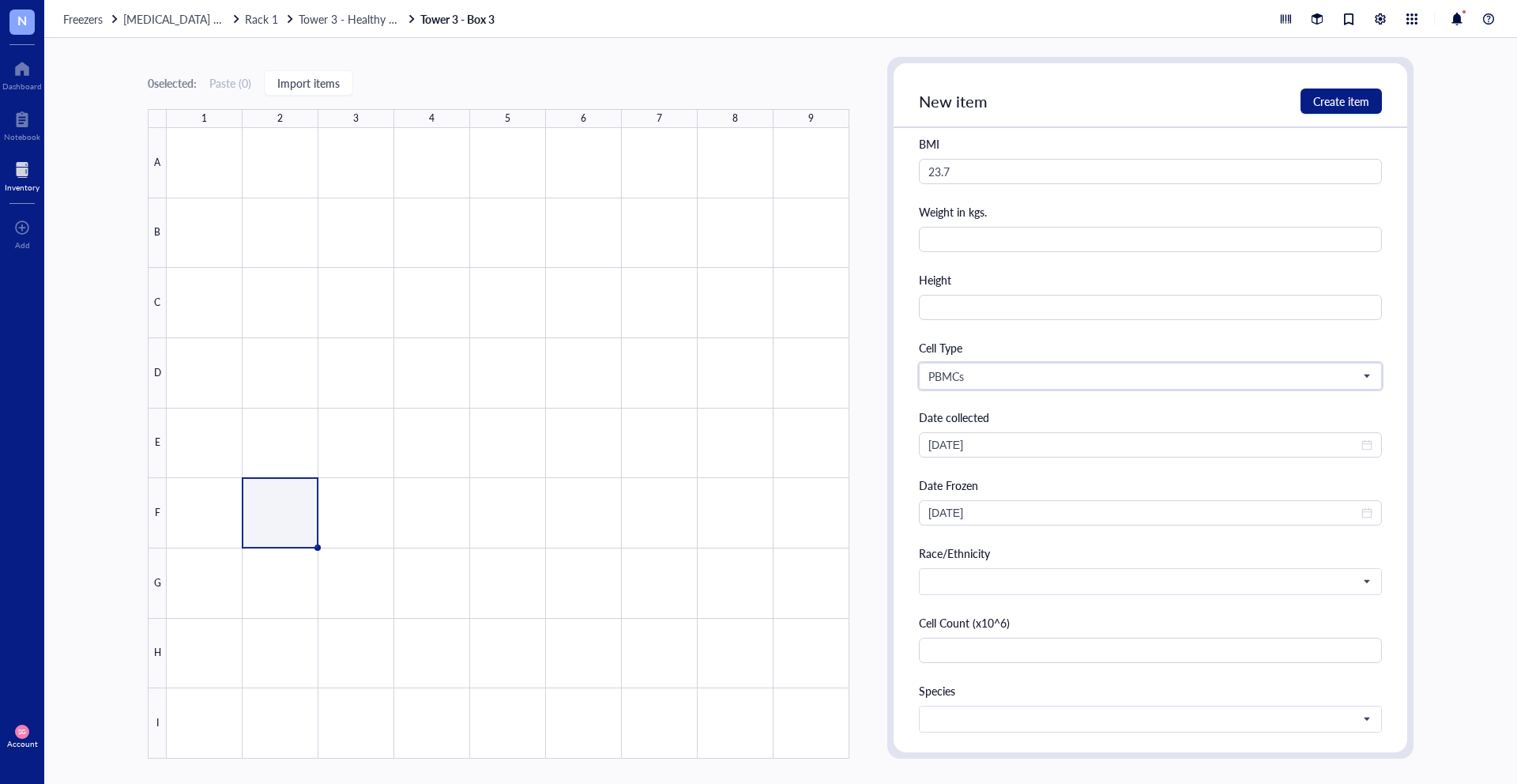
scroll to position [856, 0]
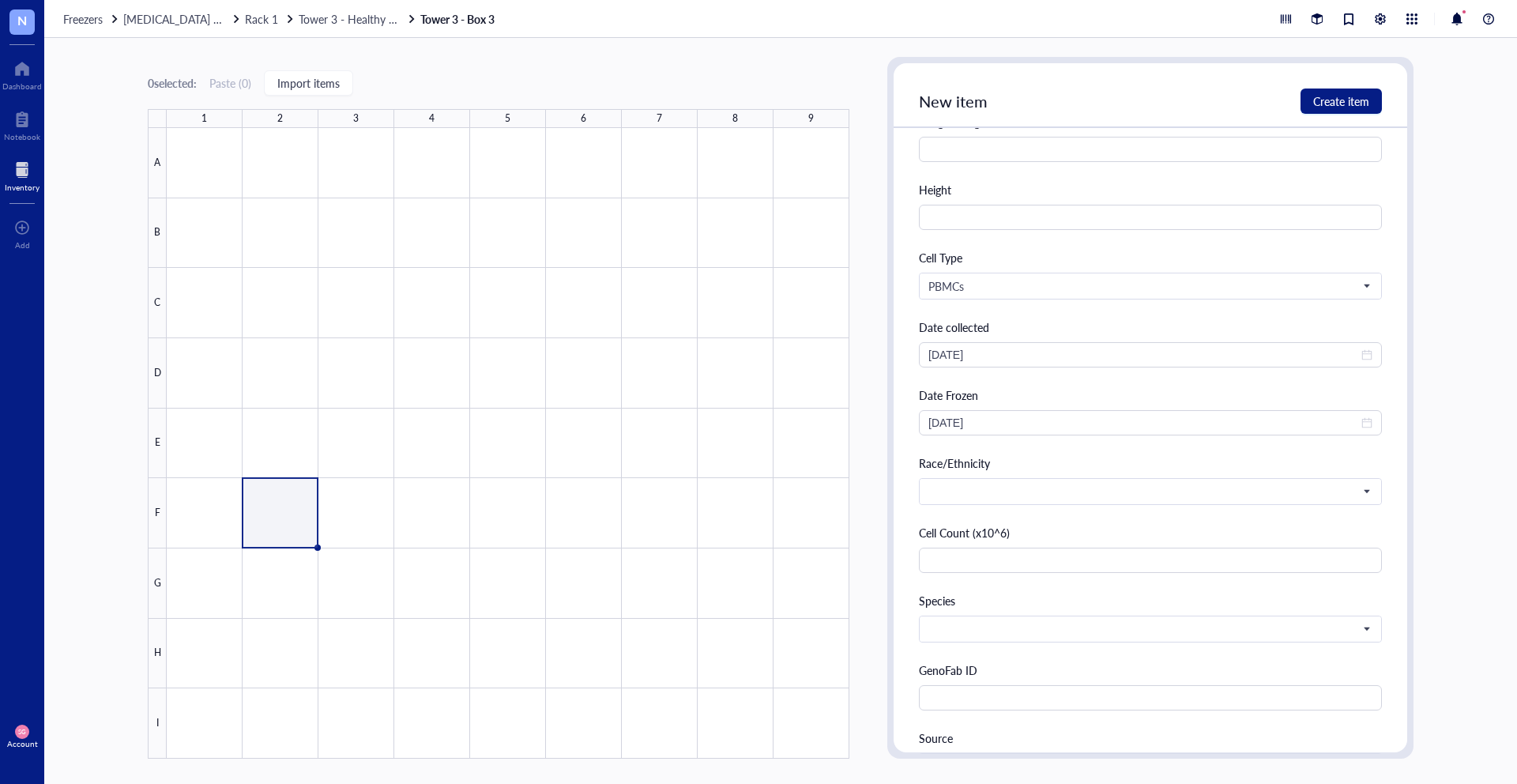
click at [967, 470] on div "Race/Ethnicity" at bounding box center [1151, 462] width 463 height 17
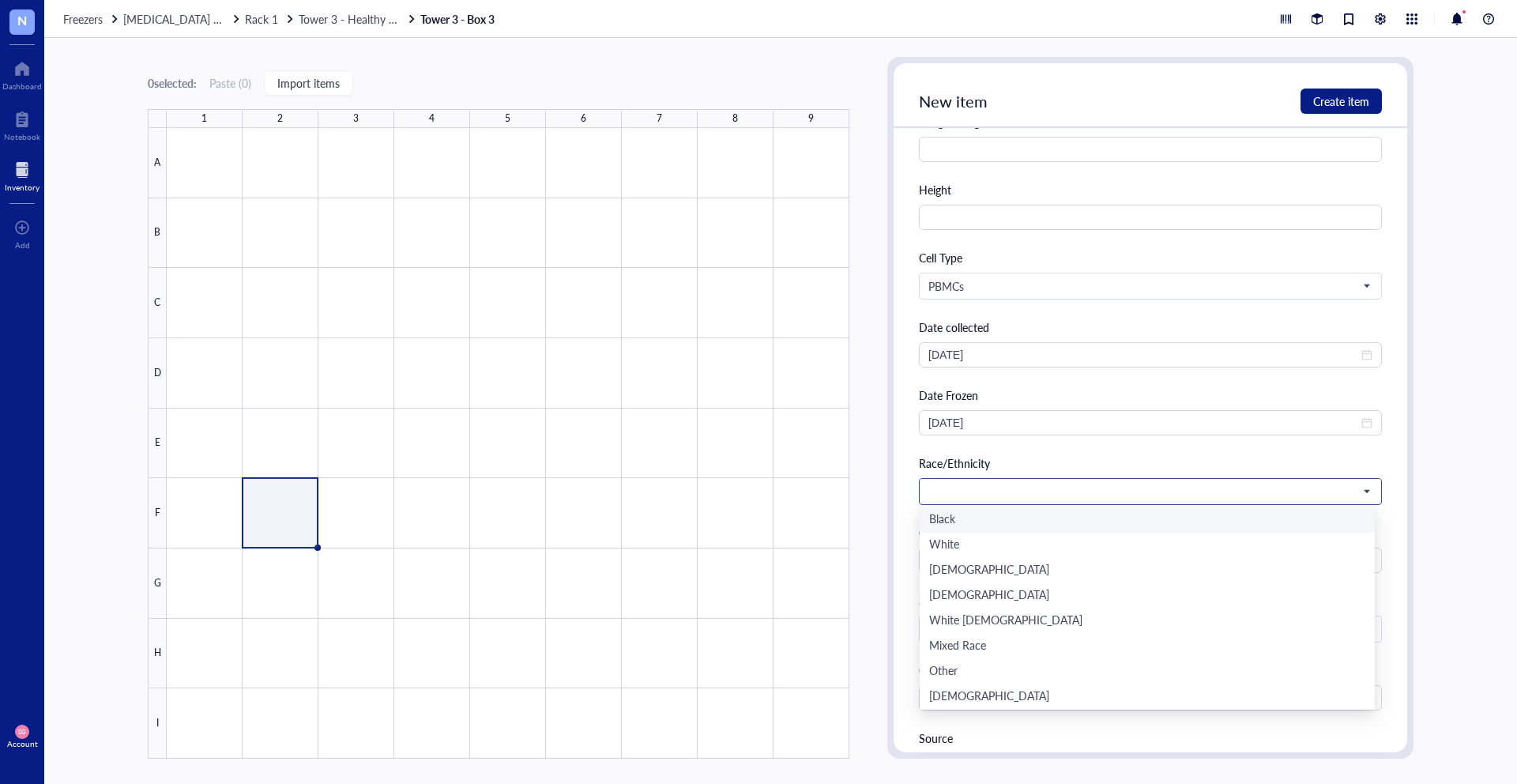
click at [967, 495] on span at bounding box center [1149, 491] width 441 height 15
click at [990, 607] on div "[DEMOGRAPHIC_DATA]" at bounding box center [1147, 596] width 455 height 26
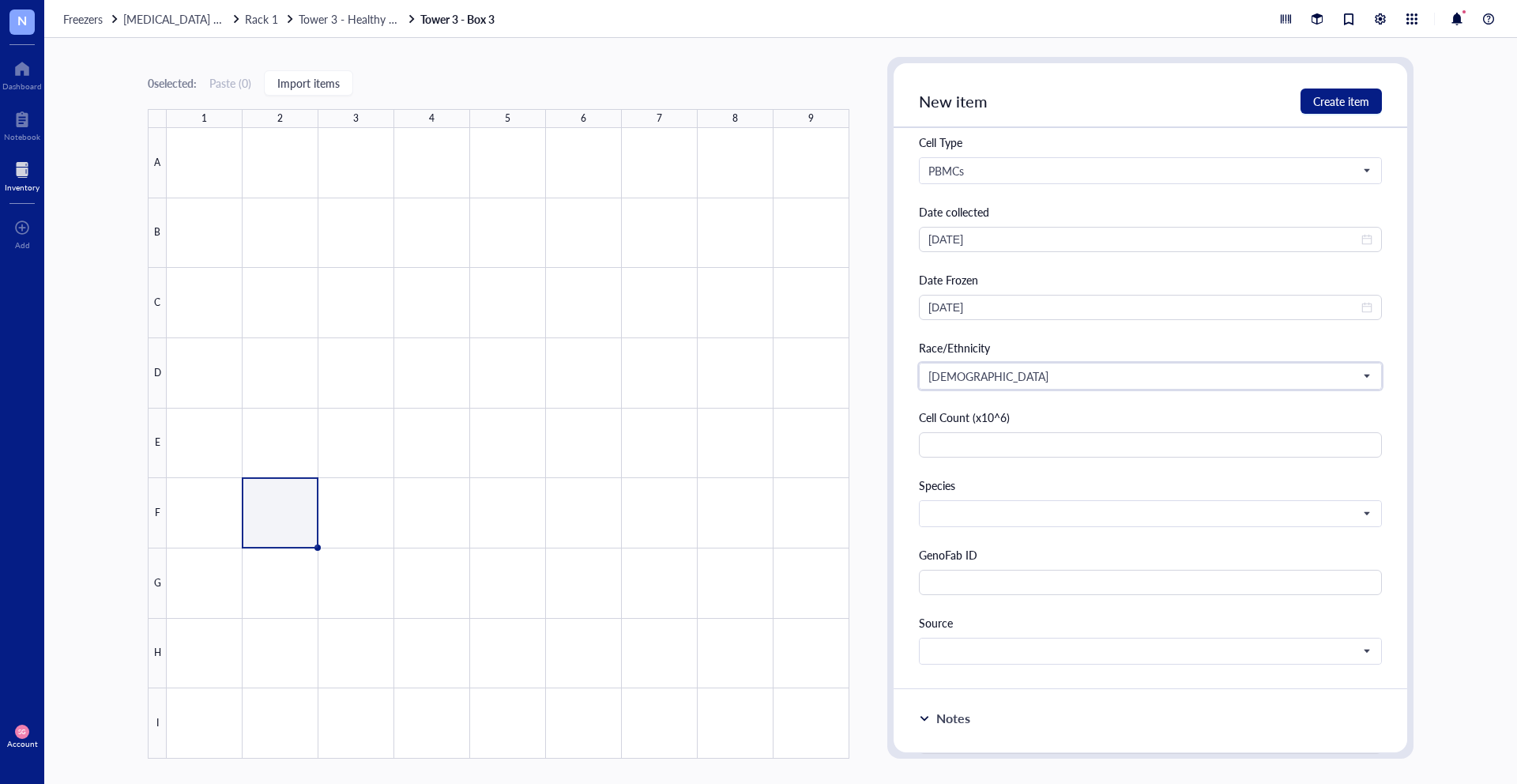
scroll to position [1026, 0]
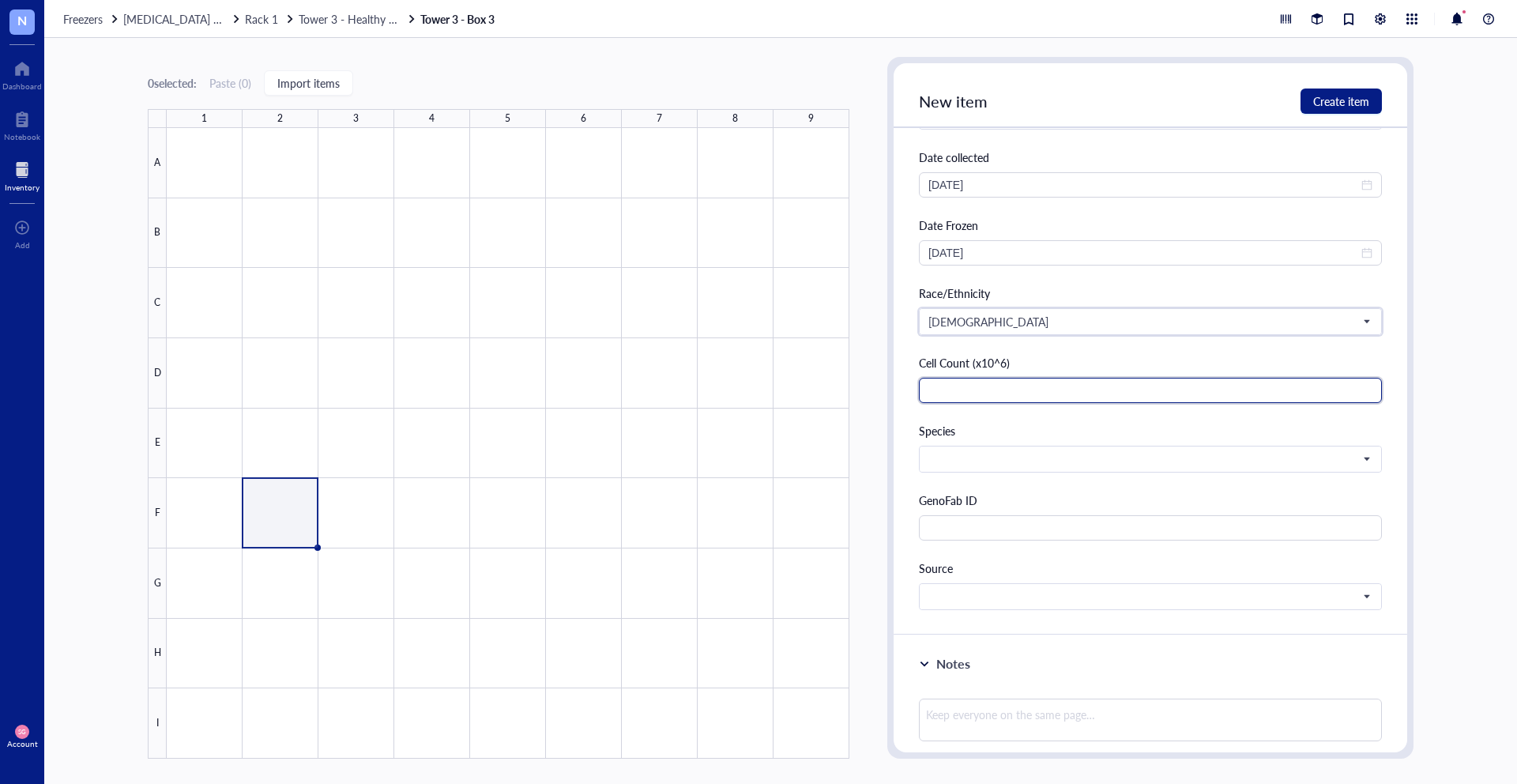
click at [1007, 394] on input "text" at bounding box center [1151, 390] width 463 height 26
click at [1029, 454] on span at bounding box center [1149, 459] width 441 height 15
type input "58"
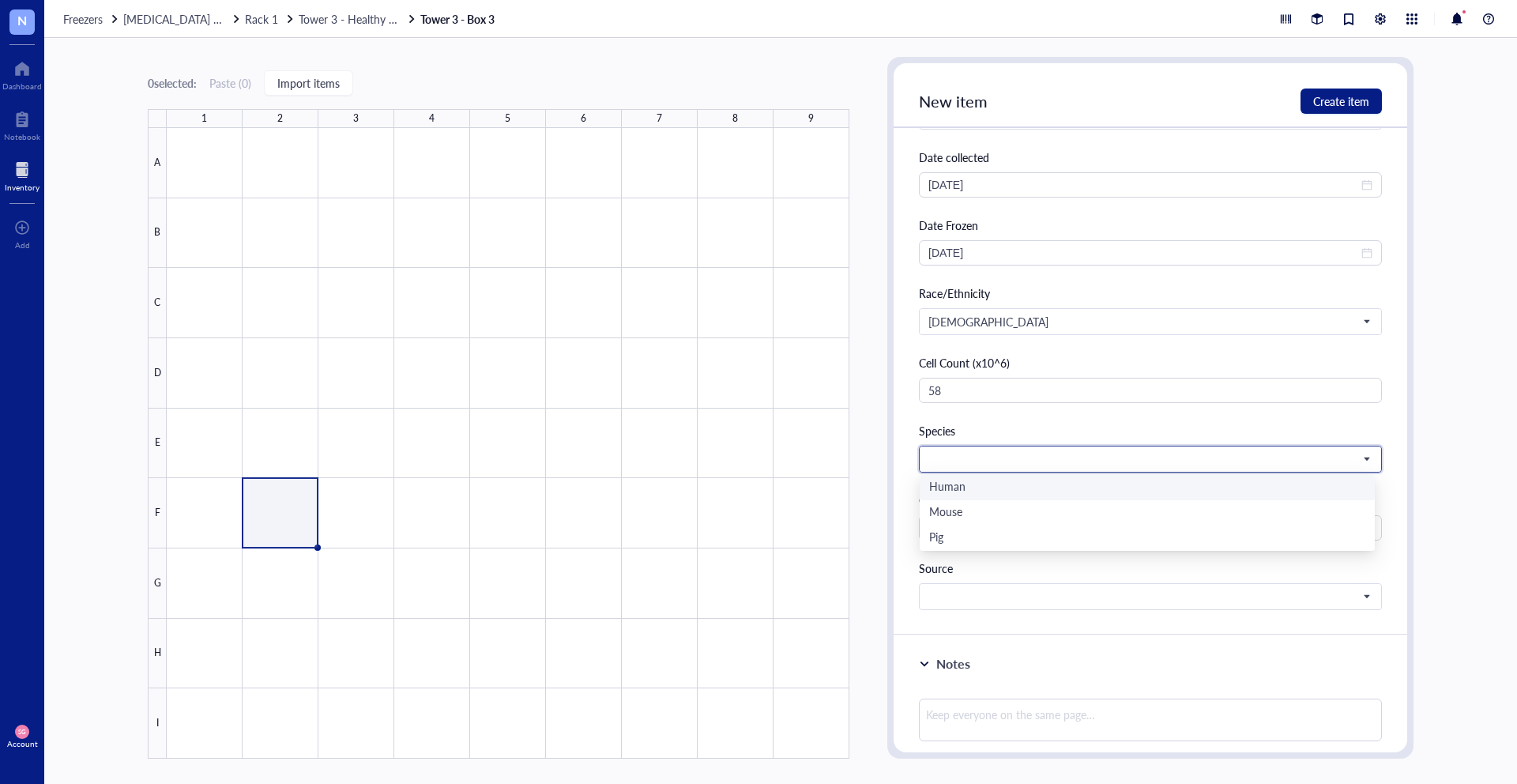
click at [1005, 476] on div "Human" at bounding box center [1147, 488] width 455 height 26
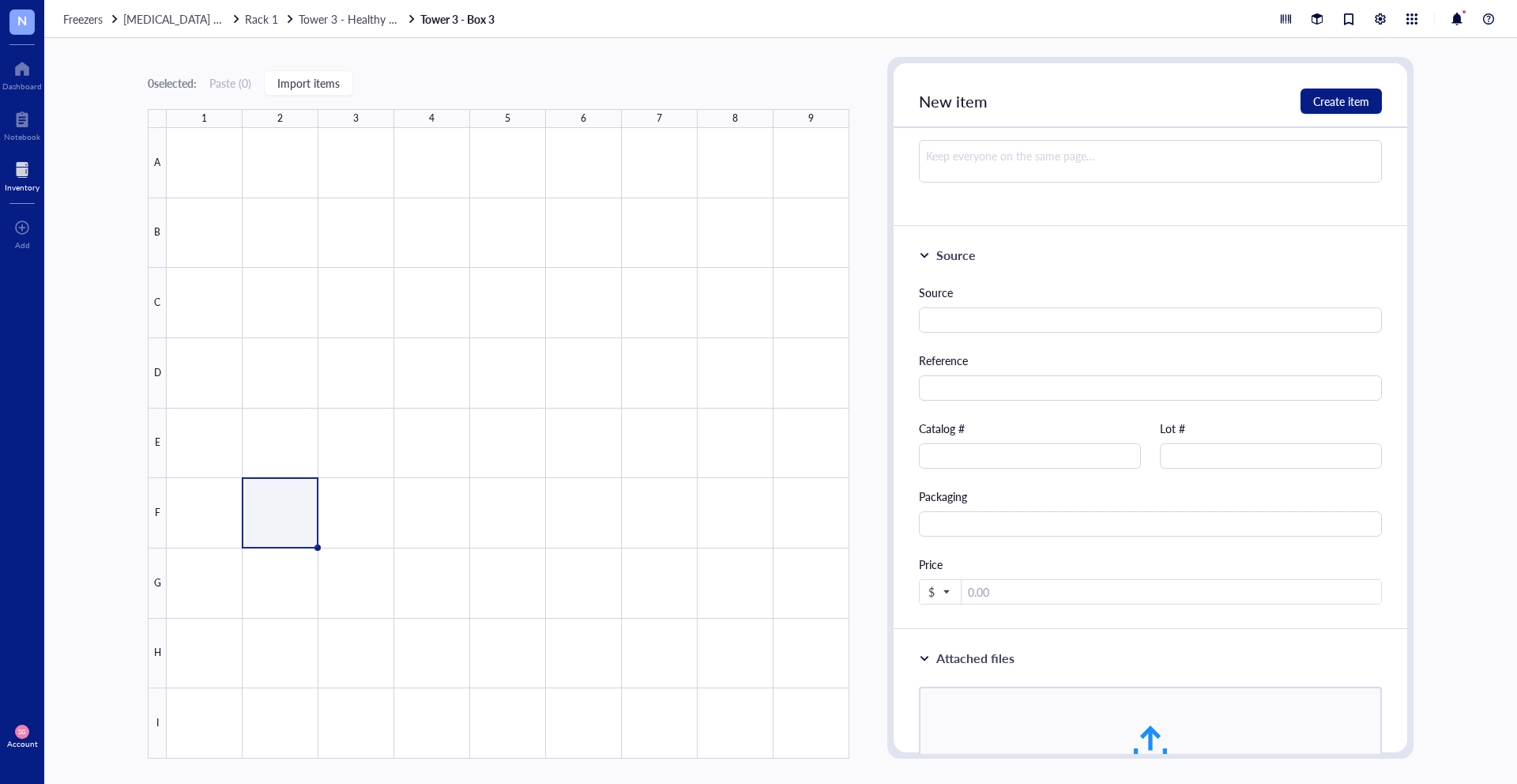
scroll to position [1707, 0]
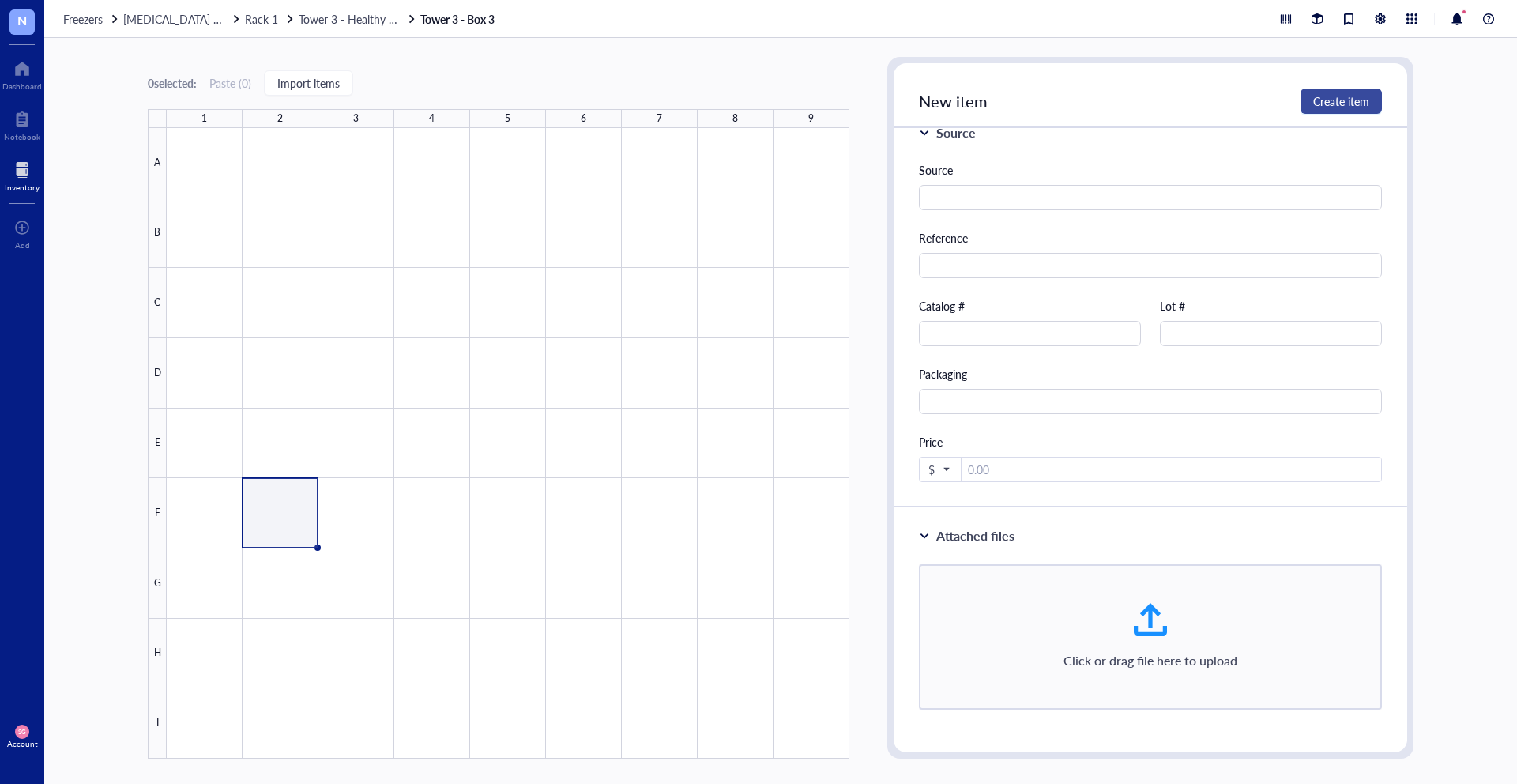
click at [1351, 102] on span "Create item" at bounding box center [1342, 101] width 57 height 13
click at [1145, 184] on div at bounding box center [1150, 221] width 513 height 316
click at [1099, 221] on div at bounding box center [1150, 221] width 513 height 316
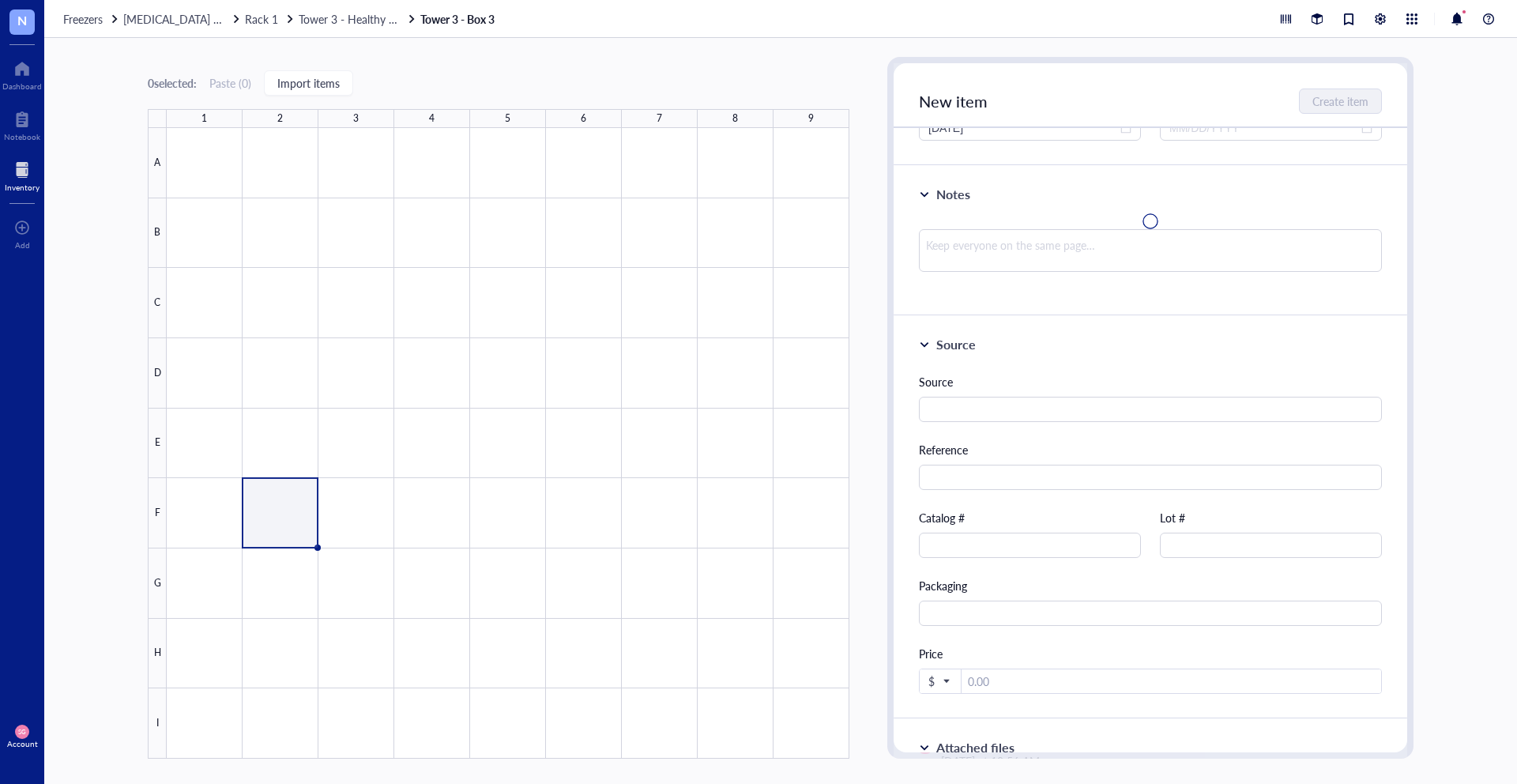
scroll to position [211, 0]
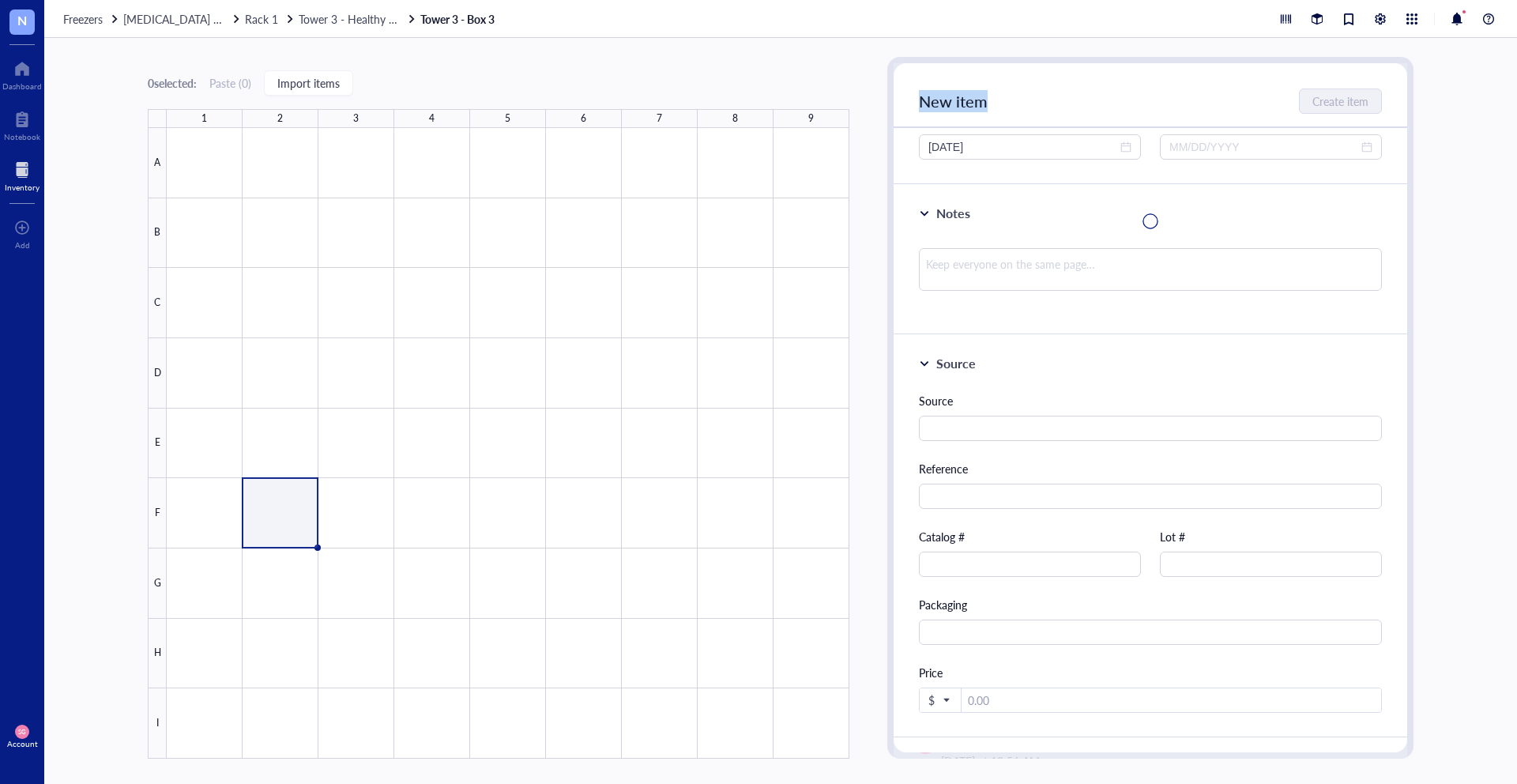
drag, startPoint x: 1400, startPoint y: 284, endPoint x: 1386, endPoint y: 57, distance: 227.4
click at [1386, 57] on div "Tower 3 - Box 3 0 items 9 x 9 dimension 0 contributors Created on [DATE] Create…" at bounding box center [1150, 407] width 526 height 702
drag, startPoint x: 1406, startPoint y: 302, endPoint x: 1419, endPoint y: 71, distance: 231.4
click at [1419, 71] on div "0 selected: Paste ( 0 ) Import items 1 2 3 4 5 6 7 8 9 A B C D E F G H I Tower …" at bounding box center [781, 411] width 1473 height 746
click at [1122, 384] on div "Source Source Reference Catalog # Lot # Packaging Price $" at bounding box center [1150, 537] width 513 height 403
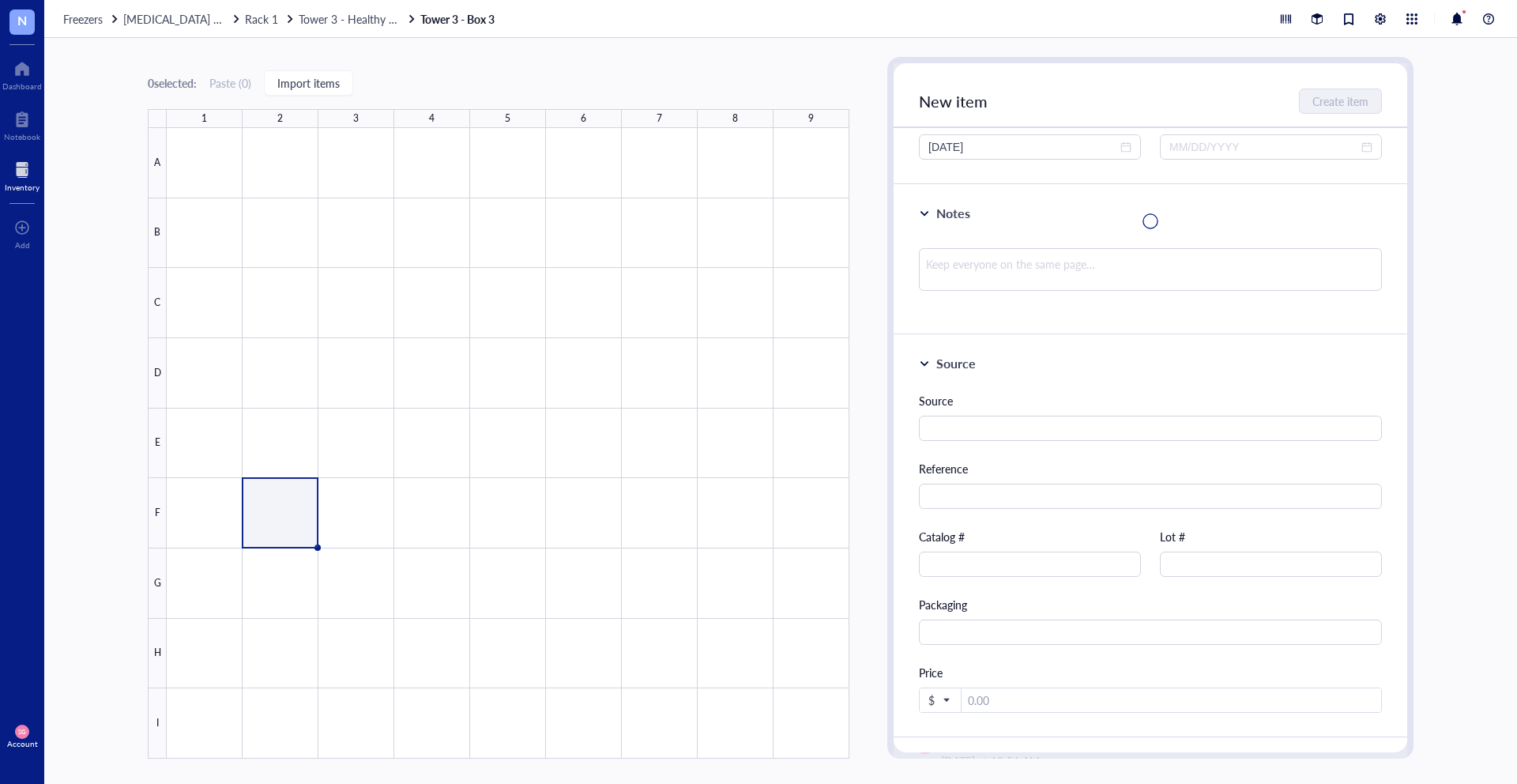
drag, startPoint x: 1402, startPoint y: 314, endPoint x: 1404, endPoint y: 253, distance: 61.0
click at [1404, 253] on div at bounding box center [1150, 221] width 513 height 316
click at [347, 519] on div at bounding box center [508, 443] width 683 height 631
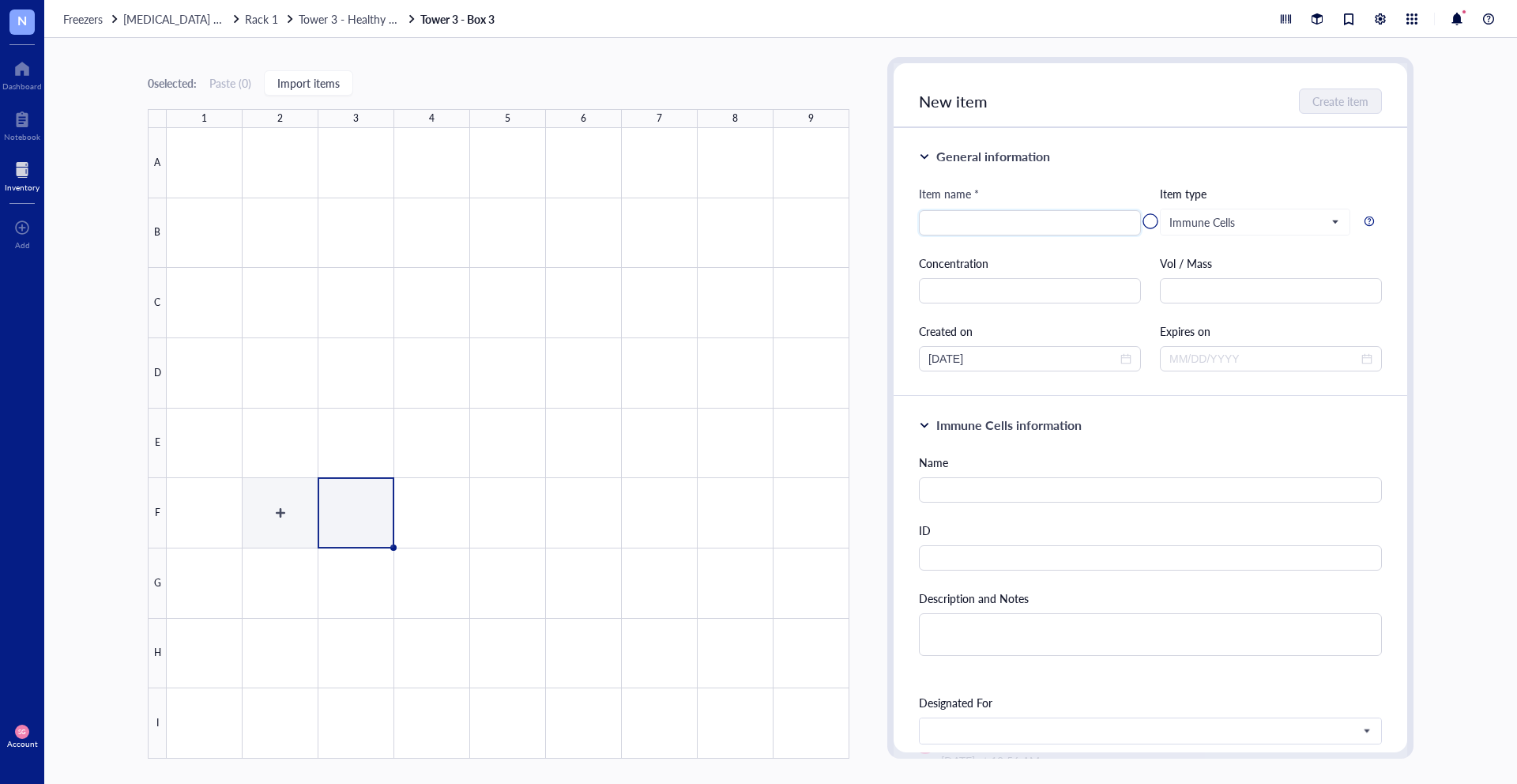
type textarea "Keep everyone on the same page…"
click at [283, 524] on div at bounding box center [508, 443] width 683 height 631
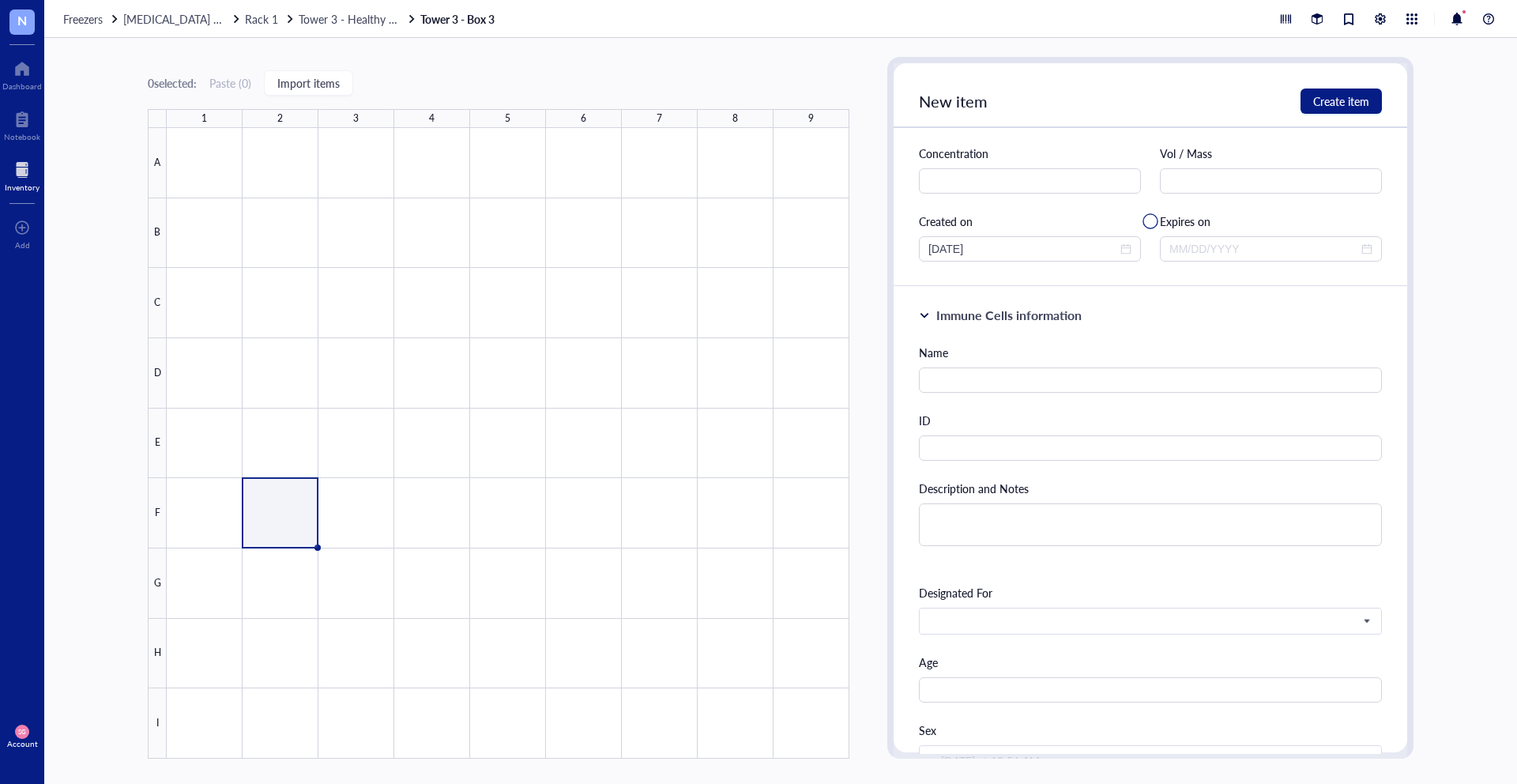
scroll to position [140, 0]
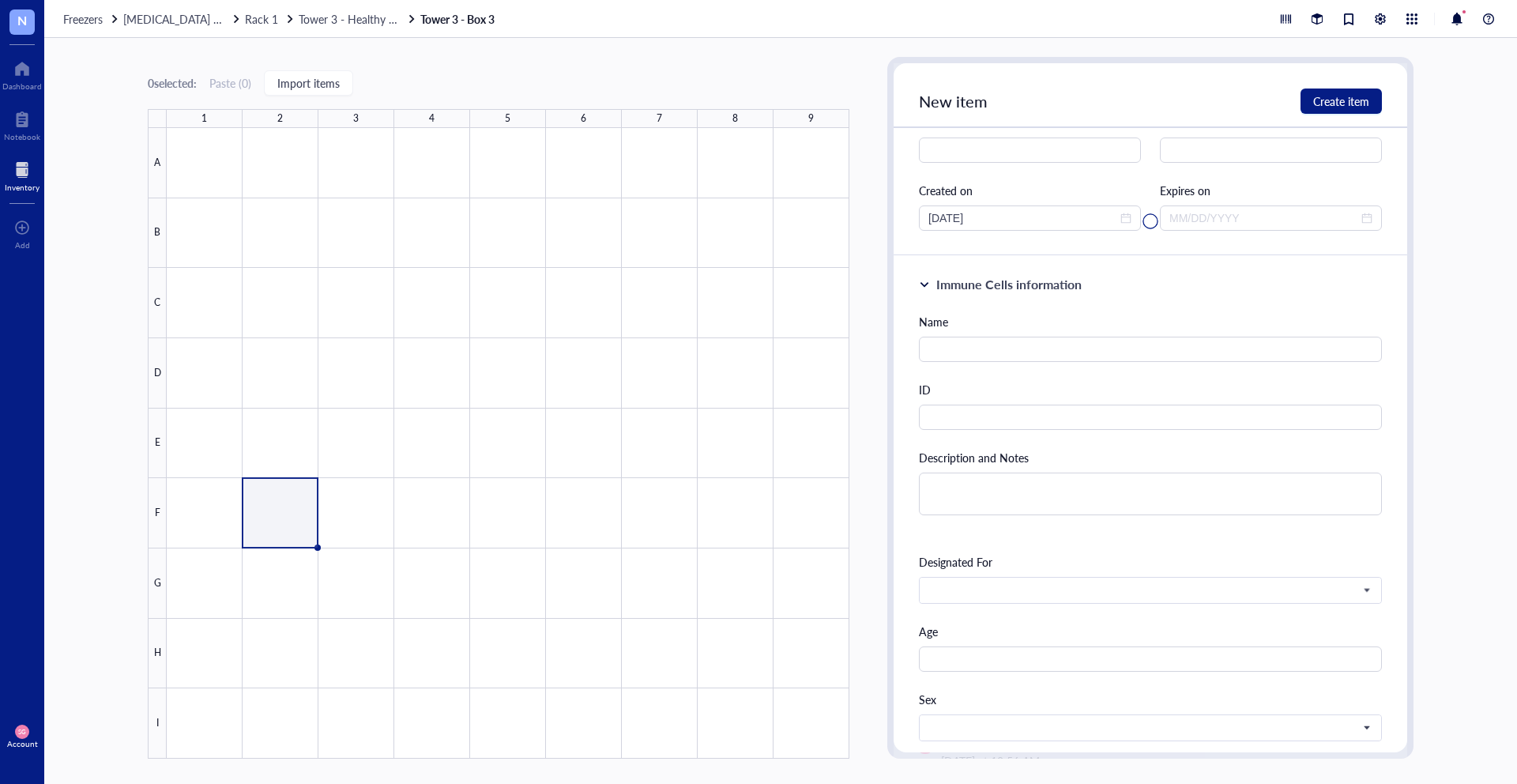
type input "Healthy PBMCs"
click at [1016, 352] on div at bounding box center [1150, 221] width 513 height 316
click at [1006, 349] on div at bounding box center [1150, 221] width 513 height 316
click at [994, 334] on div at bounding box center [1150, 221] width 513 height 316
drag, startPoint x: 1003, startPoint y: 362, endPoint x: 992, endPoint y: 362, distance: 11.0
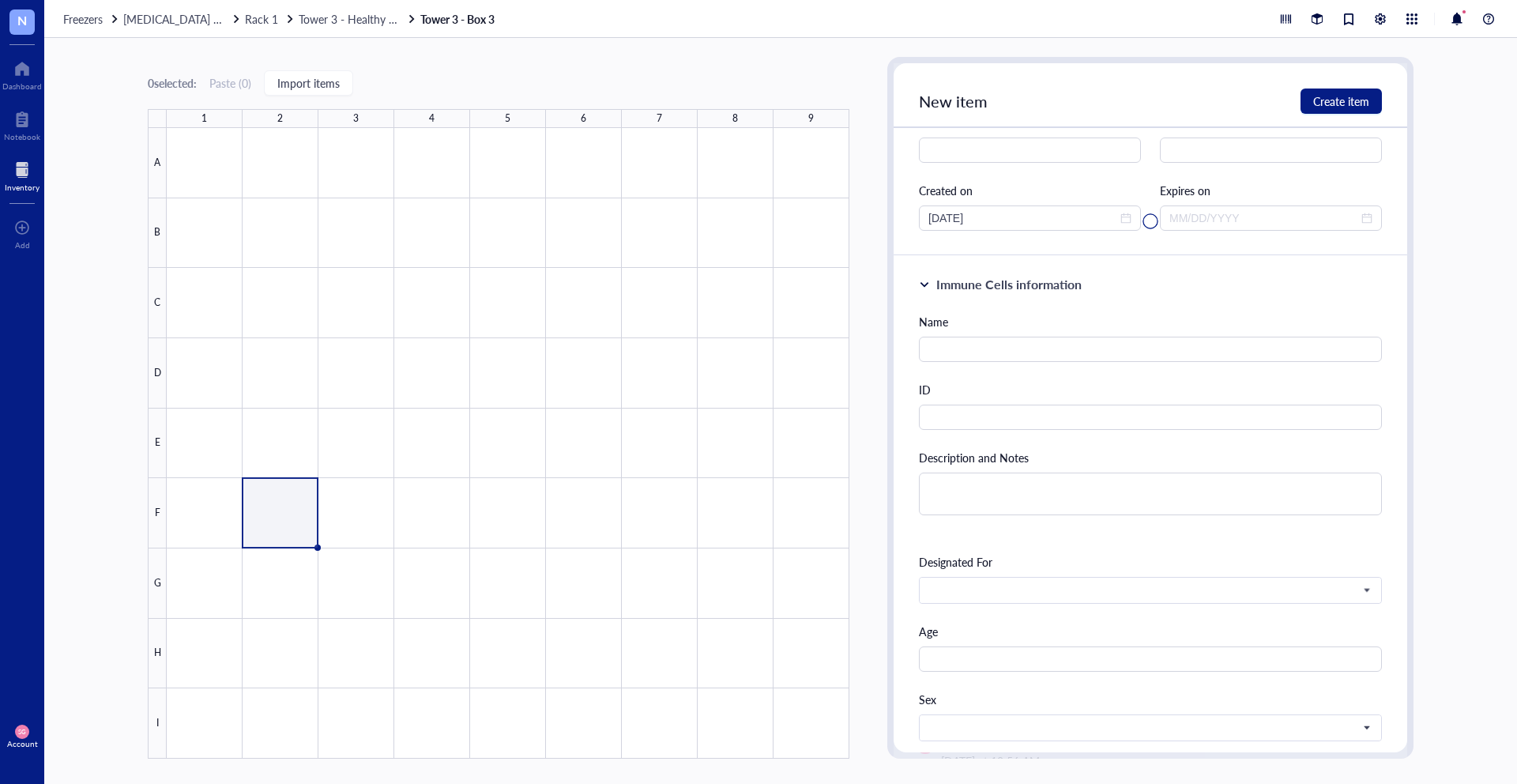
click at [1000, 363] on div at bounding box center [1150, 221] width 513 height 316
click at [990, 352] on div at bounding box center [1150, 221] width 513 height 316
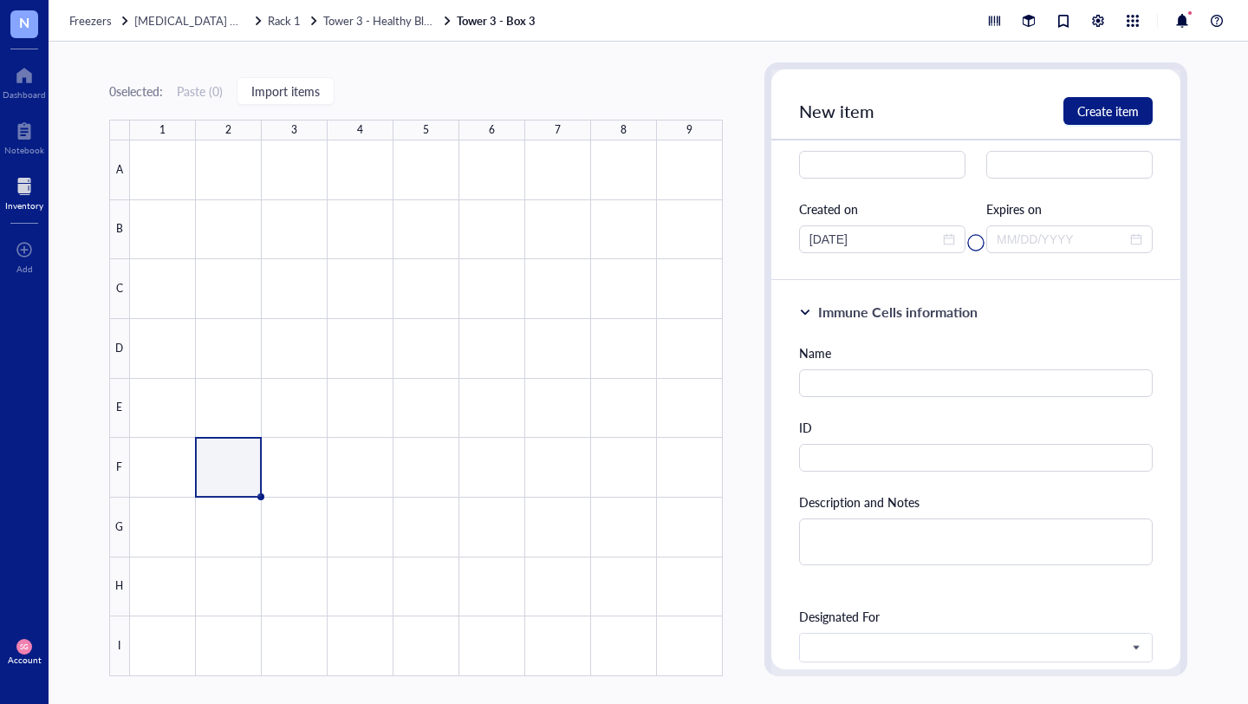
click at [971, 309] on div at bounding box center [975, 242] width 409 height 347
click at [316, 472] on div at bounding box center [426, 408] width 593 height 536
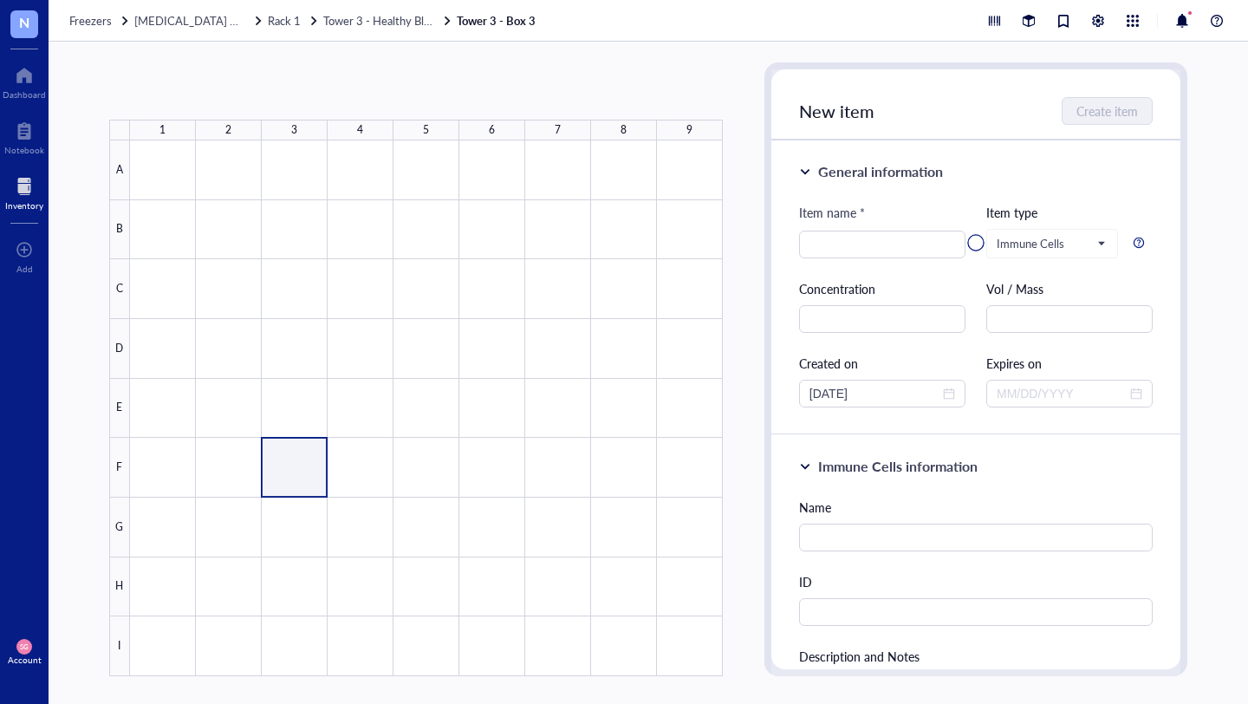
click at [305, 472] on div at bounding box center [426, 408] width 593 height 536
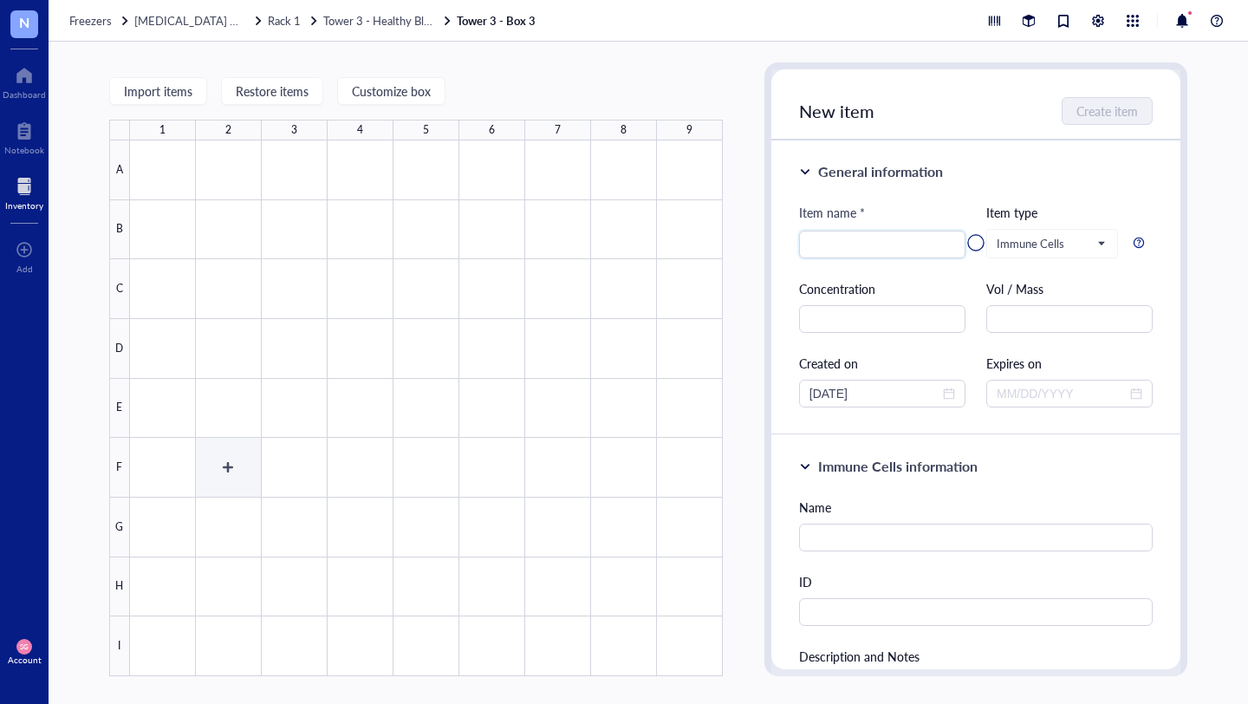
type textarea "Keep everyone on the same page…"
click at [224, 479] on div at bounding box center [426, 408] width 593 height 536
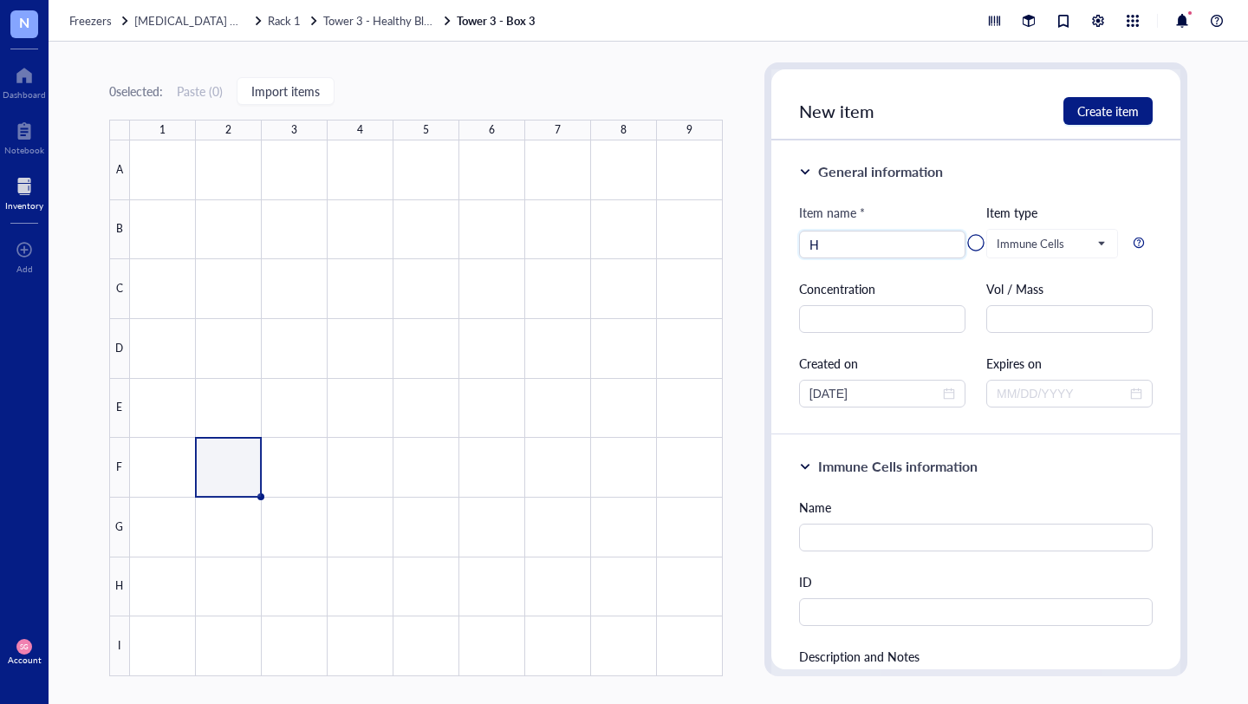
type input "H"
click at [228, 458] on div at bounding box center [426, 408] width 593 height 536
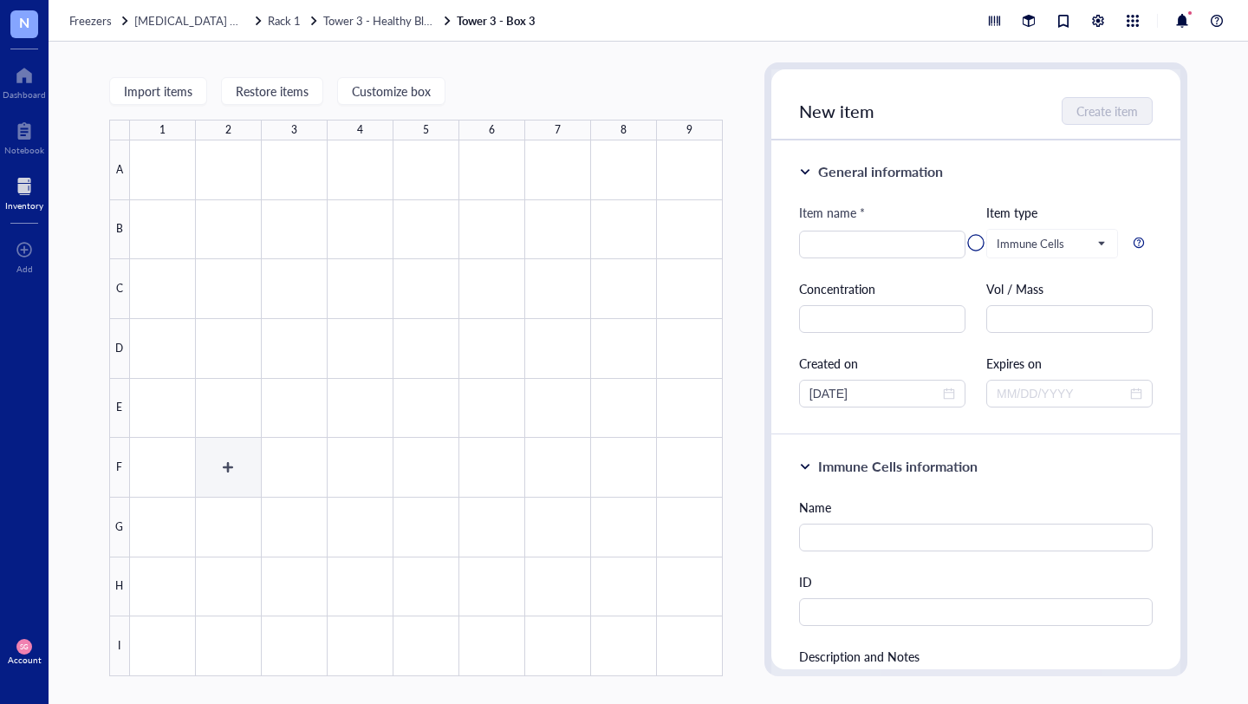
type textarea "Keep everyone on the same page…"
type input "Healthy PBMCs"
click at [1116, 120] on div at bounding box center [975, 242] width 409 height 347
click at [1126, 103] on div at bounding box center [975, 242] width 409 height 347
click at [1121, 117] on div at bounding box center [975, 242] width 409 height 347
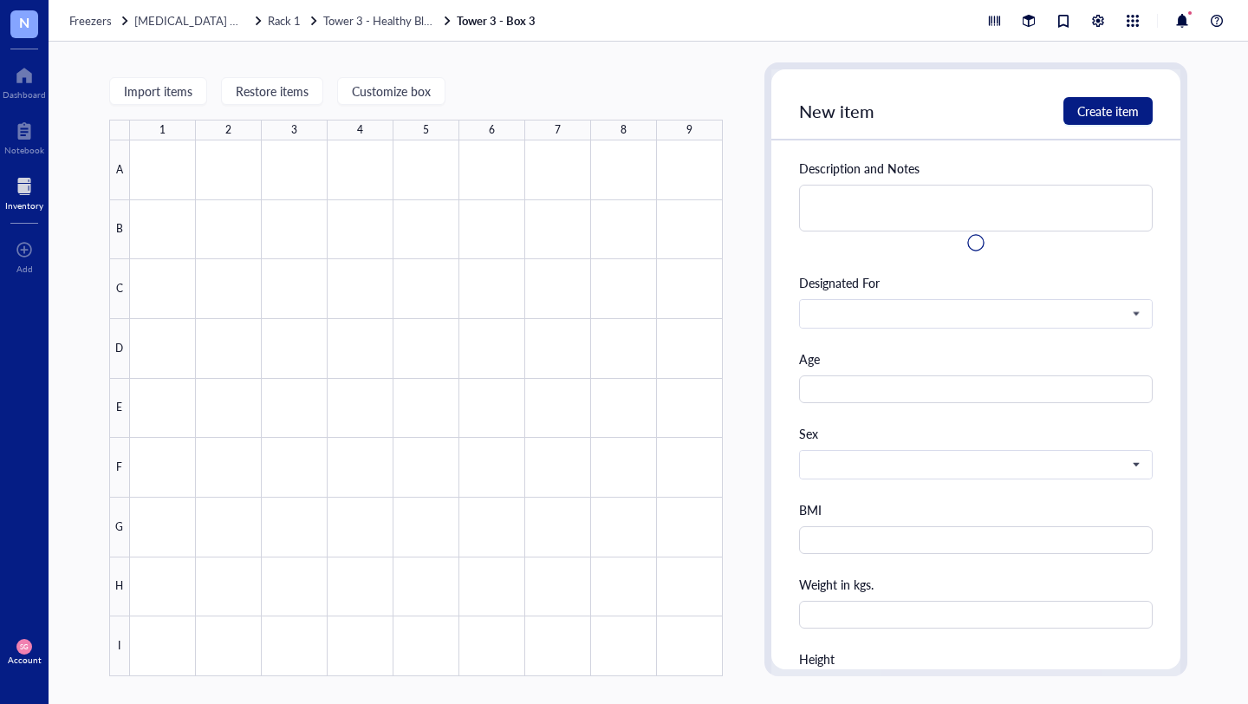
scroll to position [458, 0]
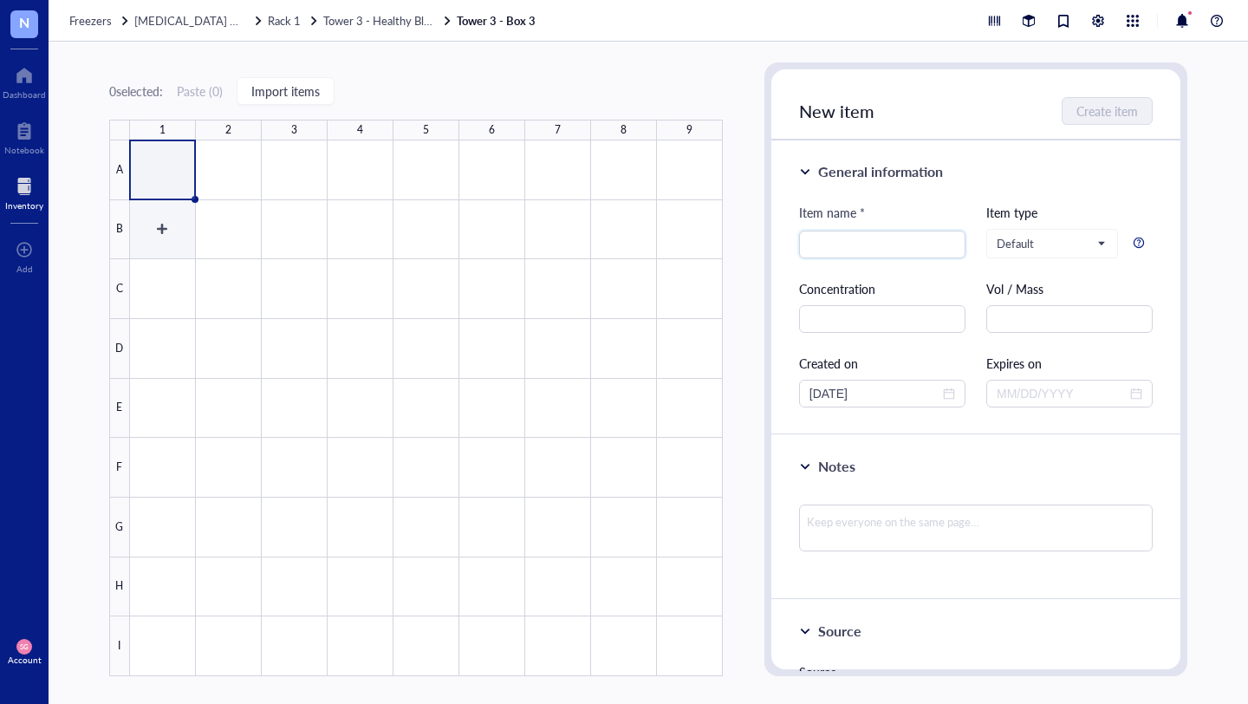
click at [171, 206] on div at bounding box center [426, 408] width 593 height 536
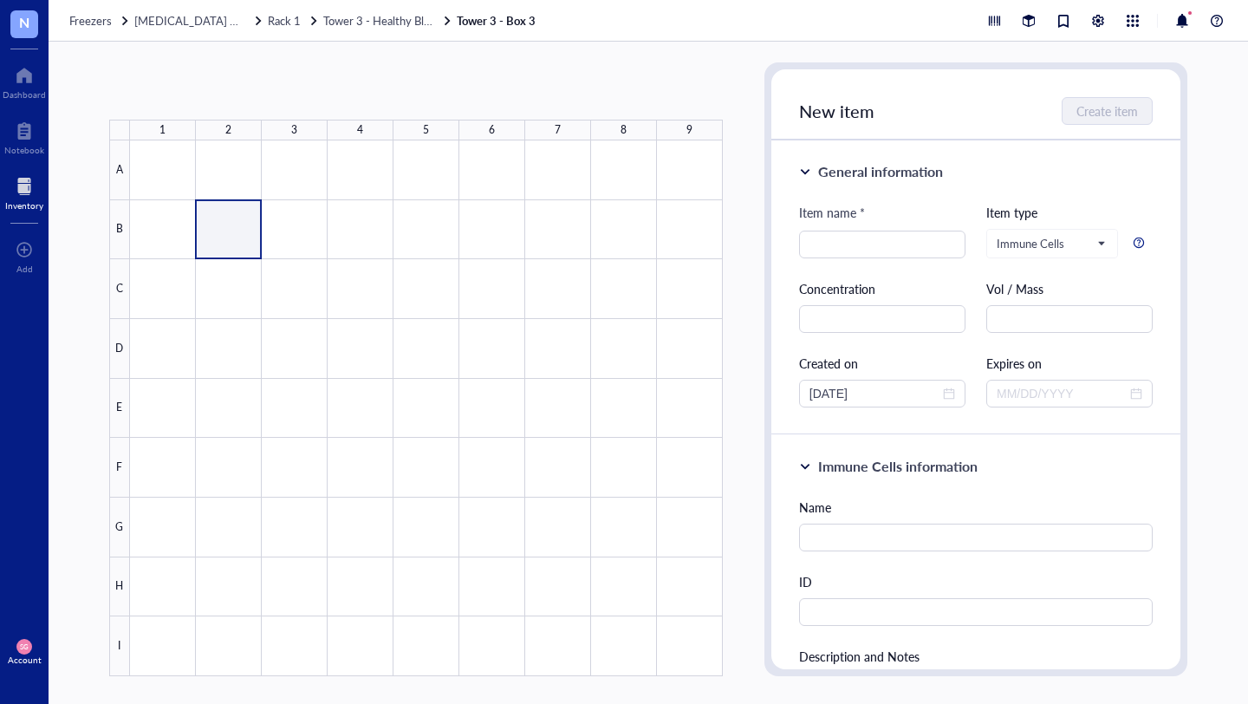
click at [204, 240] on div at bounding box center [426, 408] width 593 height 536
click at [296, 474] on div at bounding box center [426, 408] width 593 height 536
type textarea "Keep everyone on the same page…"
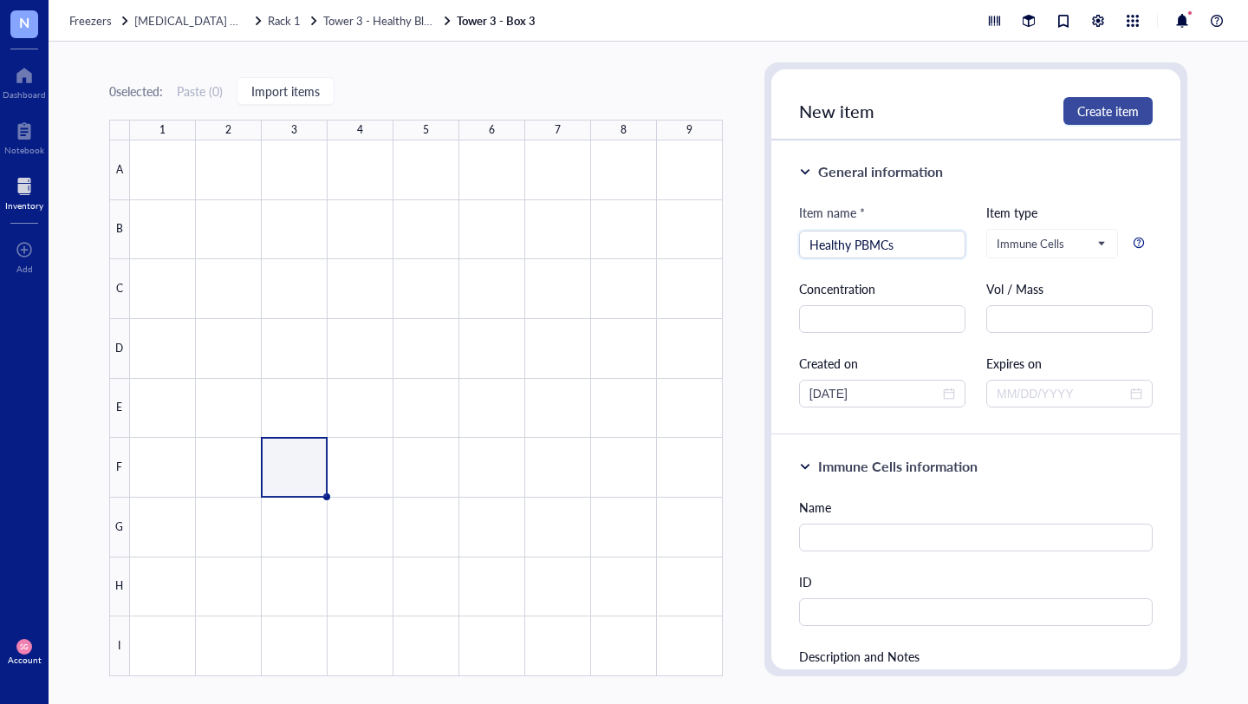
type input "Healthy PBMCs"
click at [1091, 101] on button "Create item" at bounding box center [1108, 111] width 89 height 28
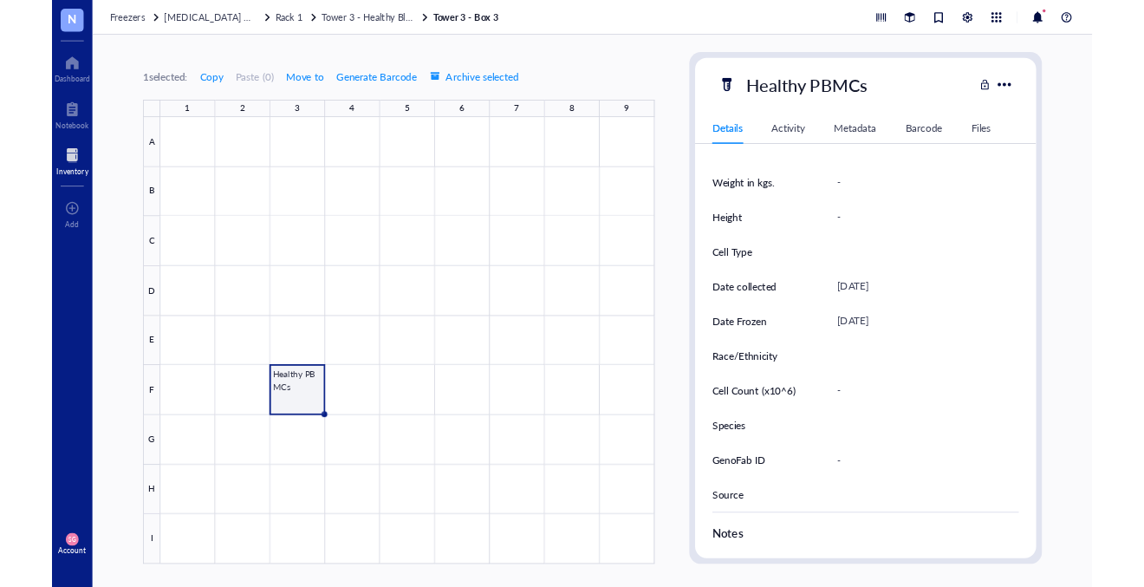
scroll to position [695, 0]
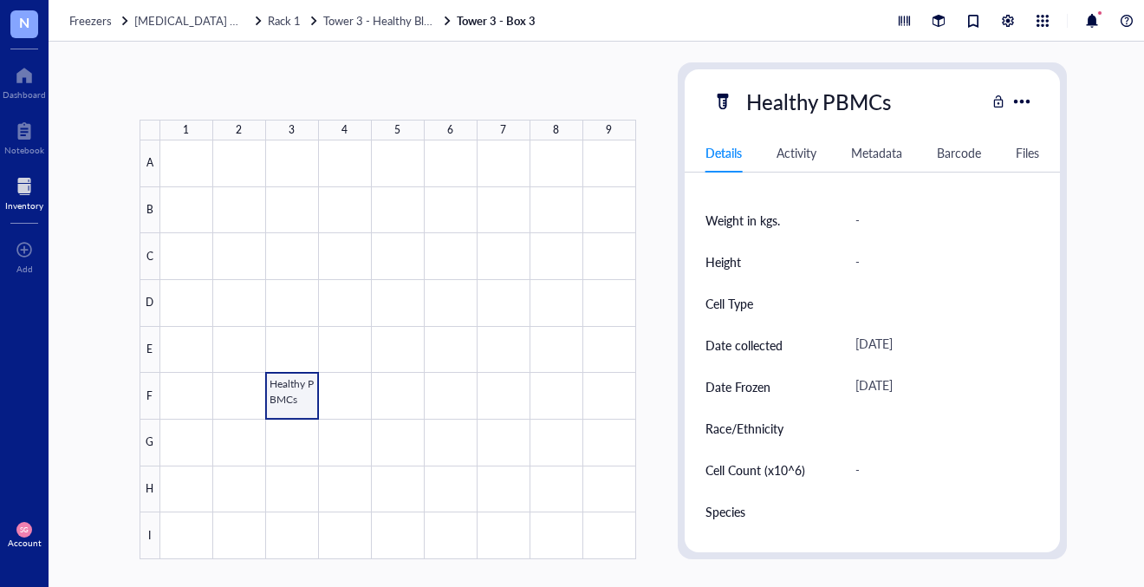
click at [305, 404] on div at bounding box center [398, 349] width 476 height 419
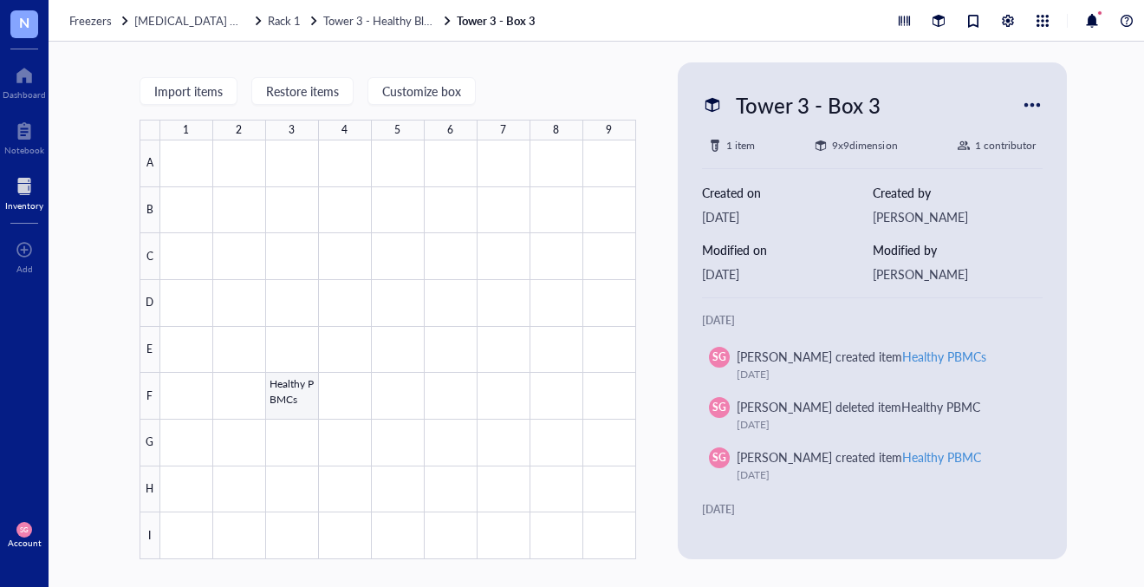
click at [295, 407] on div at bounding box center [398, 349] width 476 height 419
type textarea "Keep everyone on the same page…"
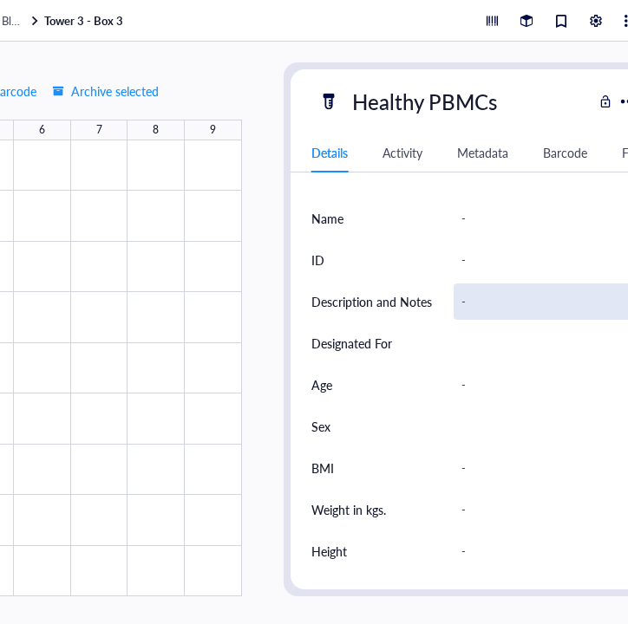
scroll to position [407, 0]
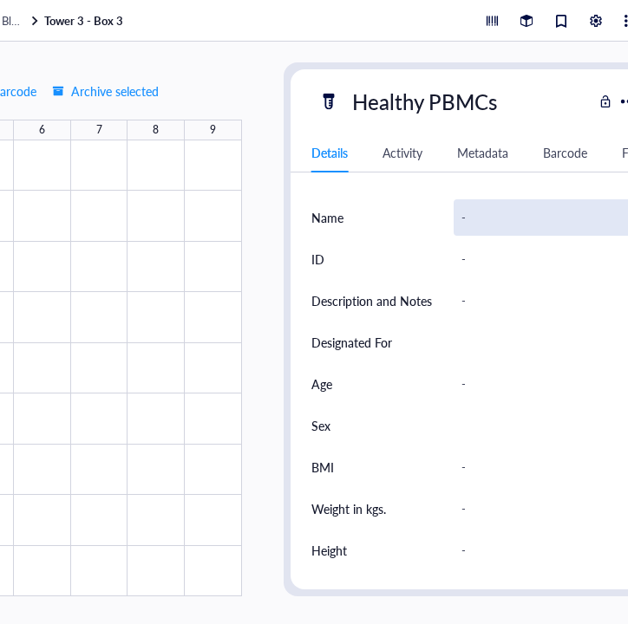
click at [480, 220] on div "-" at bounding box center [545, 217] width 185 height 36
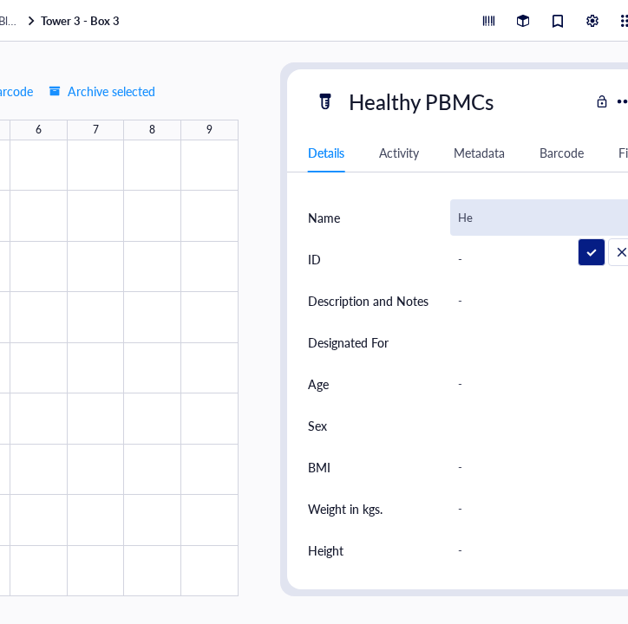
type input "H"
type input "PBMCs"
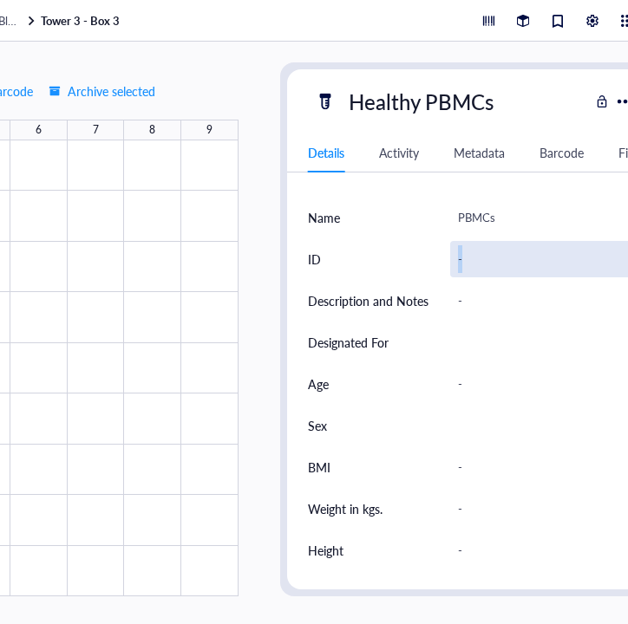
click at [450, 273] on div "-" at bounding box center [542, 259] width 185 height 36
click at [497, 260] on div "-" at bounding box center [542, 259] width 185 height 36
type input "2013062904"
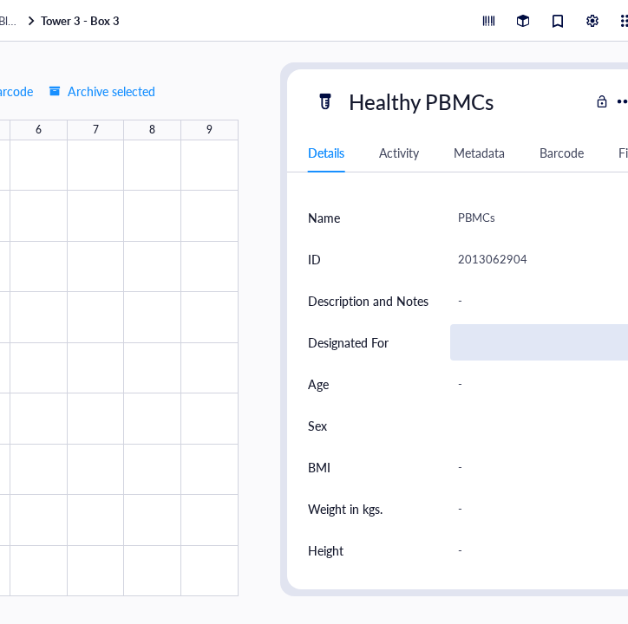
click at [477, 345] on div at bounding box center [542, 342] width 185 height 36
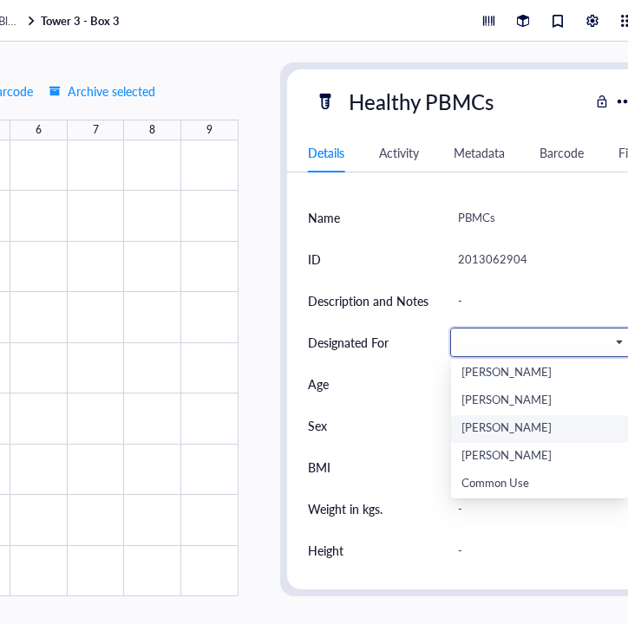
click at [486, 421] on div "[PERSON_NAME]" at bounding box center [539, 429] width 156 height 19
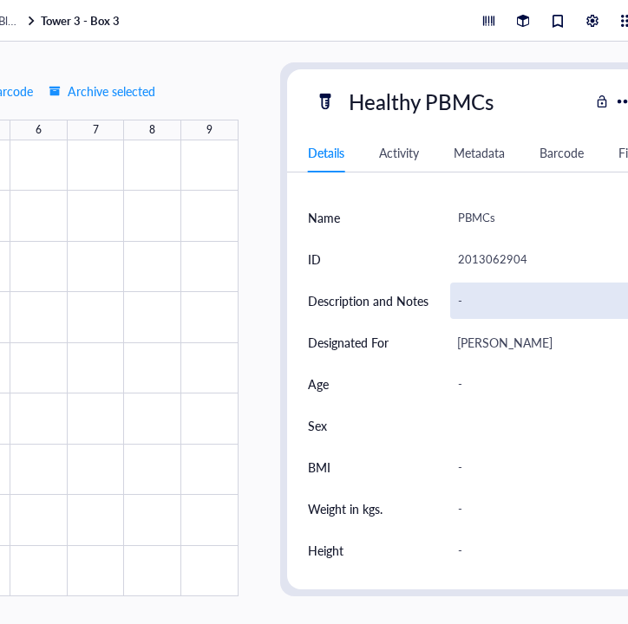
click at [494, 299] on div "-" at bounding box center [542, 301] width 185 height 36
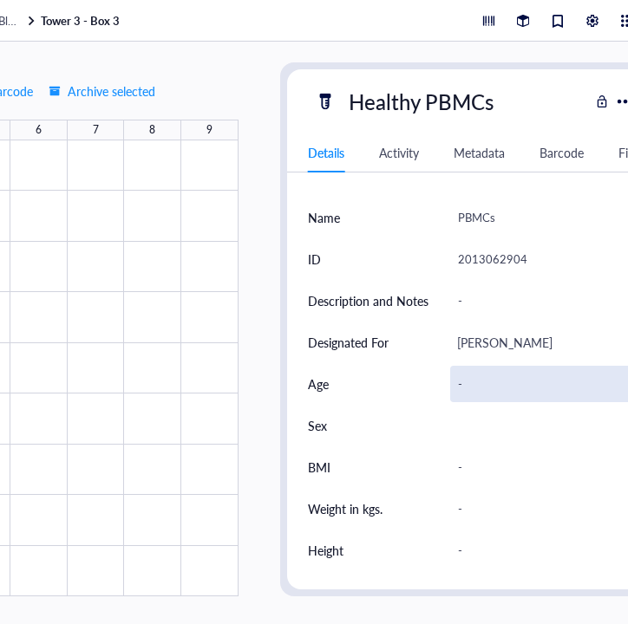
click at [469, 386] on div "-" at bounding box center [542, 384] width 185 height 36
type input "46"
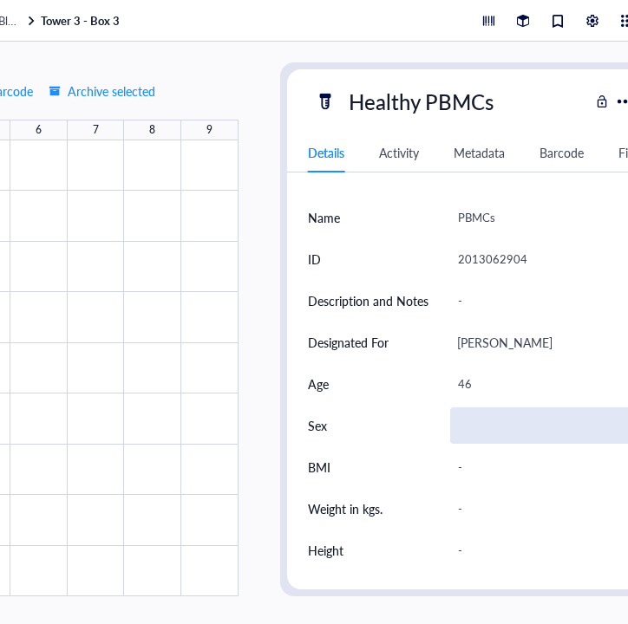
click at [525, 432] on div at bounding box center [542, 425] width 185 height 36
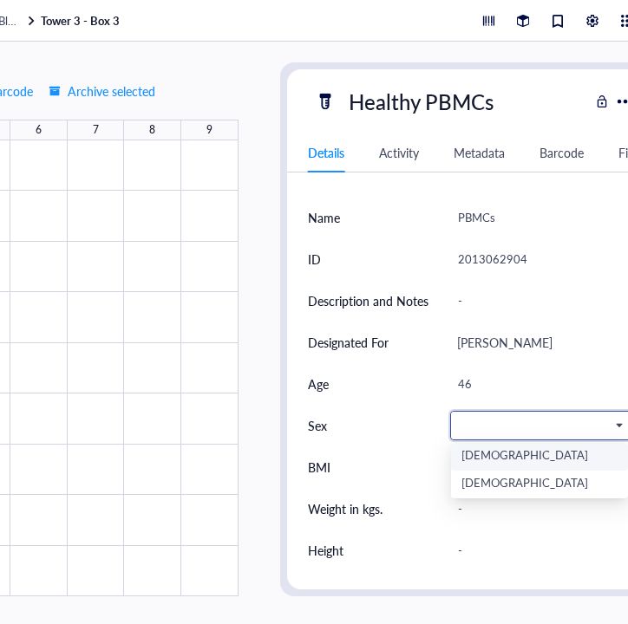
click at [517, 449] on div "[DEMOGRAPHIC_DATA]" at bounding box center [539, 456] width 156 height 19
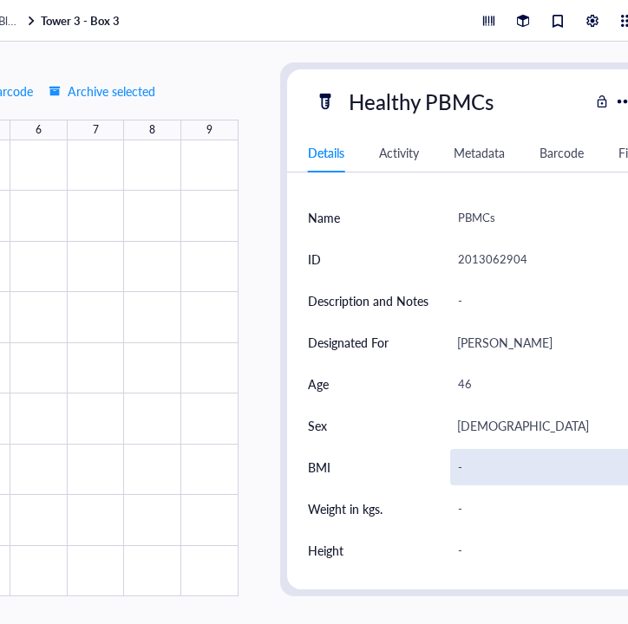
click at [502, 465] on div "-" at bounding box center [542, 467] width 185 height 36
type input "23.7"
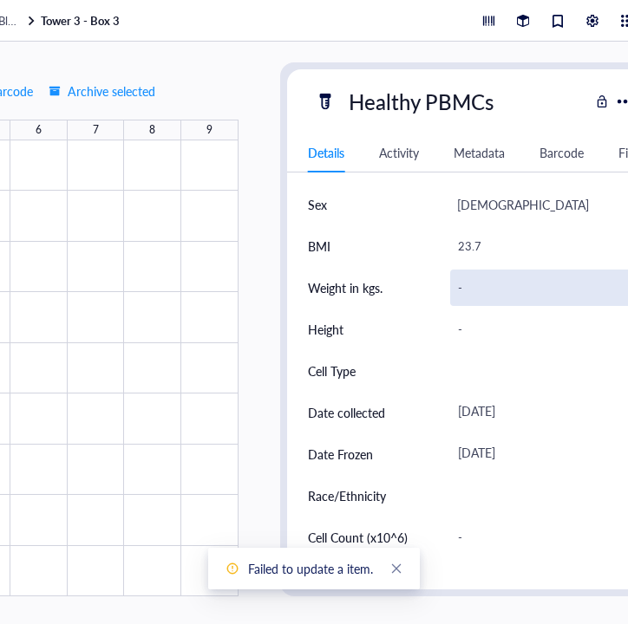
scroll to position [659, 0]
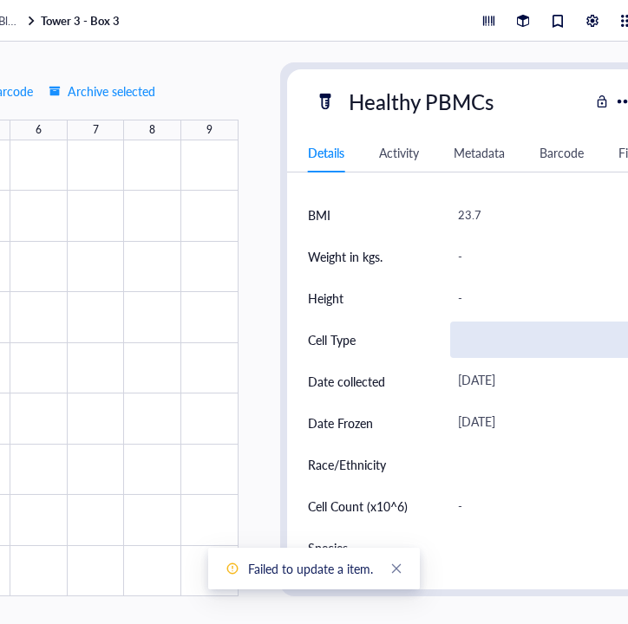
click at [467, 337] on div at bounding box center [542, 340] width 185 height 36
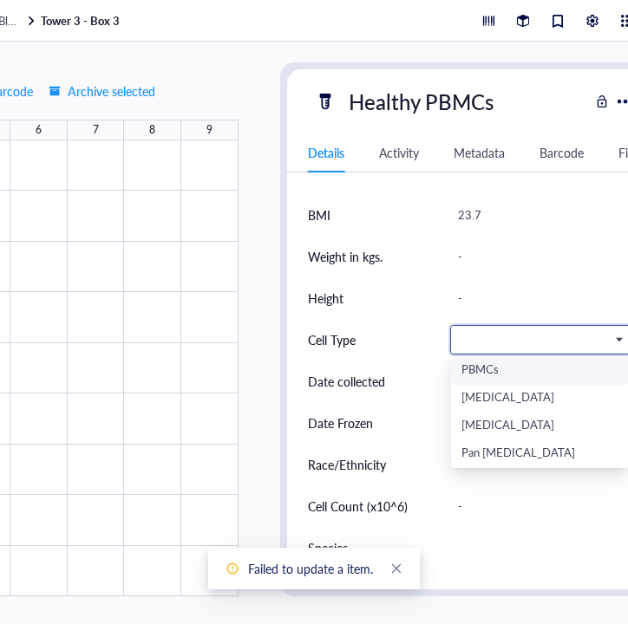
click at [483, 374] on div "PBMCs" at bounding box center [539, 370] width 156 height 19
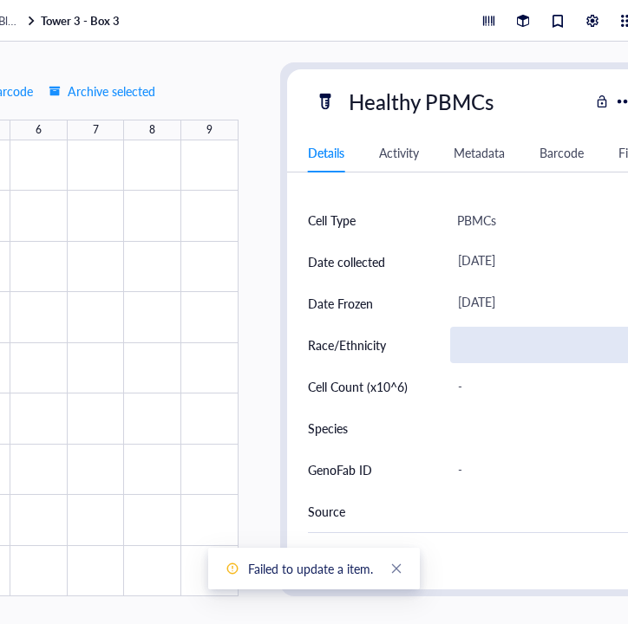
scroll to position [779, 0]
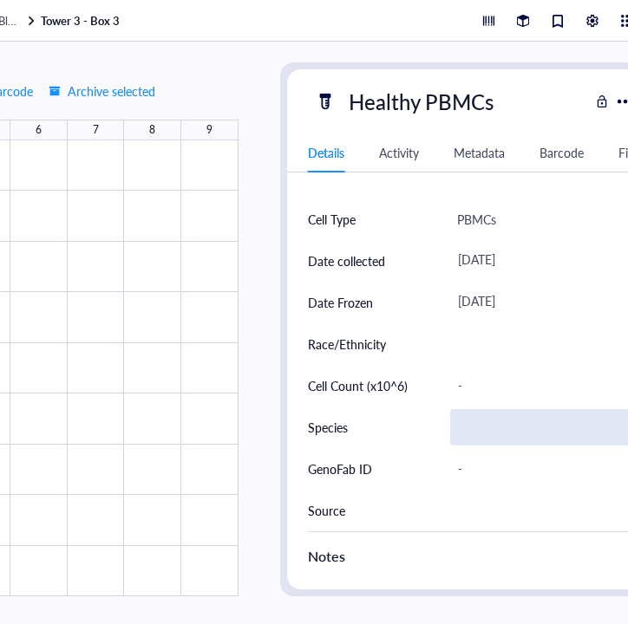
click at [462, 422] on div at bounding box center [542, 427] width 185 height 36
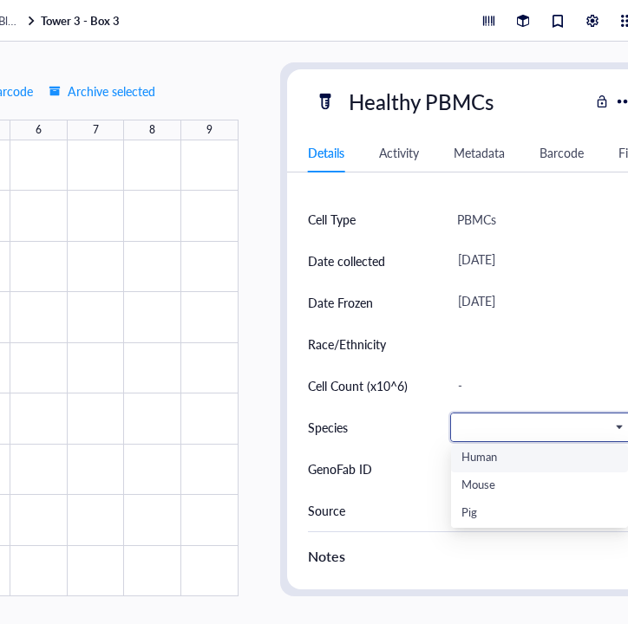
click at [478, 454] on div "Human" at bounding box center [539, 458] width 156 height 19
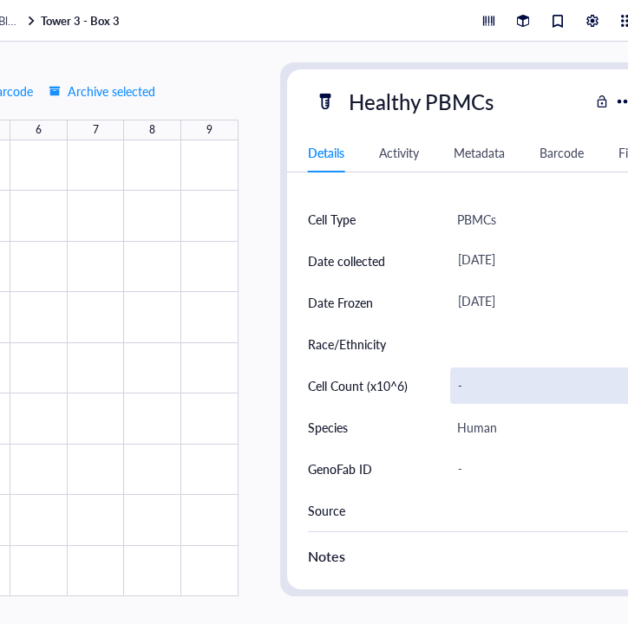
click at [498, 392] on div "-" at bounding box center [542, 386] width 185 height 36
type input "58"
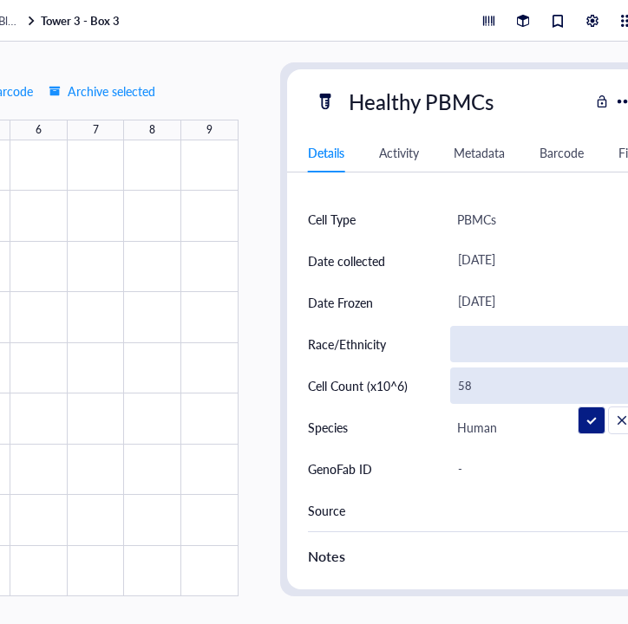
click at [464, 341] on div at bounding box center [542, 344] width 185 height 36
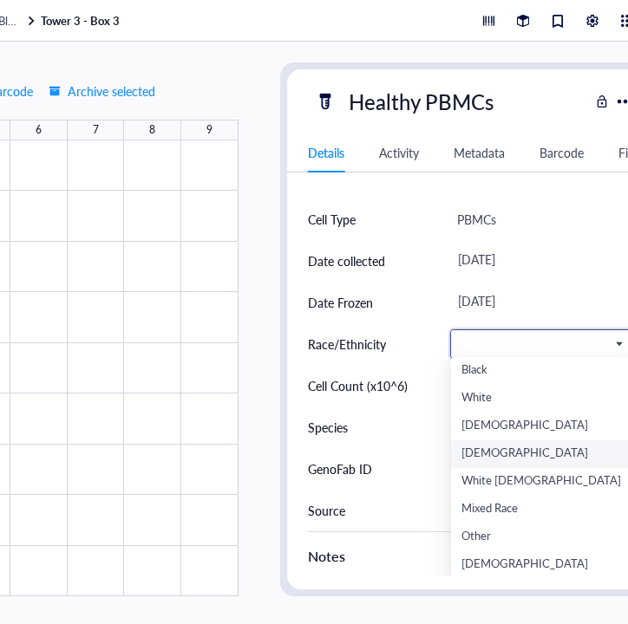
click at [501, 459] on div "[DEMOGRAPHIC_DATA]" at bounding box center [540, 454] width 159 height 19
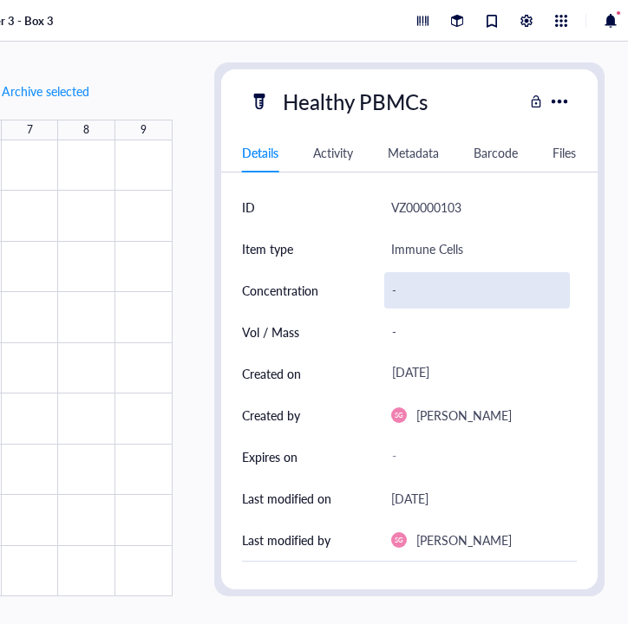
scroll to position [0, 0]
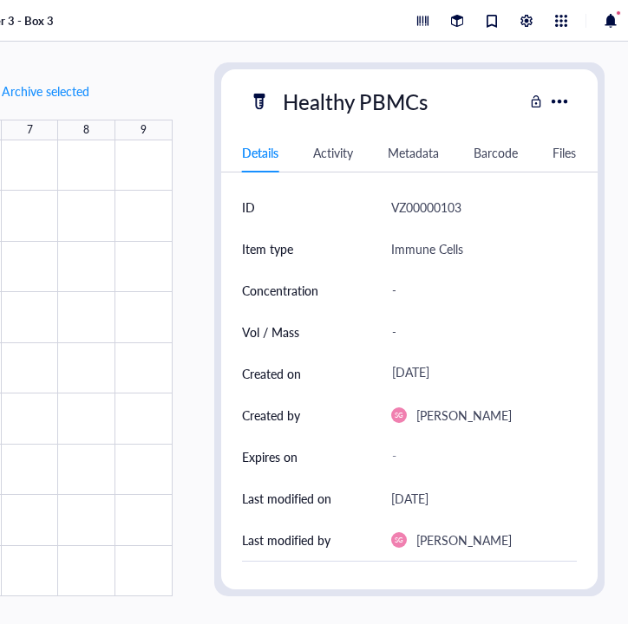
click at [435, 206] on div "VZ00000103" at bounding box center [426, 207] width 70 height 21
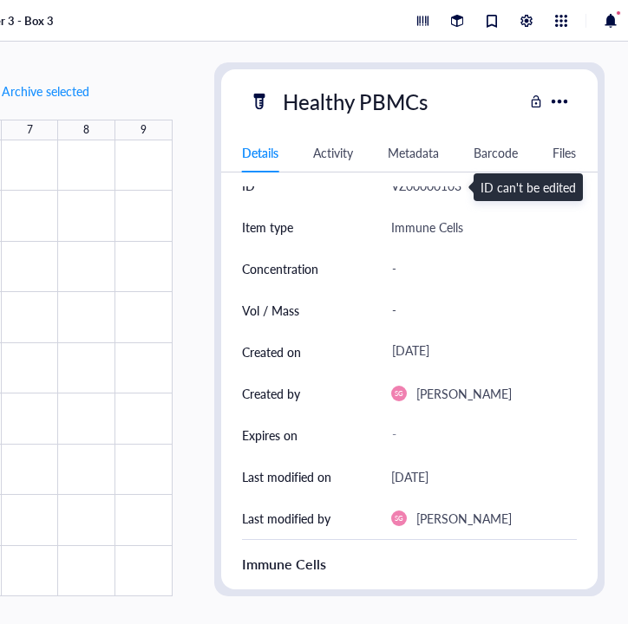
scroll to position [20, 0]
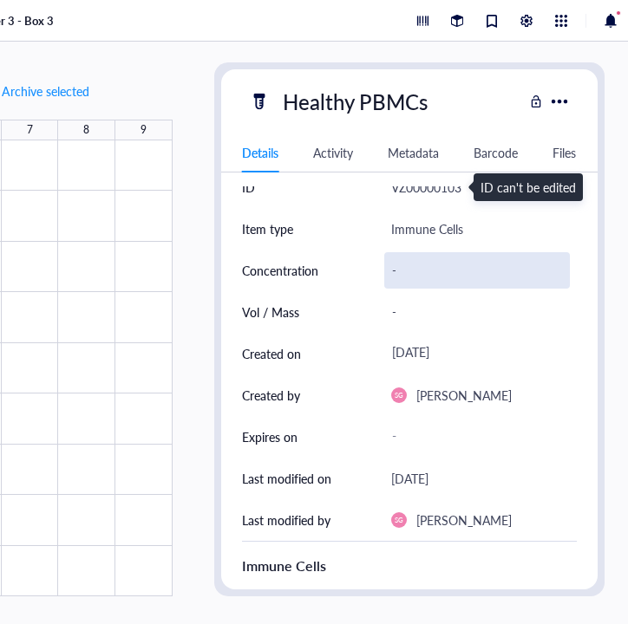
click at [413, 276] on div "-" at bounding box center [476, 270] width 185 height 36
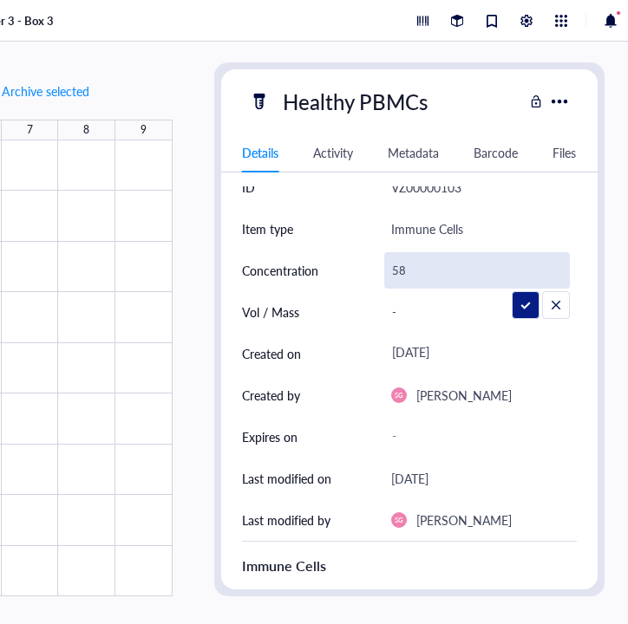
type input "5"
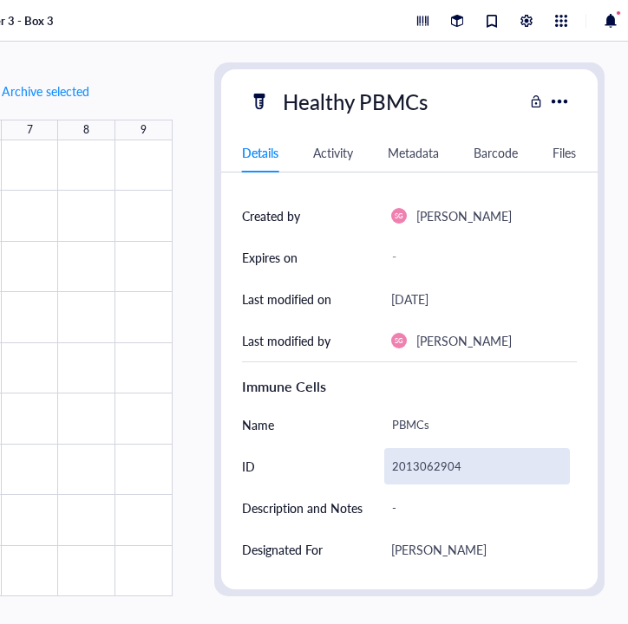
scroll to position [0, 0]
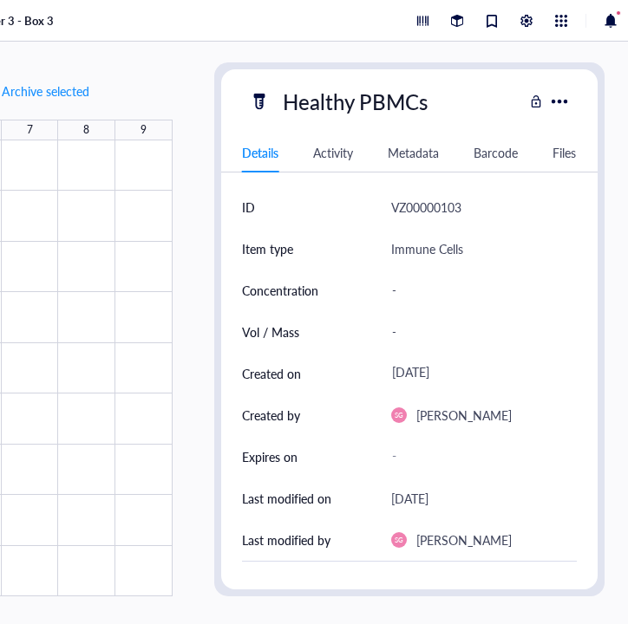
click at [136, 43] on div "1 selected: Copy Paste ( 0 ) Move to Generate Barcode Archive selected 1 2 3 4 …" at bounding box center [121, 333] width 1109 height 582
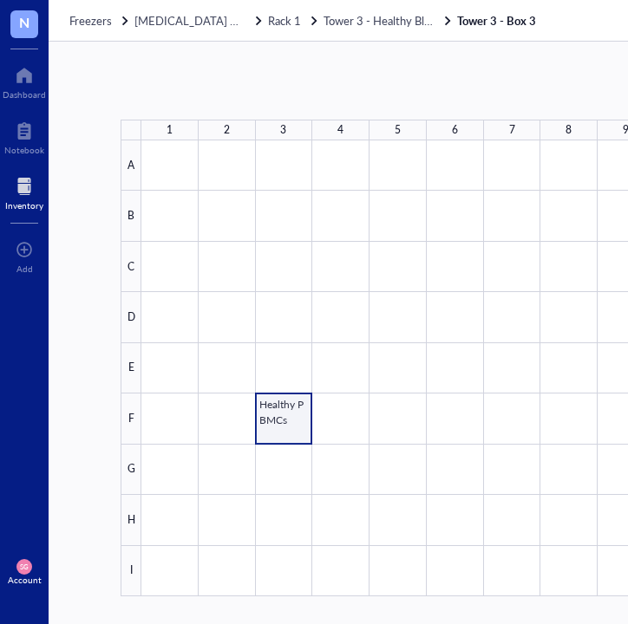
click at [291, 417] on div at bounding box center [397, 368] width 513 height 456
click at [297, 427] on div "Import items Restore items Customize box 1 2 3 4 5 6 7 8 9 A B C D E F G H I He…" at bounding box center [603, 333] width 1109 height 582
click at [278, 415] on div at bounding box center [397, 368] width 513 height 456
type textarea "Keep everyone on the same page…"
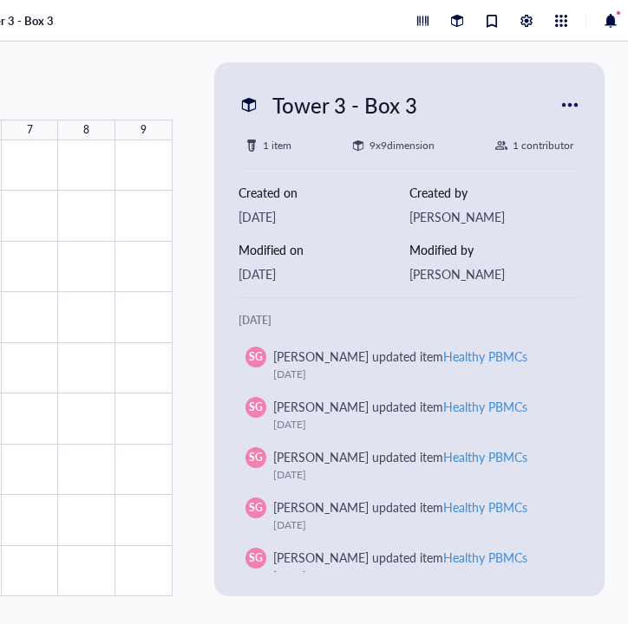
click at [580, 107] on div at bounding box center [570, 105] width 28 height 28
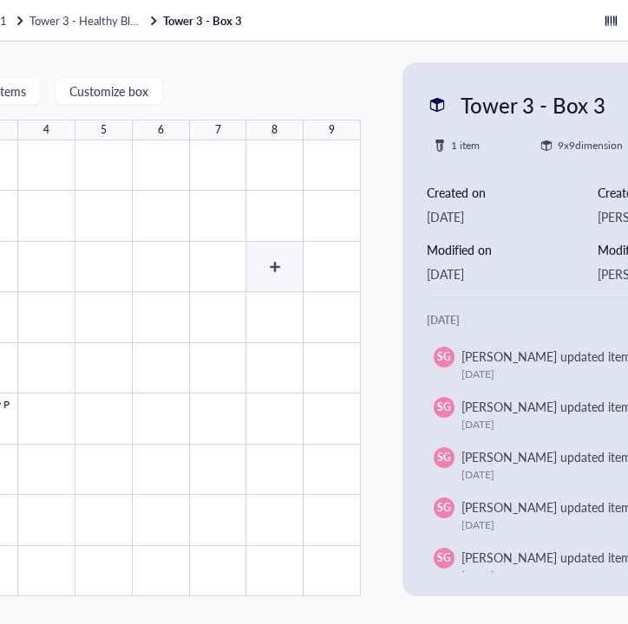
scroll to position [0, 0]
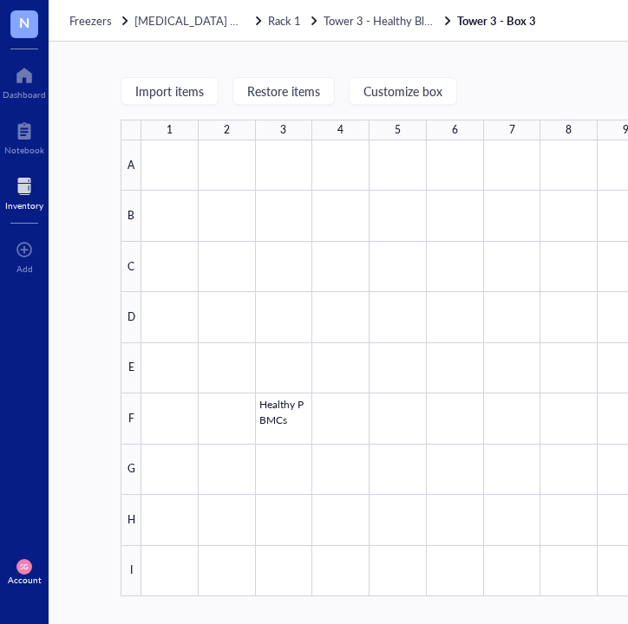
click at [201, 43] on div "Import items Restore items Customize box 1 2 3 4 5 6 7 8 9 A B C D E F G H I He…" at bounding box center [603, 333] width 1109 height 582
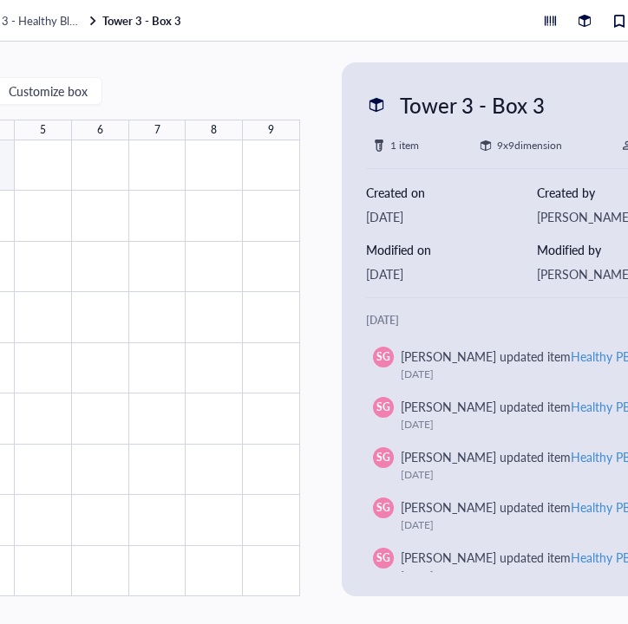
scroll to position [0, 482]
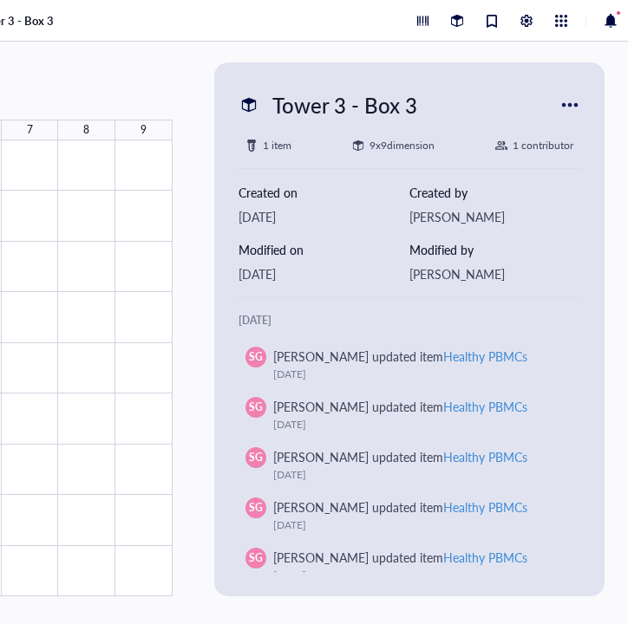
click at [597, 103] on div "Tower 3 - Box 3 1 item 9 x 9 dimension 1 contributor Created on Sep 2, 2025 Cre…" at bounding box center [409, 329] width 390 height 534
click at [573, 104] on div at bounding box center [570, 105] width 28 height 28
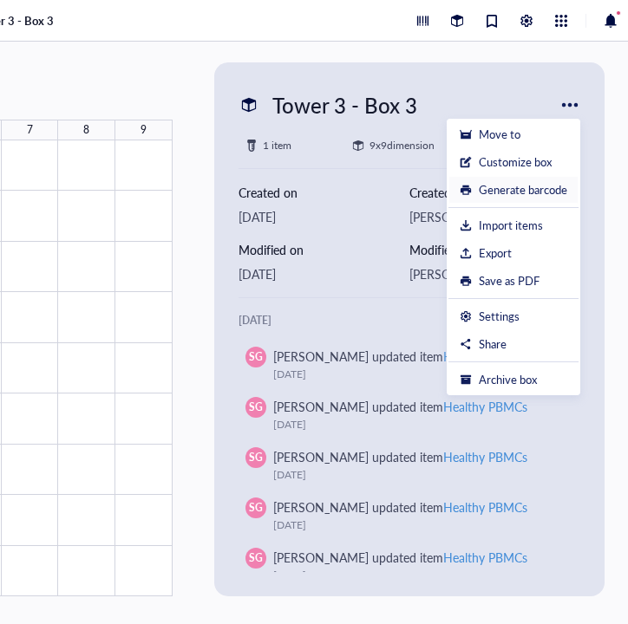
click at [495, 192] on div "Generate barcode" at bounding box center [522, 190] width 88 height 16
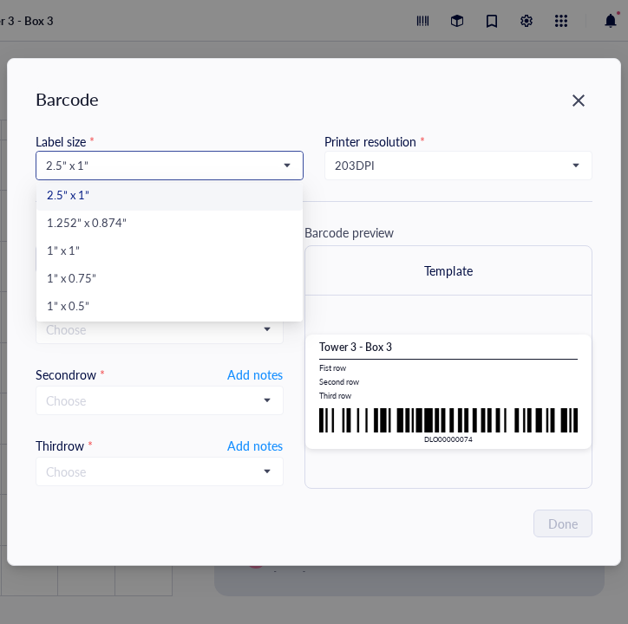
click at [106, 161] on span "2.5” x 1”" at bounding box center [168, 166] width 244 height 16
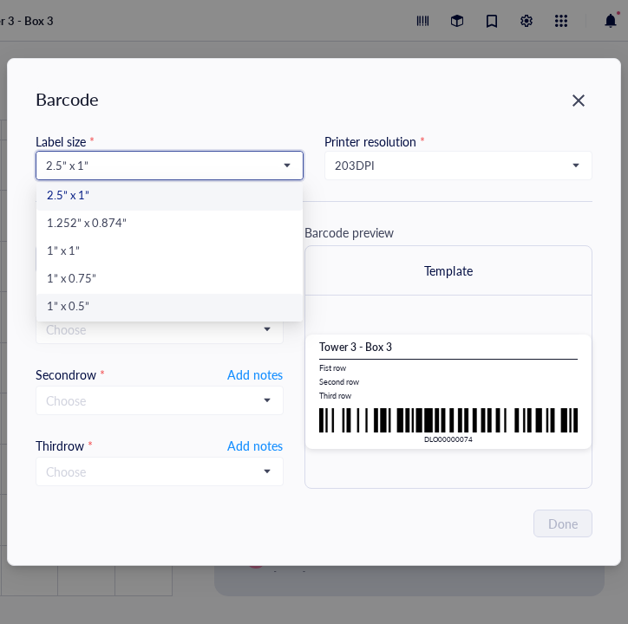
click at [99, 303] on div "1” x 0.5”" at bounding box center [169, 307] width 245 height 19
type input "DLO00000074"
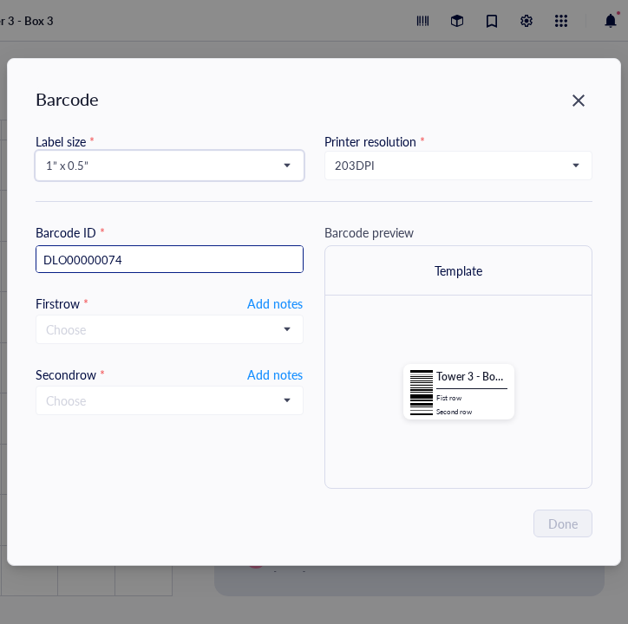
click at [164, 260] on input "DLO00000074" at bounding box center [169, 260] width 266 height 28
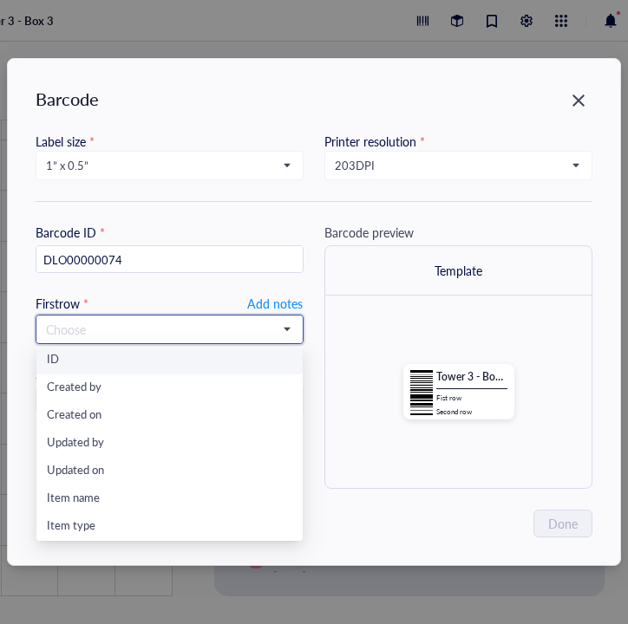
click at [135, 325] on input "search" at bounding box center [161, 329] width 231 height 26
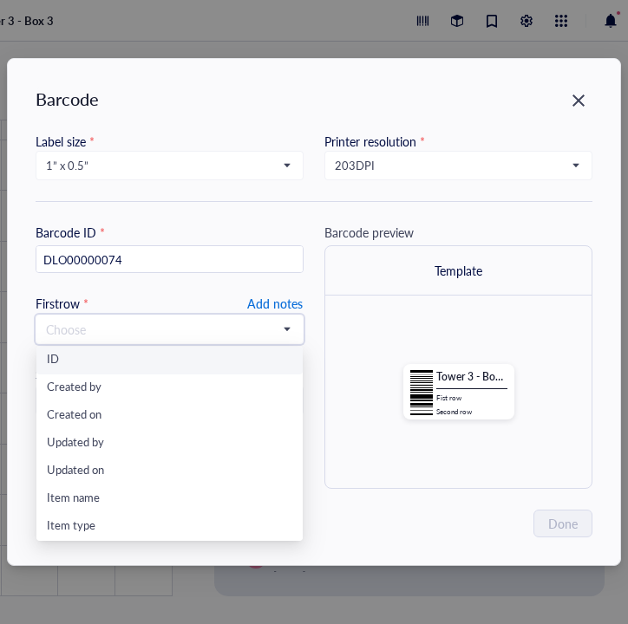
click at [297, 308] on span "Add notes" at bounding box center [274, 303] width 55 height 21
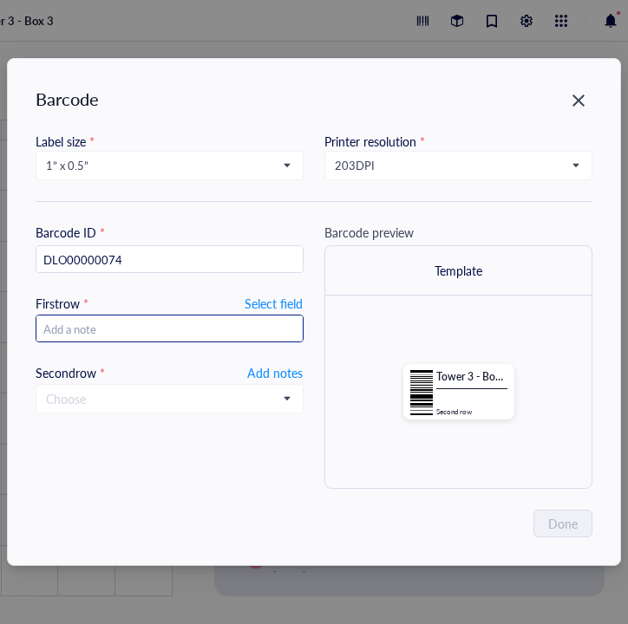
click at [162, 323] on input "text" at bounding box center [169, 329] width 266 height 28
type input "Hel"
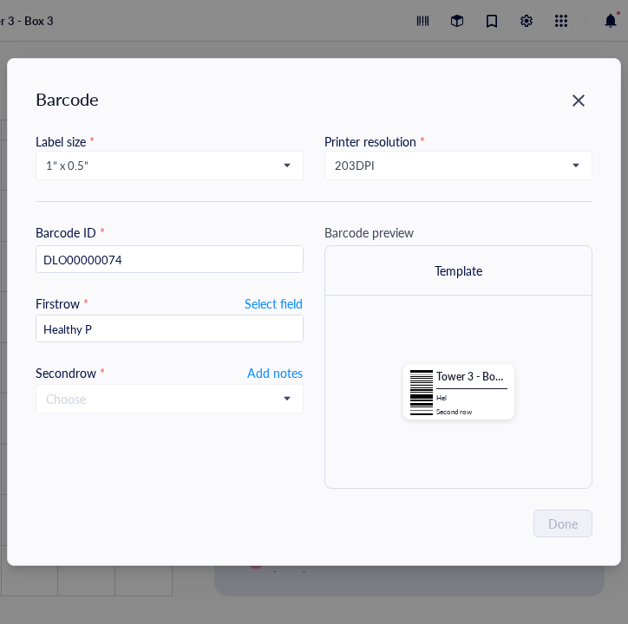
type input "Healthy PB"
type input "Healthy PB,M"
type input "Healthy PBMCs"
click at [267, 374] on span "Add notes" at bounding box center [274, 372] width 55 height 21
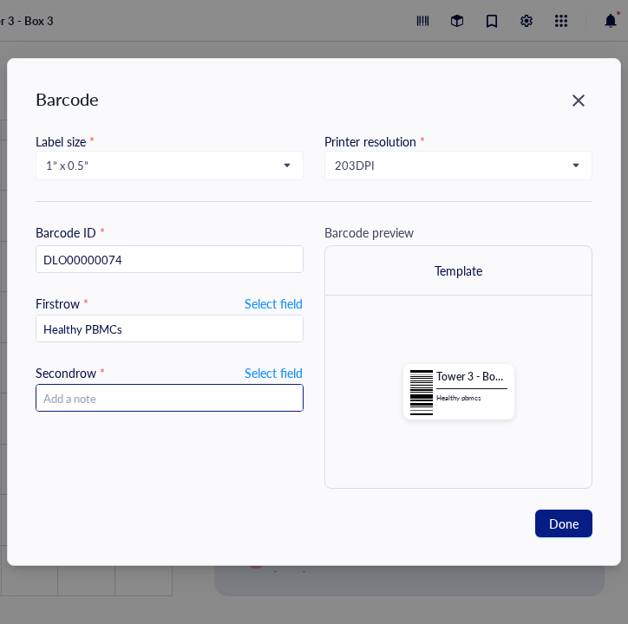
click at [222, 398] on input "text" at bounding box center [169, 399] width 266 height 28
type input "SG"
type input "SG 7"
type input "SG 7/1"
type input "SG 7/1/25"
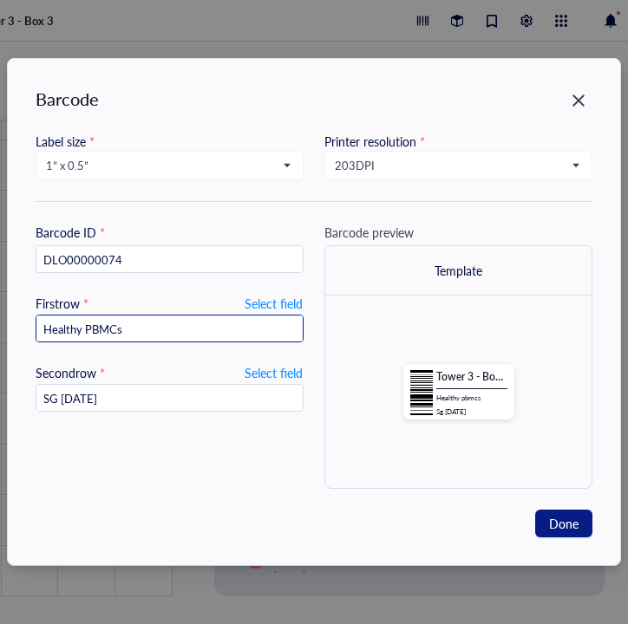
click at [184, 330] on input "Healthy PBMCs" at bounding box center [169, 329] width 266 height 28
type input "Healthy PBMC"
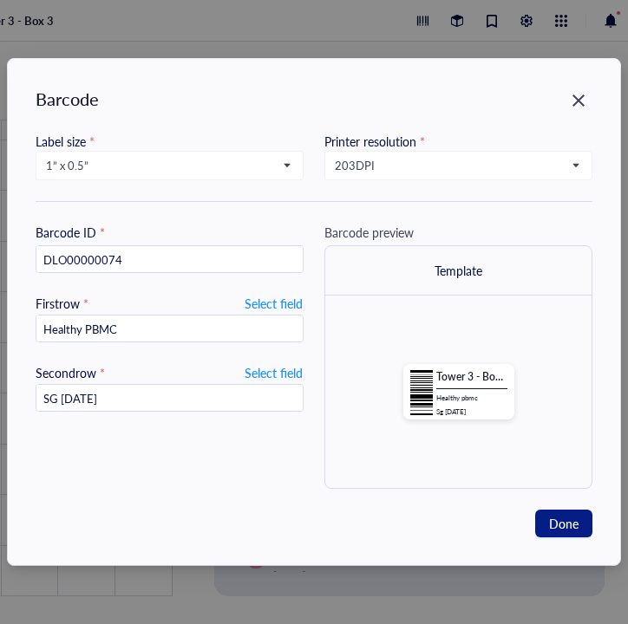
type input "Healthy PBMCs"
click at [582, 519] on button "Done" at bounding box center [563, 524] width 57 height 28
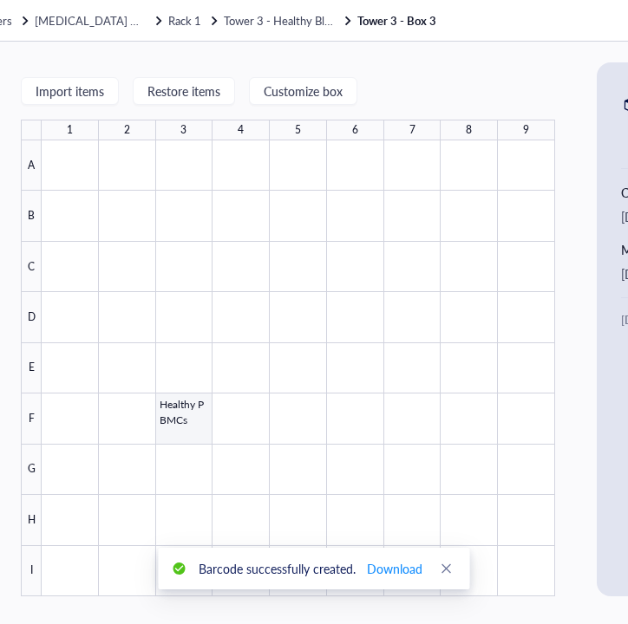
click at [182, 422] on div "Import items Restore items Customize box 1 2 3 4 5 6 7 8 9 A B C D E F G H I He…" at bounding box center [503, 333] width 1109 height 582
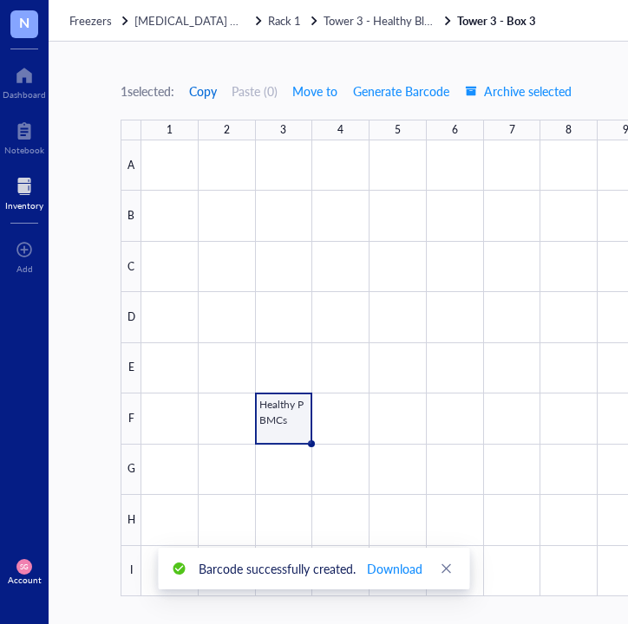
click at [201, 90] on span "Copy" at bounding box center [203, 91] width 28 height 14
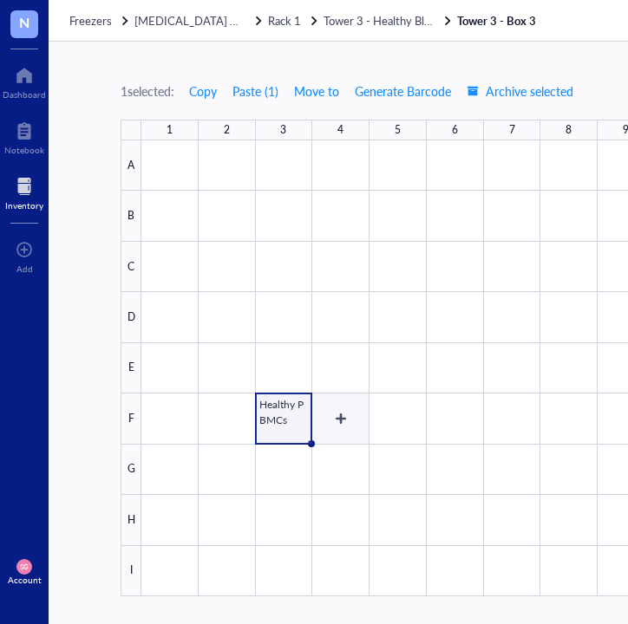
click at [328, 415] on div "1 selected: Copy Paste ( 1 ) Move to Generate Barcode Archive selected 1 2 3 4 …" at bounding box center [603, 333] width 1109 height 582
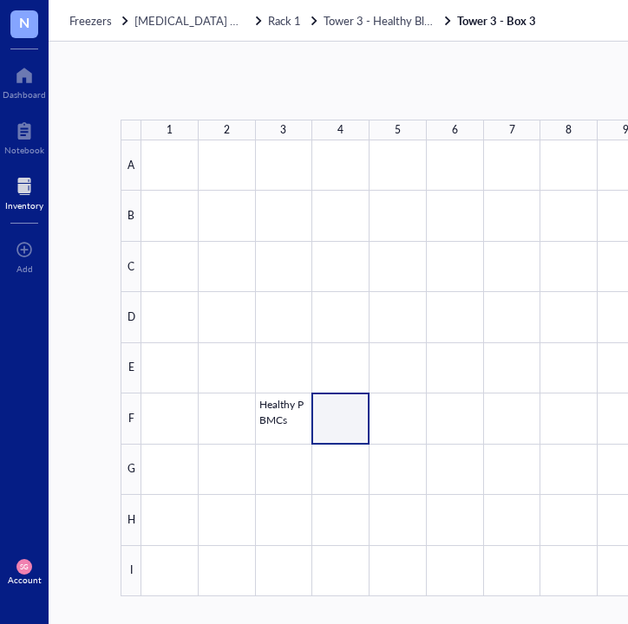
scroll to position [0, 482]
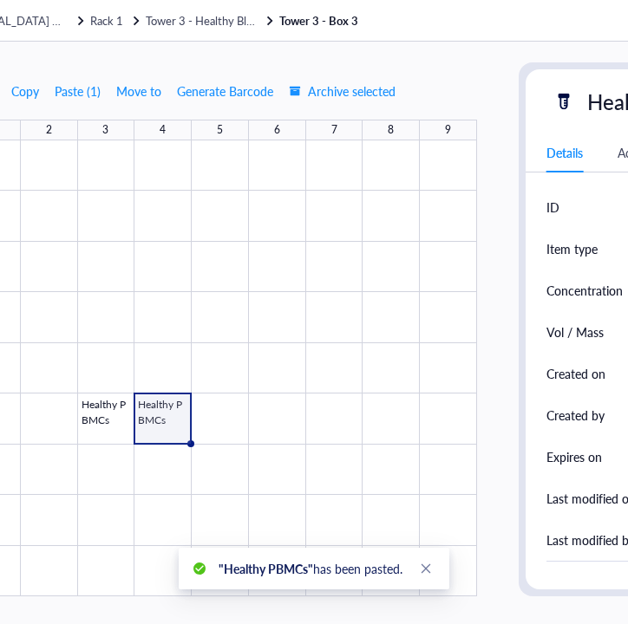
scroll to position [0, 54]
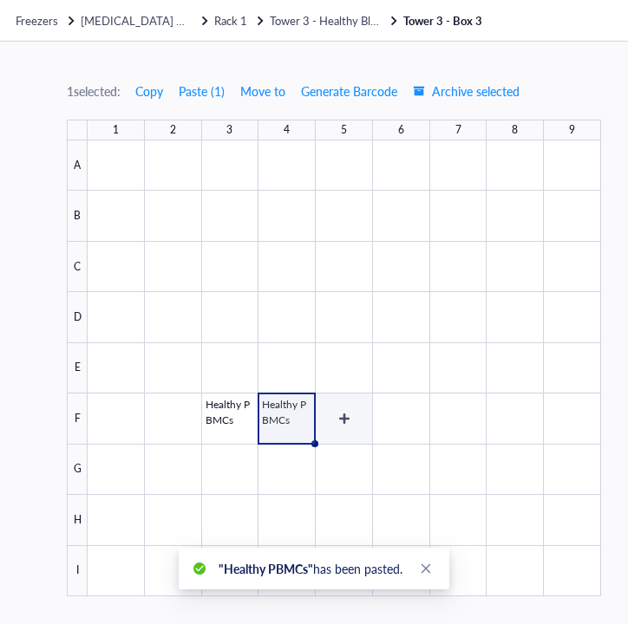
click at [338, 420] on div "1 selected: Copy Paste ( 1 ) Move to Generate Barcode Archive selected 1 2 3 4 …" at bounding box center [549, 333] width 1109 height 582
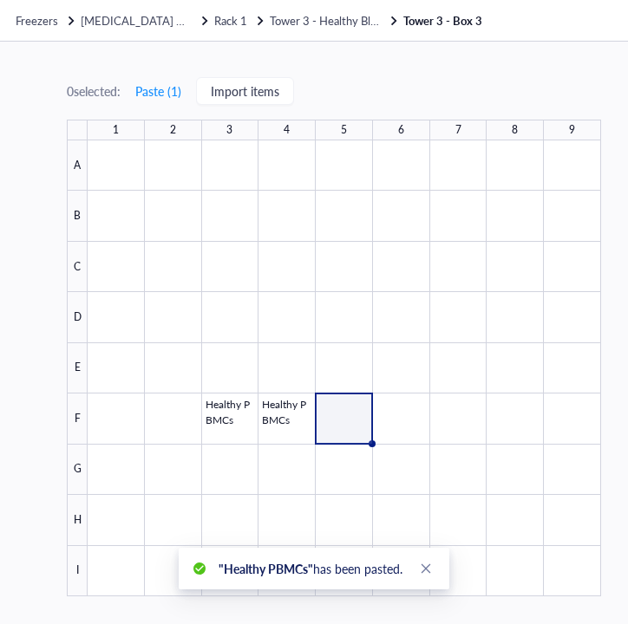
scroll to position [0, 482]
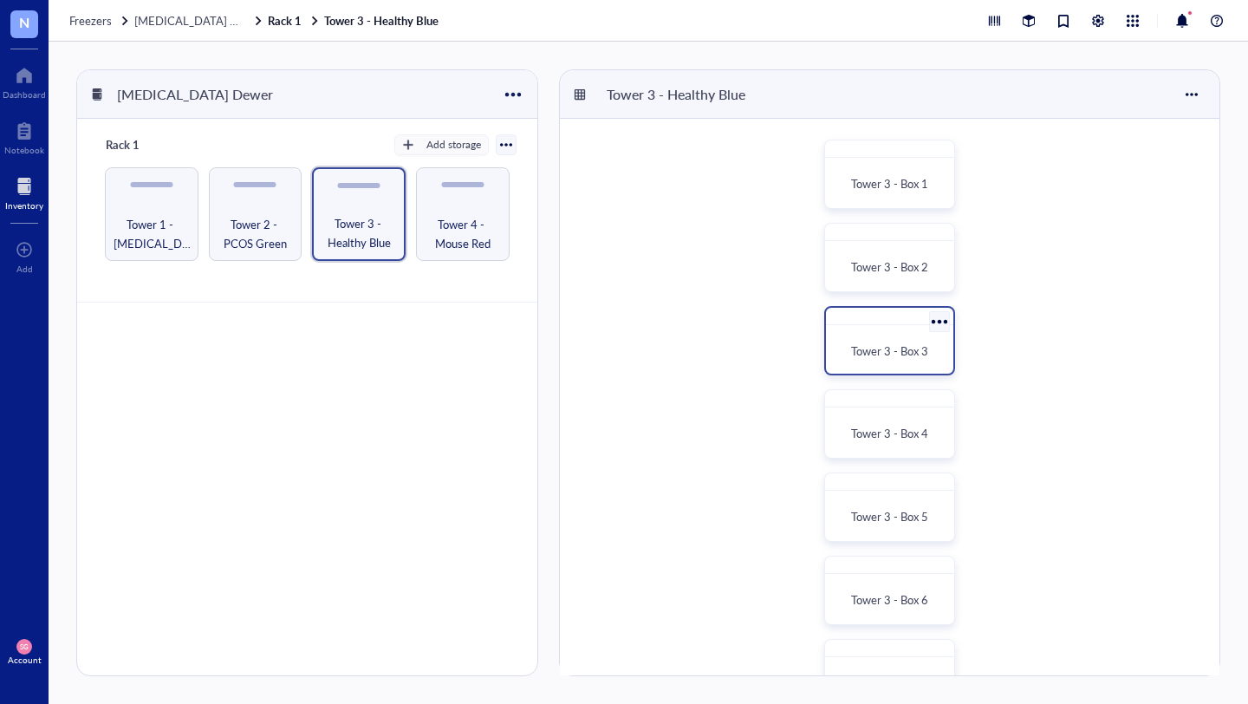
click at [904, 333] on div "Tower 3 - Box 3" at bounding box center [890, 351] width 114 height 38
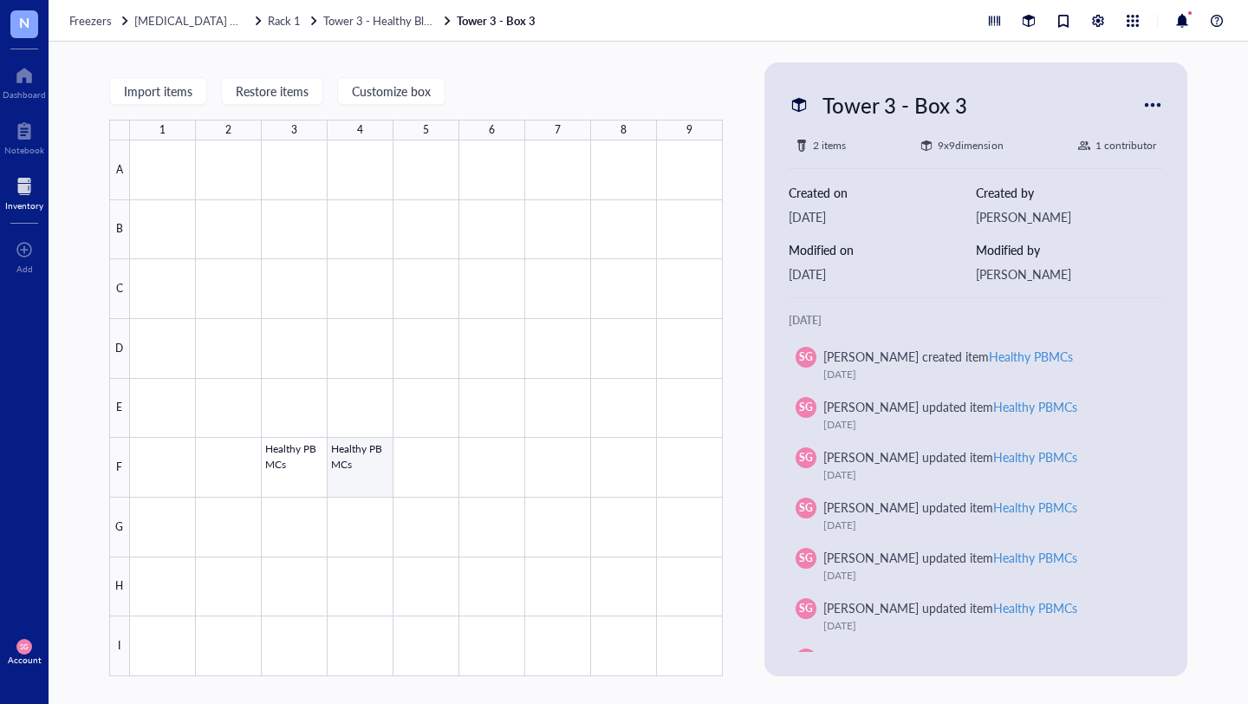
click at [353, 474] on div at bounding box center [426, 408] width 593 height 536
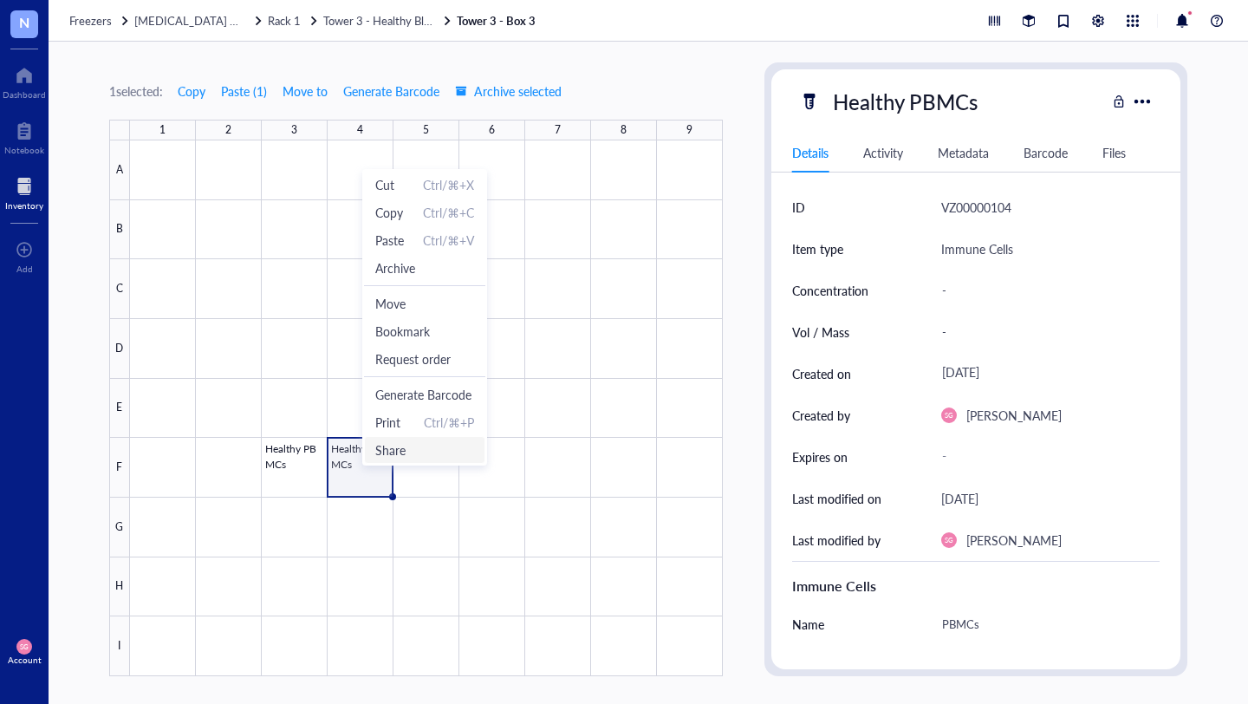
click at [427, 473] on div at bounding box center [426, 408] width 593 height 536
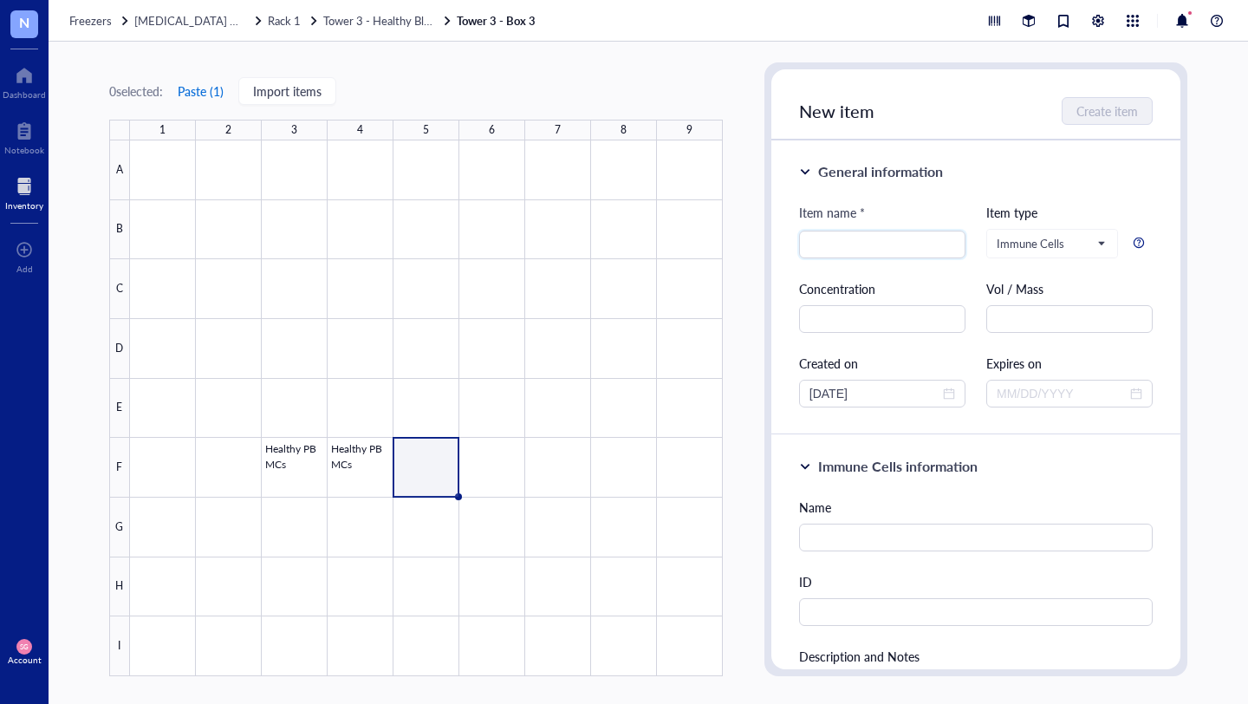
click at [201, 86] on button "Paste ( 1 )" at bounding box center [201, 91] width 48 height 28
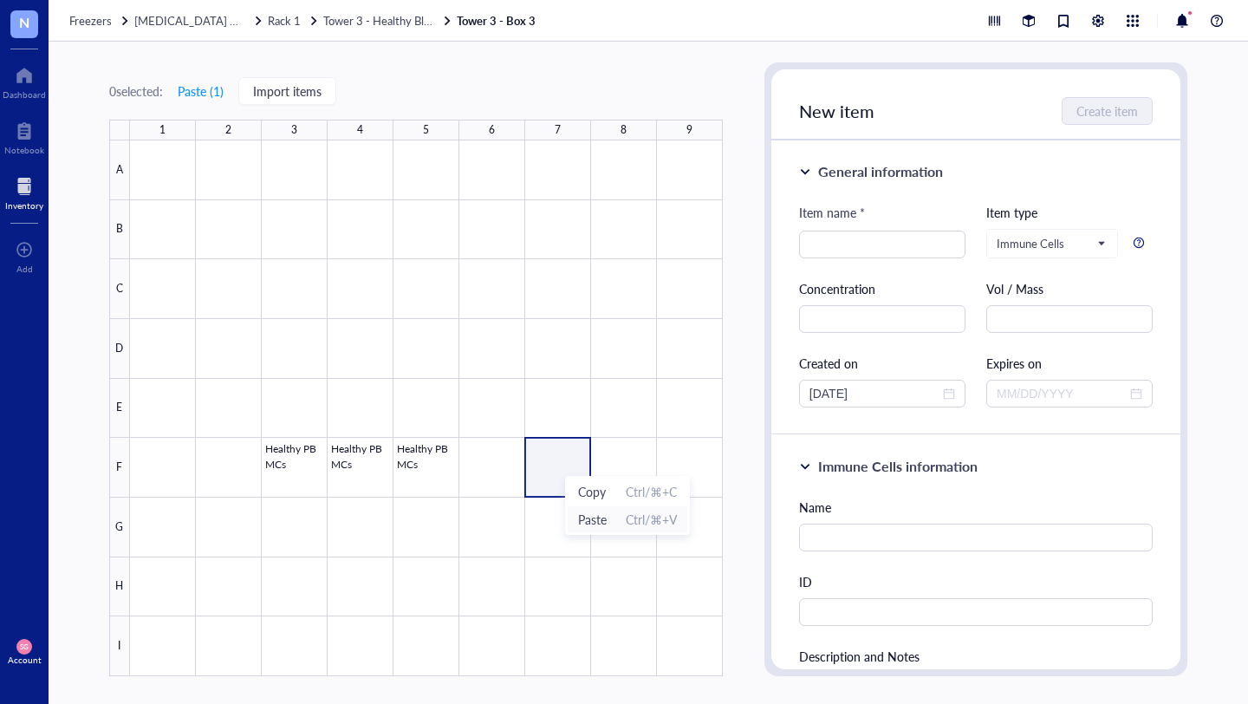
click at [585, 524] on span "Paste" at bounding box center [592, 519] width 29 height 19
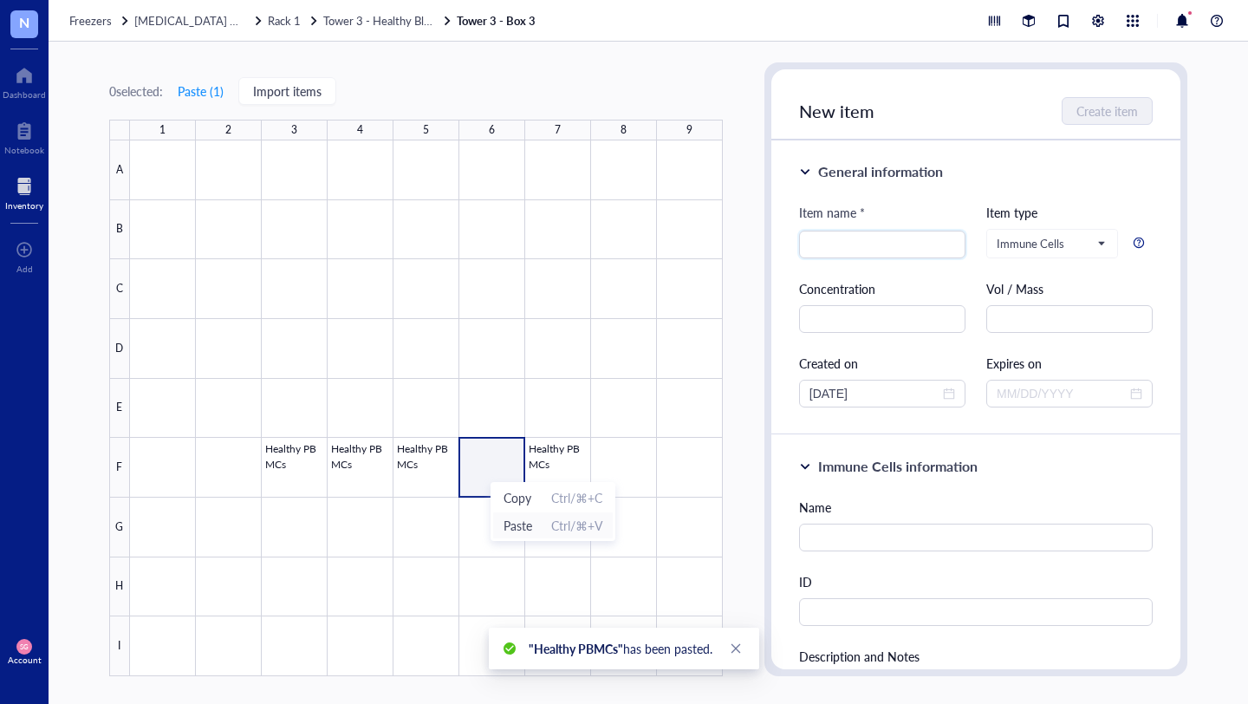
click at [521, 533] on span "Paste" at bounding box center [518, 525] width 29 height 19
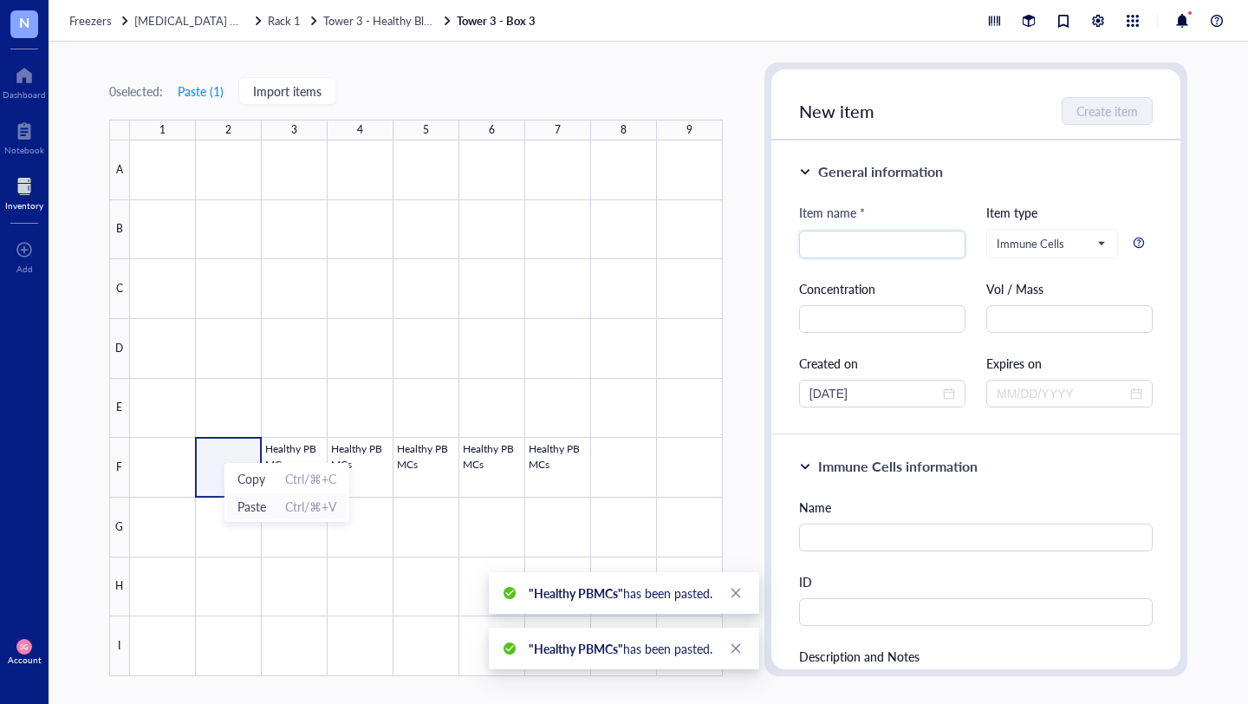
click at [253, 511] on span "Paste" at bounding box center [251, 506] width 29 height 19
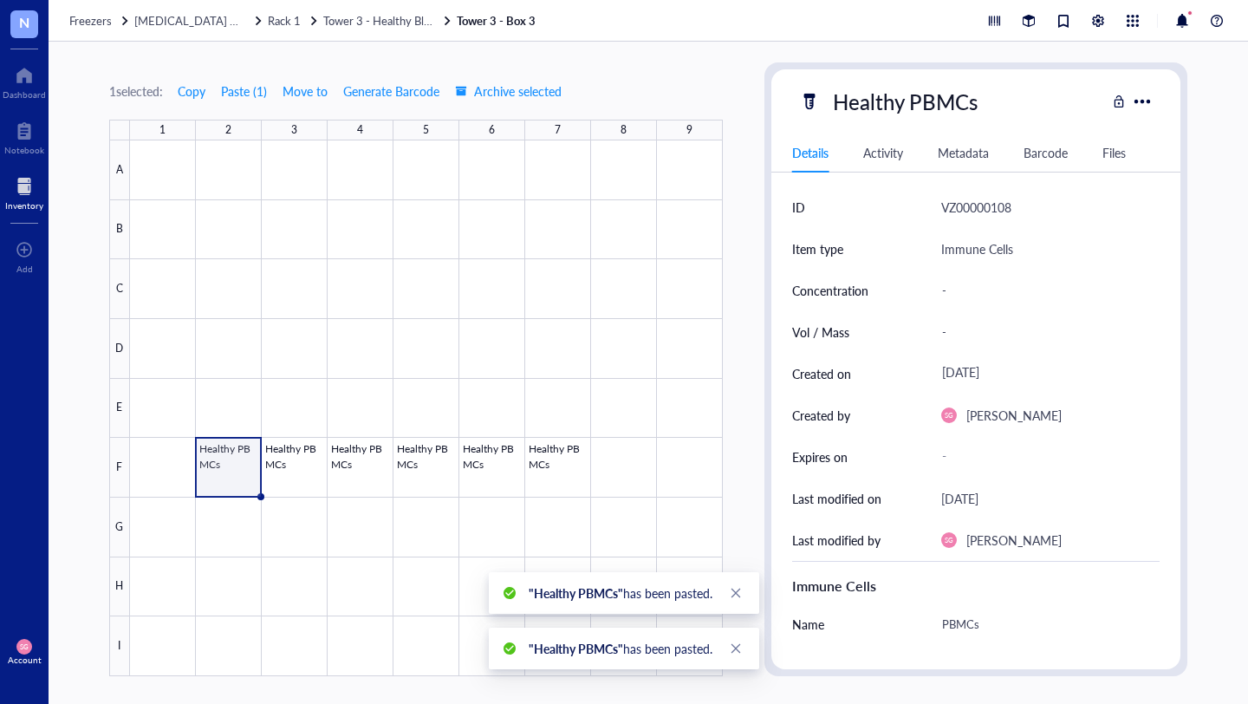
click at [1072, 153] on div "Details Activity Metadata Barcode Files" at bounding box center [975, 152] width 409 height 39
click at [1044, 154] on div "Barcode" at bounding box center [1046, 152] width 44 height 19
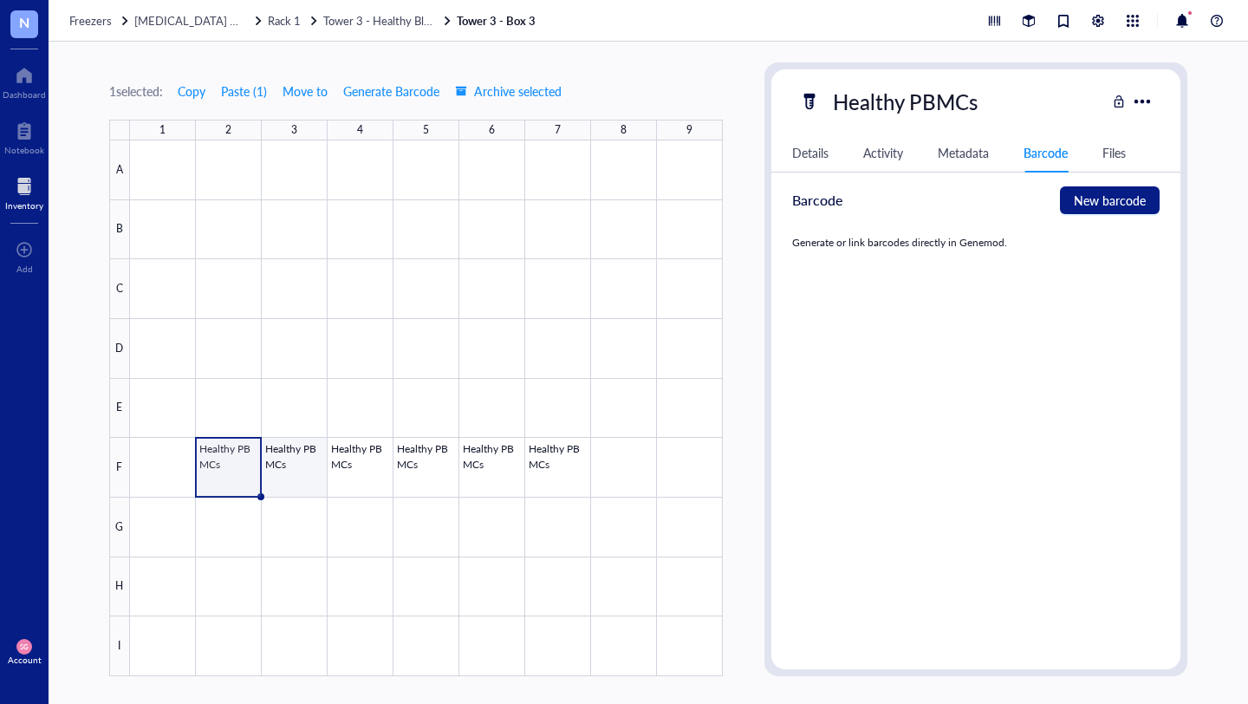
click at [283, 471] on div at bounding box center [426, 408] width 593 height 536
click at [211, 466] on div at bounding box center [426, 408] width 593 height 536
click at [329, 445] on div at bounding box center [426, 408] width 593 height 536
click at [281, 451] on div at bounding box center [426, 408] width 593 height 536
click at [595, 472] on div at bounding box center [426, 408] width 593 height 536
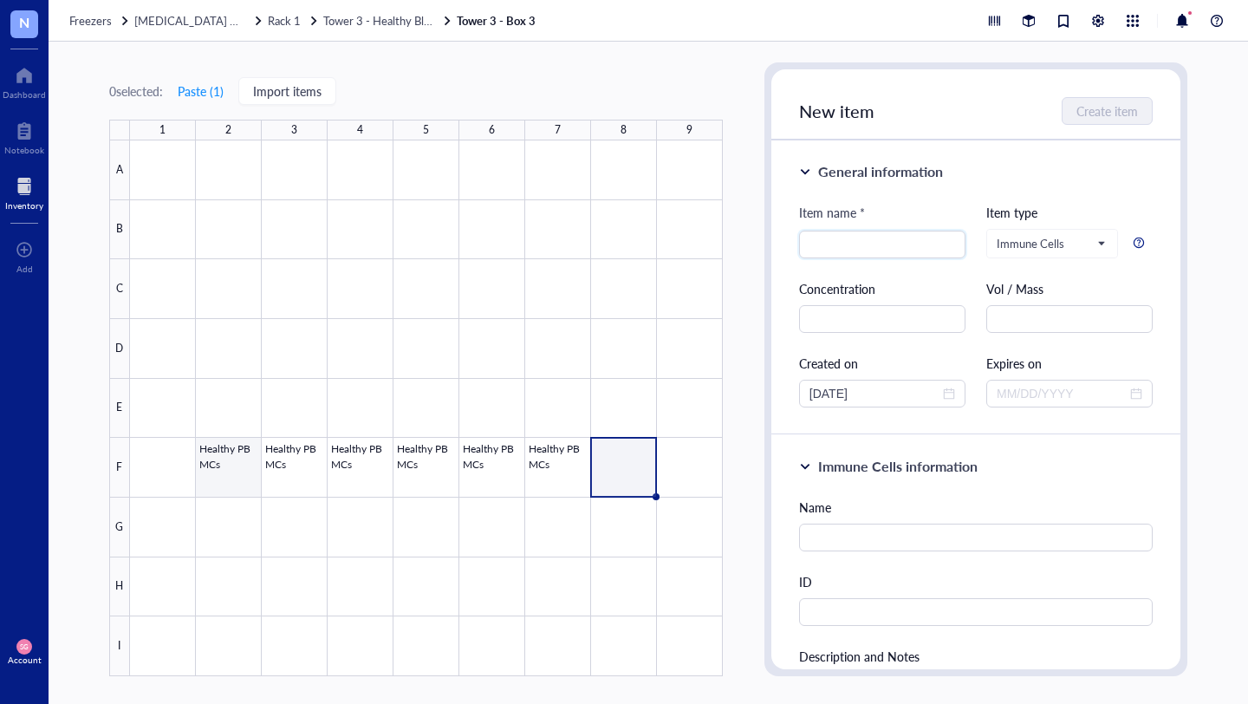
click at [229, 472] on div at bounding box center [426, 408] width 593 height 536
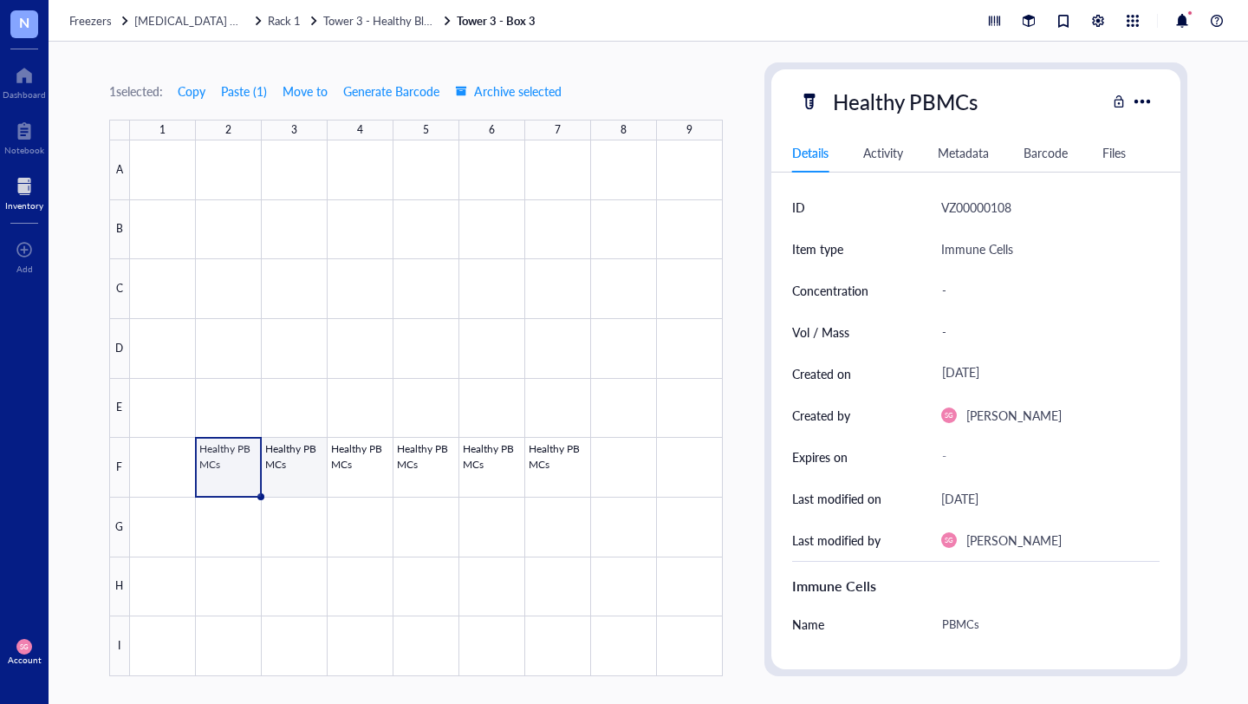
click at [306, 484] on div at bounding box center [426, 408] width 593 height 536
click at [334, 471] on div at bounding box center [426, 408] width 593 height 536
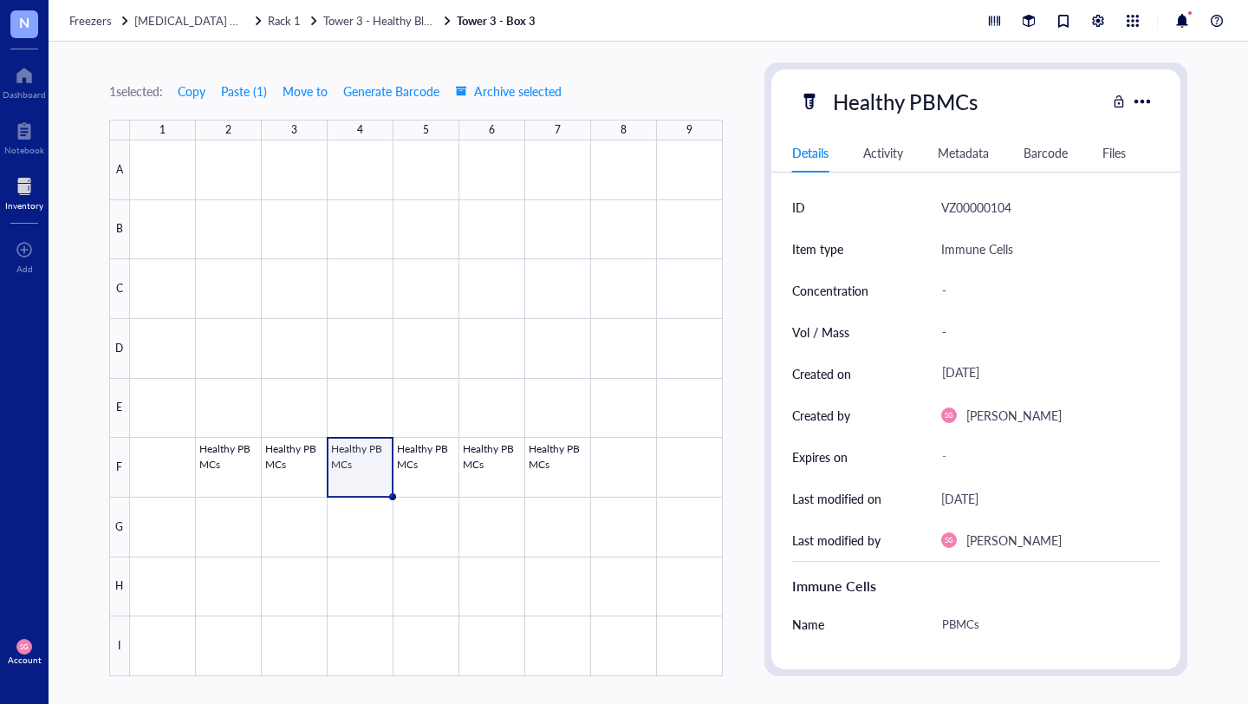
click at [395, 474] on div at bounding box center [426, 408] width 593 height 536
click at [489, 467] on div at bounding box center [426, 408] width 593 height 536
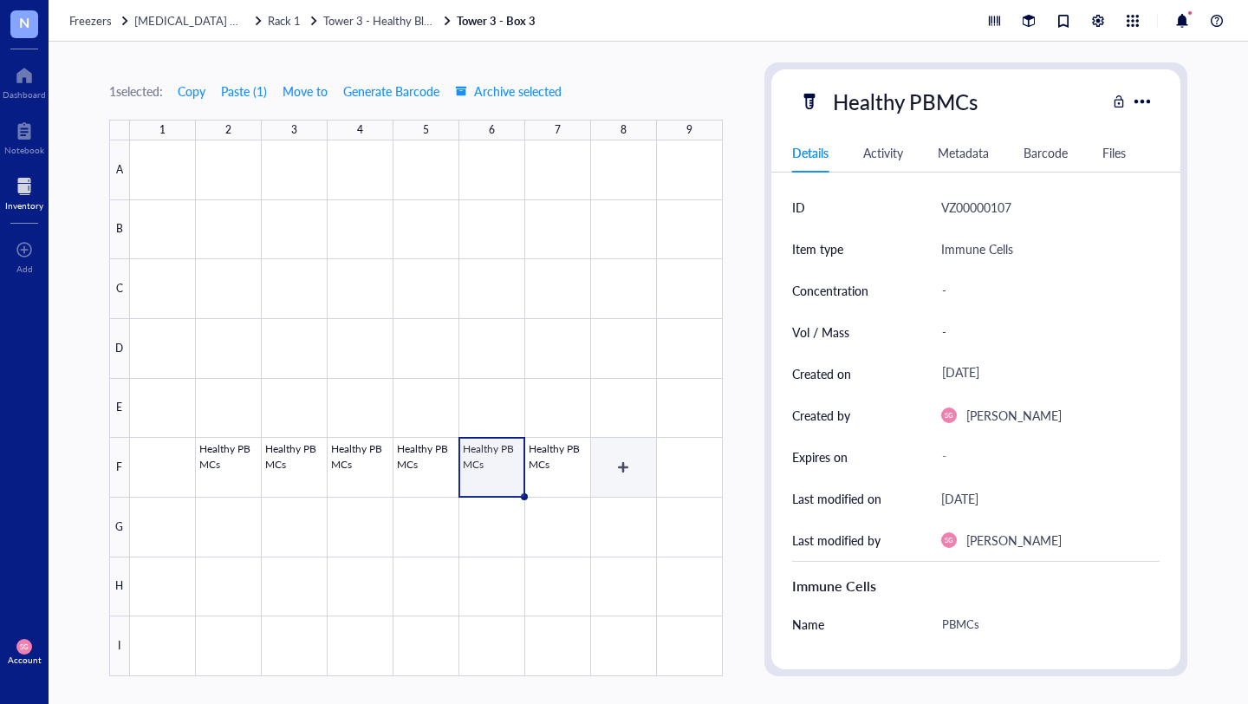
click at [636, 456] on div at bounding box center [426, 408] width 593 height 536
type textarea "Keep everyone on the same page…"
